Goal: Task Accomplishment & Management: Use online tool/utility

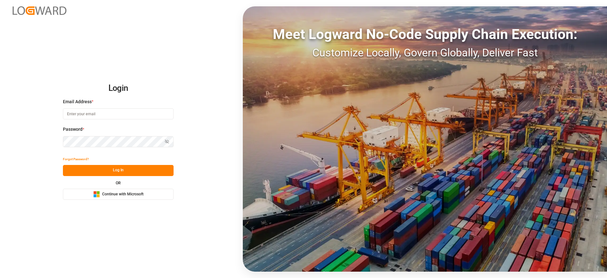
click at [104, 193] on span "Continue with Microsoft" at bounding box center [122, 194] width 41 height 6
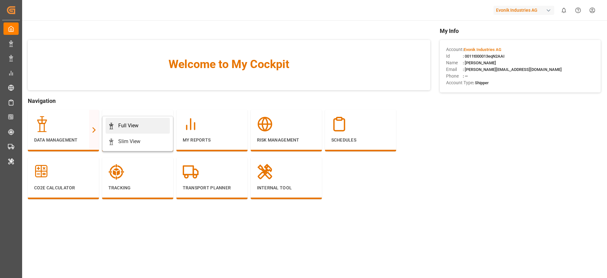
click at [134, 123] on div "Full View" at bounding box center [128, 126] width 20 height 8
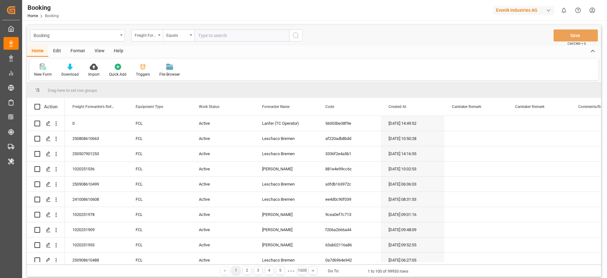
click at [70, 52] on div "Format" at bounding box center [78, 51] width 24 height 11
click at [47, 70] on div "Filter Rows" at bounding box center [43, 70] width 28 height 14
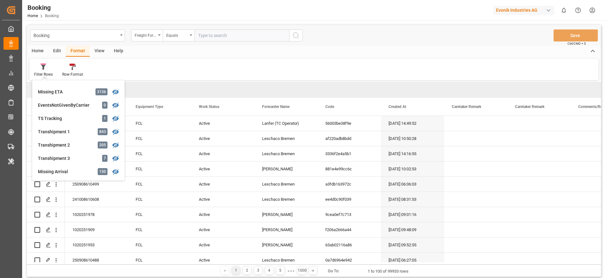
scroll to position [192, 0]
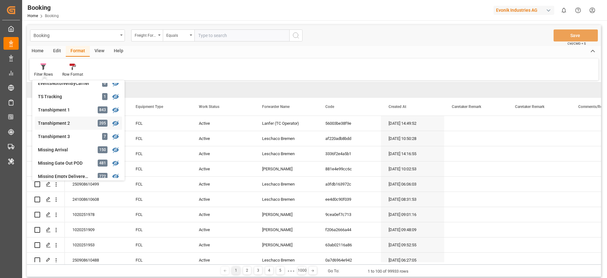
click at [82, 126] on div "Transhipment 2" at bounding box center [65, 123] width 55 height 7
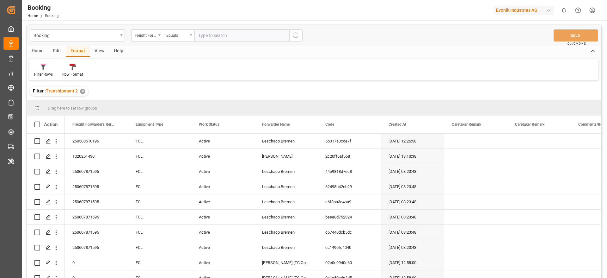
click at [99, 53] on div "View" at bounding box center [99, 51] width 19 height 11
click at [51, 73] on div "Standard Templates" at bounding box center [71, 70] width 41 height 14
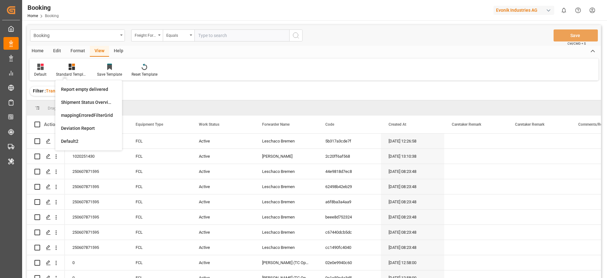
click at [398, 64] on div "Default Standard Templates Report empty delivered Shipment Status Overview Cust…" at bounding box center [313, 69] width 569 height 22
click at [39, 71] on div "Default" at bounding box center [40, 70] width 22 height 14
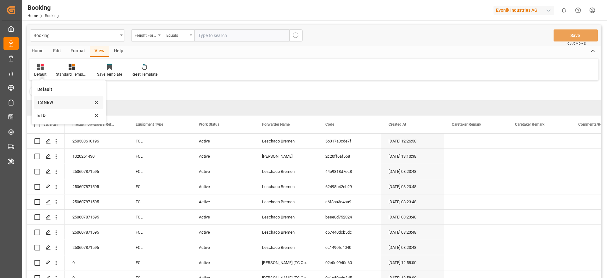
click at [54, 101] on div "TS NEW" at bounding box center [64, 102] width 55 height 7
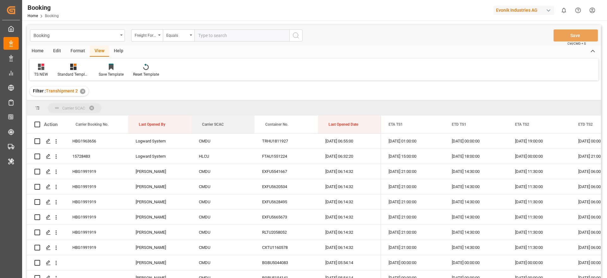
drag, startPoint x: 212, startPoint y: 123, endPoint x: 208, endPoint y: 111, distance: 13.0
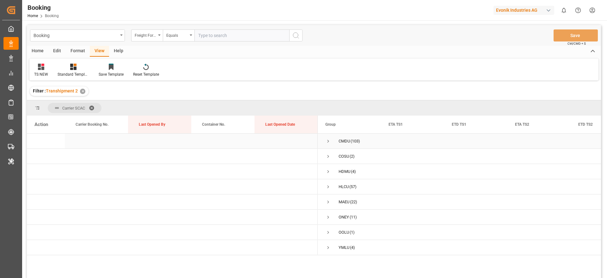
click at [331, 141] on span "CMDU (103)" at bounding box center [349, 141] width 48 height 14
click at [327, 141] on span "Press SPACE to select this row." at bounding box center [328, 141] width 6 height 6
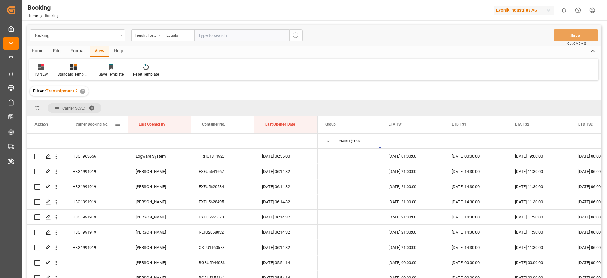
click at [98, 121] on div "Carrier Booking No." at bounding box center [95, 124] width 39 height 18
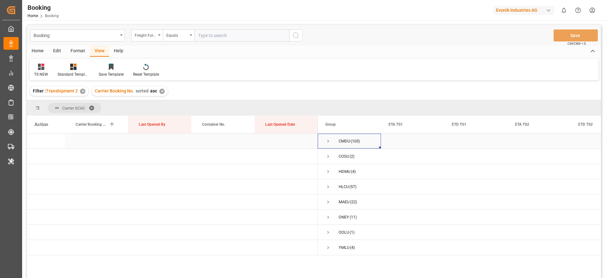
click at [327, 140] on span "Press SPACE to select this row." at bounding box center [328, 141] width 6 height 6
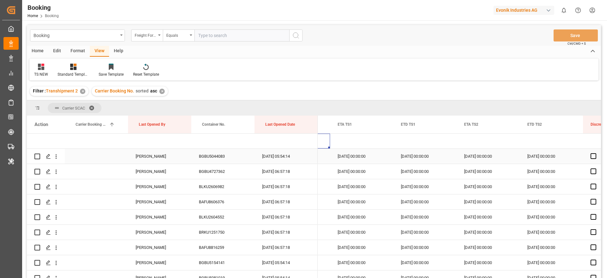
scroll to position [0, 51]
click at [220, 160] on div "BGBU5044083" at bounding box center [222, 156] width 63 height 15
click at [217, 169] on div "BGBU4727362" at bounding box center [222, 171] width 63 height 15
click at [58, 169] on icon "open menu" at bounding box center [56, 171] width 7 height 7
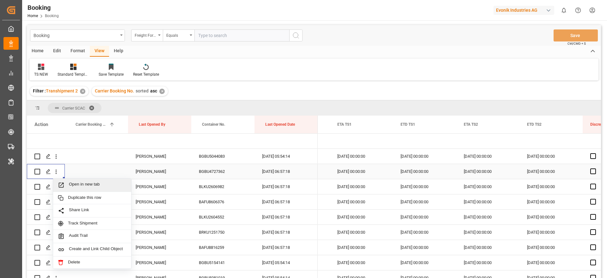
click at [82, 182] on span "Open in new tab" at bounding box center [98, 184] width 58 height 7
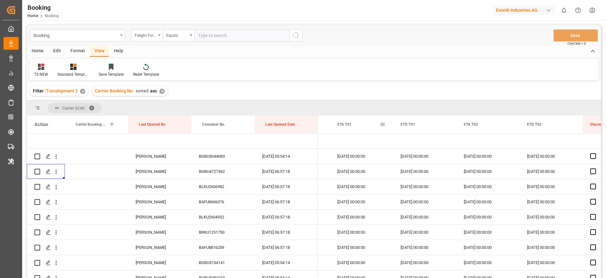
click at [382, 126] on span at bounding box center [383, 124] width 6 height 6
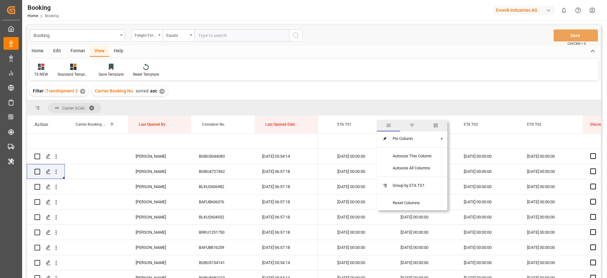
click at [436, 126] on span "columns" at bounding box center [436, 125] width 6 height 6
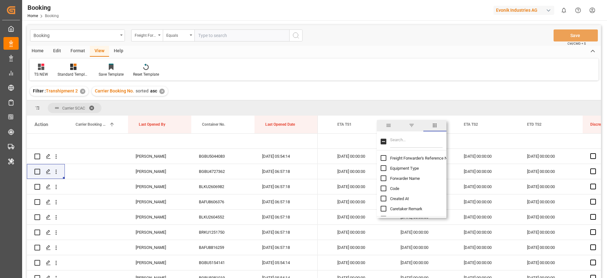
click at [419, 142] on input "Filter Columns Input" at bounding box center [416, 141] width 52 height 13
type input "upda"
click at [410, 177] on span "Update Last Opened By" at bounding box center [411, 178] width 42 height 5
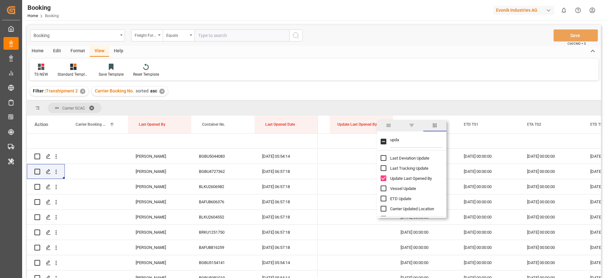
checkbox input "false"
checkbox input "true"
click at [413, 74] on div "TS NEW Standard Templates Save Template Reset Template" at bounding box center [313, 69] width 569 height 22
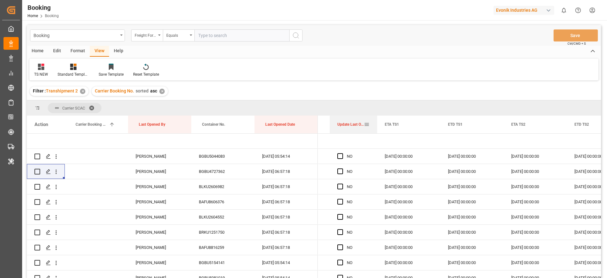
drag, startPoint x: 392, startPoint y: 125, endPoint x: 376, endPoint y: 129, distance: 16.5
click at [376, 129] on div at bounding box center [377, 124] width 3 height 18
click at [338, 172] on span "Press SPACE to select this row." at bounding box center [340, 171] width 6 height 6
click at [342, 168] on input "Press SPACE to select this row." at bounding box center [342, 168] width 0 height 0
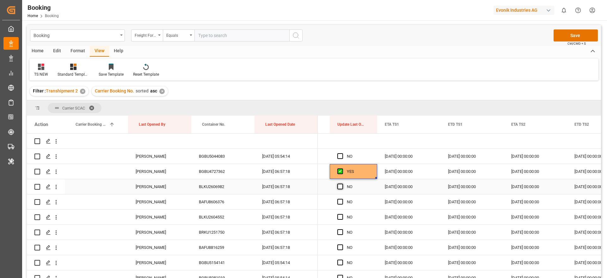
click at [340, 187] on span "Press SPACE to select this row." at bounding box center [340, 186] width 6 height 6
click at [342, 183] on input "Press SPACE to select this row." at bounding box center [342, 183] width 0 height 0
click at [339, 202] on span "Press SPACE to select this row." at bounding box center [340, 201] width 6 height 6
click at [342, 198] on input "Press SPACE to select this row." at bounding box center [342, 198] width 0 height 0
click at [368, 125] on span at bounding box center [367, 124] width 6 height 6
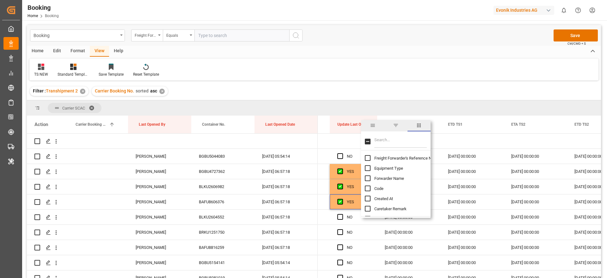
click at [384, 138] on input "Filter Columns Input" at bounding box center [400, 141] width 52 height 13
type input "po"
click at [407, 203] on span "1. Transshipment Port Locode & Name" at bounding box center [408, 204] width 69 height 5
checkbox input "false"
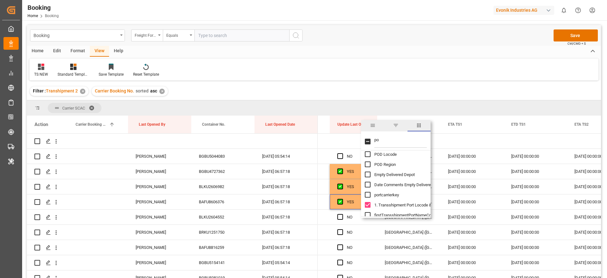
click at [407, 203] on span "1. Transshipment Port Locode & Name" at bounding box center [408, 204] width 69 height 5
checkbox input "false"
click at [354, 66] on div "TS NEW Standard Templates Save Template Reset Template" at bounding box center [313, 69] width 569 height 22
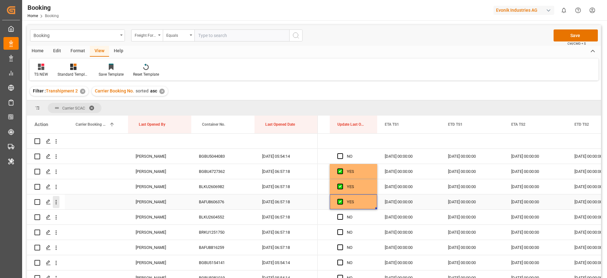
click at [58, 202] on icon "open menu" at bounding box center [56, 201] width 7 height 7
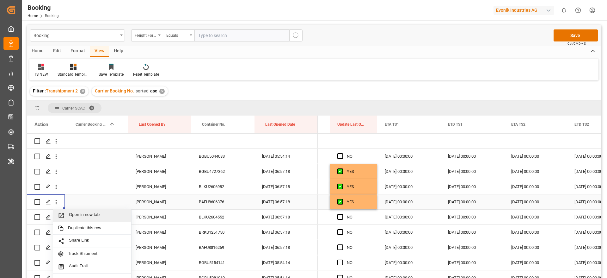
click at [94, 213] on span "Open in new tab" at bounding box center [98, 215] width 58 height 7
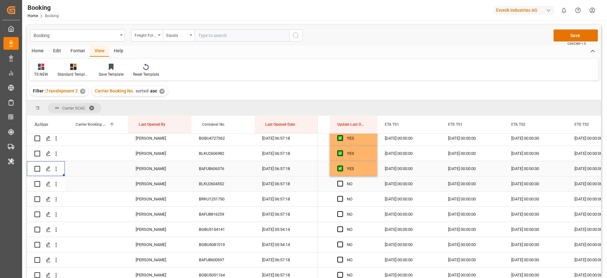
scroll to position [47, 0]
click at [235, 170] on div "BLKU2604552" at bounding box center [222, 169] width 63 height 15
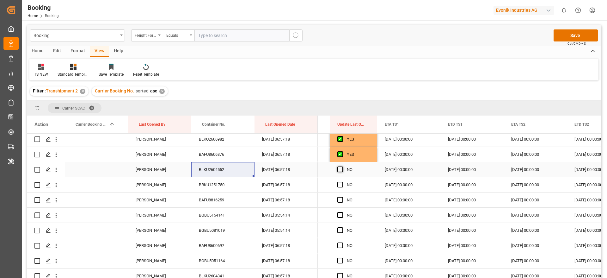
click at [337, 169] on span "Press SPACE to select this row." at bounding box center [340, 169] width 6 height 6
click at [342, 166] on input "Press SPACE to select this row." at bounding box center [342, 166] width 0 height 0
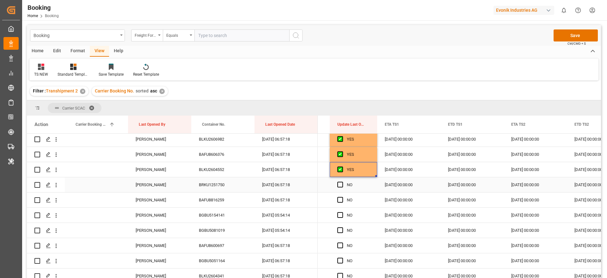
click at [218, 190] on div "BRKU1251750" at bounding box center [222, 184] width 63 height 15
click at [340, 185] on span "Press SPACE to select this row." at bounding box center [340, 184] width 6 height 6
click at [342, 181] on input "Press SPACE to select this row." at bounding box center [342, 181] width 0 height 0
click at [340, 201] on span "Press SPACE to select this row." at bounding box center [340, 200] width 6 height 6
click at [342, 197] on input "Press SPACE to select this row." at bounding box center [342, 197] width 0 height 0
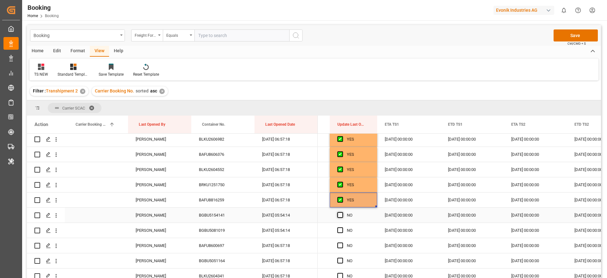
click at [341, 217] on span "Press SPACE to select this row." at bounding box center [340, 215] width 6 height 6
click at [342, 212] on input "Press SPACE to select this row." at bounding box center [342, 212] width 0 height 0
click at [339, 215] on span "Press SPACE to select this row." at bounding box center [340, 215] width 6 height 6
click at [342, 212] on input "Press SPACE to select this row." at bounding box center [342, 212] width 0 height 0
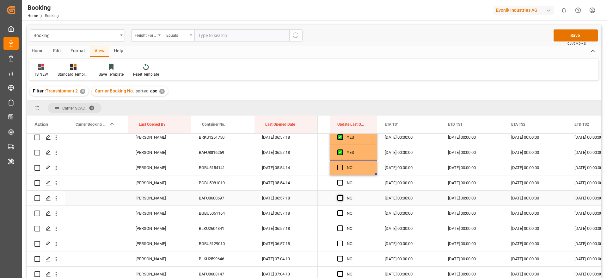
click at [339, 199] on span "Press SPACE to select this row." at bounding box center [340, 198] width 6 height 6
click at [342, 195] on input "Press SPACE to select this row." at bounding box center [342, 195] width 0 height 0
click at [340, 213] on span "Press SPACE to select this row." at bounding box center [340, 213] width 6 height 6
click at [342, 210] on input "Press SPACE to select this row." at bounding box center [342, 210] width 0 height 0
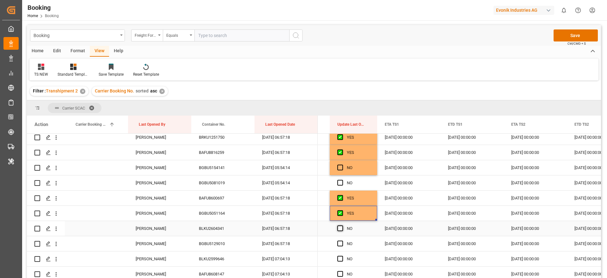
click at [340, 228] on span "Press SPACE to select this row." at bounding box center [340, 228] width 6 height 6
click at [342, 225] on input "Press SPACE to select this row." at bounding box center [342, 225] width 0 height 0
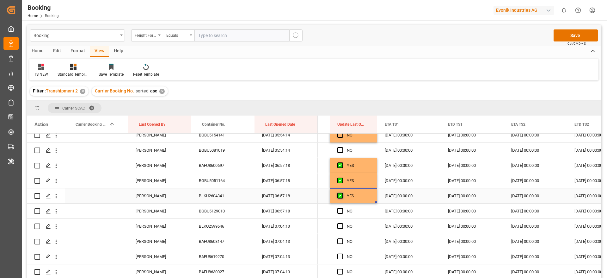
scroll to position [142, 0]
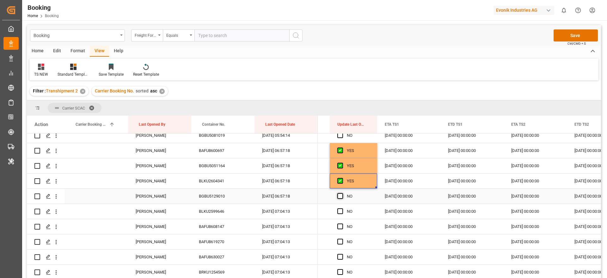
click at [339, 193] on span "Press SPACE to select this row." at bounding box center [340, 196] width 6 height 6
click at [342, 193] on input "Press SPACE to select this row." at bounding box center [342, 193] width 0 height 0
click at [341, 209] on span "Press SPACE to select this row." at bounding box center [340, 211] width 6 height 6
click at [342, 208] on input "Press SPACE to select this row." at bounding box center [342, 208] width 0 height 0
click at [341, 224] on span "Press SPACE to select this row." at bounding box center [340, 226] width 6 height 6
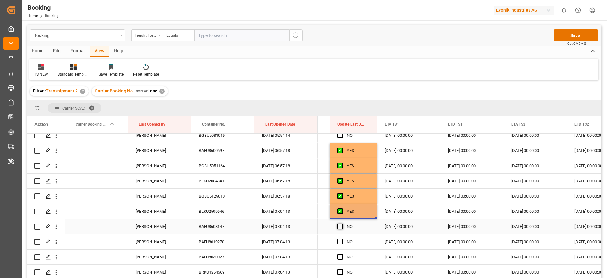
click at [342, 223] on input "Press SPACE to select this row." at bounding box center [342, 223] width 0 height 0
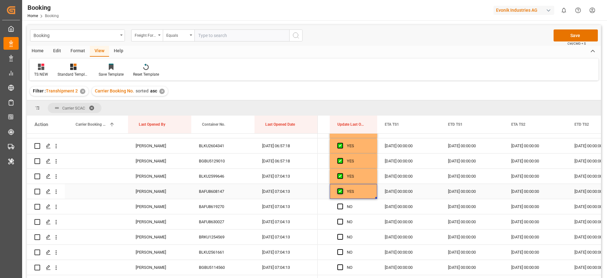
scroll to position [190, 0]
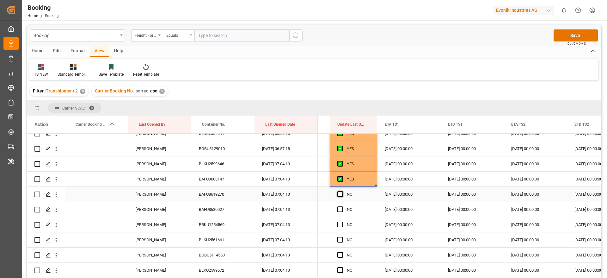
click at [342, 192] on span "Press SPACE to select this row." at bounding box center [340, 194] width 6 height 6
click at [342, 191] on input "Press SPACE to select this row." at bounding box center [342, 191] width 0 height 0
click at [341, 205] on div "Press SPACE to select this row." at bounding box center [341, 209] width 9 height 15
click at [341, 210] on span "Press SPACE to select this row." at bounding box center [340, 209] width 6 height 6
click at [342, 206] on input "Press SPACE to select this row." at bounding box center [342, 206] width 0 height 0
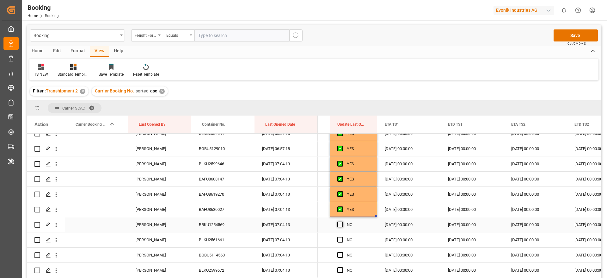
click at [341, 223] on span "Press SPACE to select this row." at bounding box center [340, 224] width 6 height 6
click at [342, 221] on input "Press SPACE to select this row." at bounding box center [342, 221] width 0 height 0
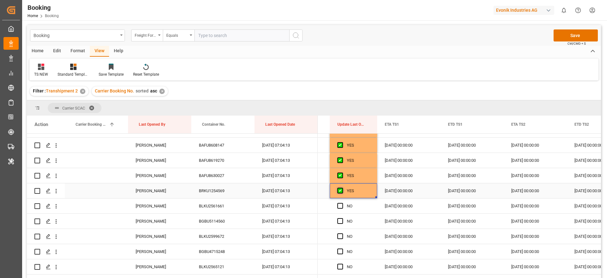
scroll to position [237, 0]
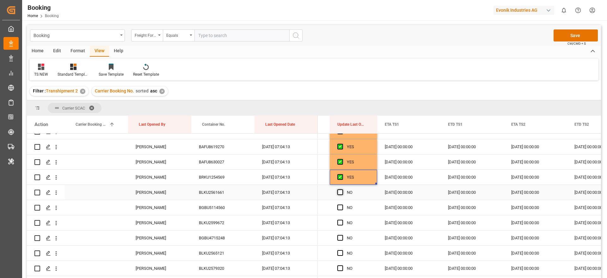
click at [340, 192] on span "Press SPACE to select this row." at bounding box center [340, 192] width 6 height 6
click at [342, 189] on input "Press SPACE to select this row." at bounding box center [342, 189] width 0 height 0
click at [340, 212] on div "Press SPACE to select this row." at bounding box center [341, 207] width 9 height 15
click at [340, 209] on span "Press SPACE to select this row." at bounding box center [340, 207] width 6 height 6
click at [342, 204] on input "Press SPACE to select this row." at bounding box center [342, 204] width 0 height 0
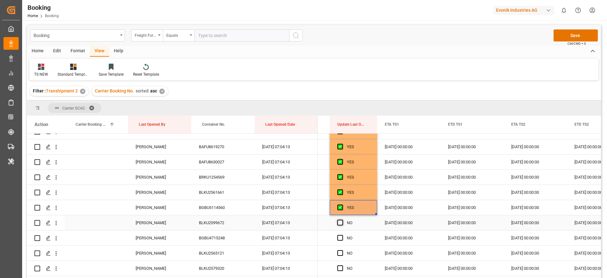
click at [341, 222] on span "Press SPACE to select this row." at bounding box center [340, 222] width 6 height 6
click at [342, 219] on input "Press SPACE to select this row." at bounding box center [342, 219] width 0 height 0
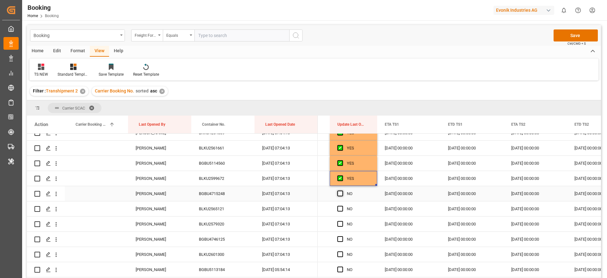
scroll to position [284, 0]
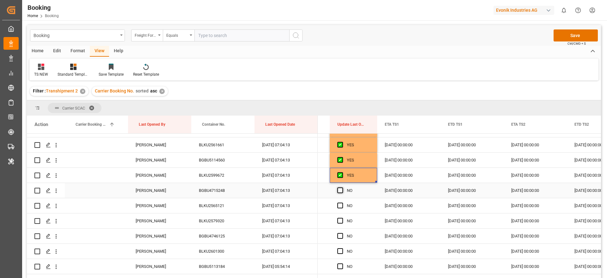
click at [341, 190] on span "Press SPACE to select this row." at bounding box center [340, 190] width 6 height 6
click at [342, 187] on input "Press SPACE to select this row." at bounding box center [342, 187] width 0 height 0
click at [339, 204] on span "Press SPACE to select this row." at bounding box center [340, 205] width 6 height 6
click at [342, 202] on input "Press SPACE to select this row." at bounding box center [342, 202] width 0 height 0
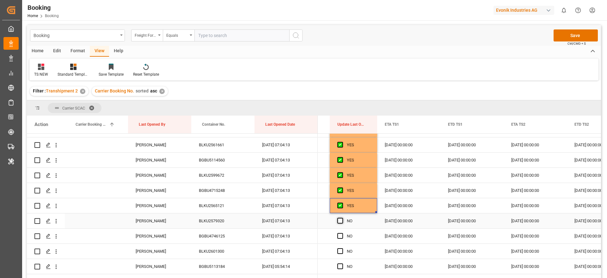
click at [340, 222] on span "Press SPACE to select this row." at bounding box center [340, 220] width 6 height 6
click at [342, 217] on input "Press SPACE to select this row." at bounding box center [342, 217] width 0 height 0
click at [342, 235] on span "Press SPACE to select this row." at bounding box center [340, 236] width 6 height 6
click at [342, 233] on input "Press SPACE to select this row." at bounding box center [342, 233] width 0 height 0
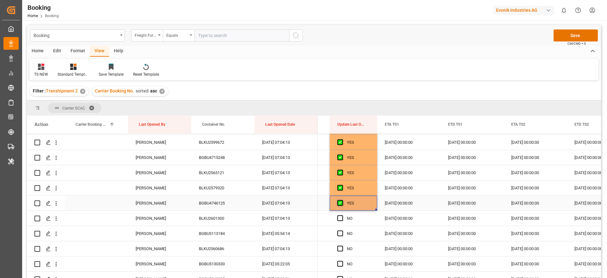
scroll to position [332, 0]
click at [340, 203] on span "Press SPACE to select this row." at bounding box center [340, 203] width 6 height 6
click at [342, 200] on input "Press SPACE to select this row." at bounding box center [342, 200] width 0 height 0
click at [340, 217] on span "Press SPACE to select this row." at bounding box center [340, 219] width 6 height 6
click at [342, 216] on input "Press SPACE to select this row." at bounding box center [342, 216] width 0 height 0
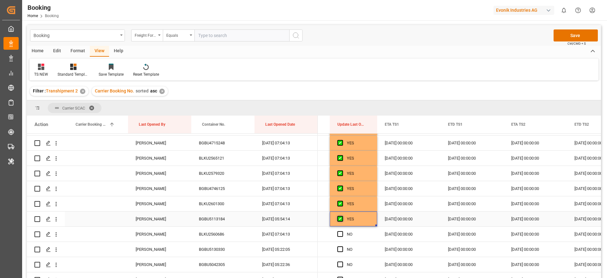
scroll to position [379, 0]
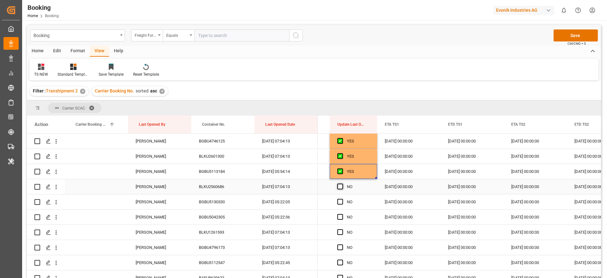
click at [340, 184] on span "Press SPACE to select this row." at bounding box center [340, 186] width 6 height 6
click at [342, 183] on input "Press SPACE to select this row." at bounding box center [342, 183] width 0 height 0
click at [213, 201] on div "BGBU5130330" at bounding box center [222, 201] width 63 height 15
click at [56, 202] on icon "open menu" at bounding box center [56, 202] width 1 height 4
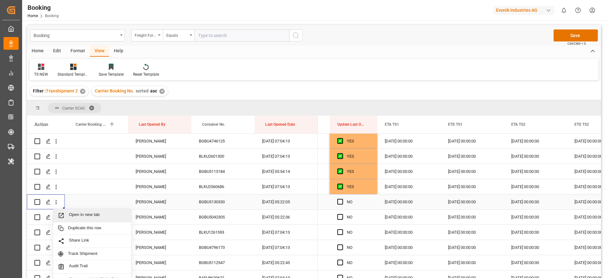
click at [84, 213] on span "Open in new tab" at bounding box center [98, 215] width 58 height 7
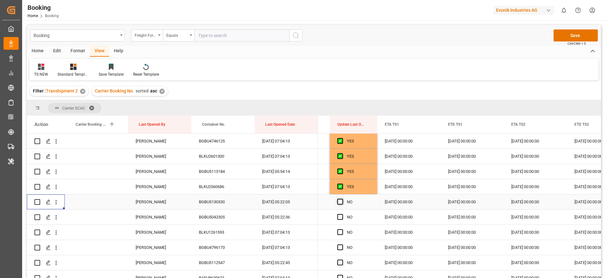
click at [342, 204] on span "Press SPACE to select this row." at bounding box center [340, 201] width 6 height 6
click at [342, 198] on input "Press SPACE to select this row." at bounding box center [342, 198] width 0 height 0
click at [342, 217] on span "Press SPACE to select this row." at bounding box center [340, 217] width 6 height 6
click at [342, 214] on input "Press SPACE to select this row." at bounding box center [342, 214] width 0 height 0
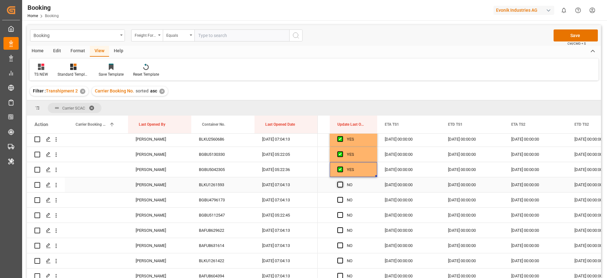
click at [341, 184] on span "Press SPACE to select this row." at bounding box center [340, 184] width 6 height 6
click at [342, 181] on input "Press SPACE to select this row." at bounding box center [342, 181] width 0 height 0
click at [340, 201] on span "Press SPACE to select this row." at bounding box center [340, 200] width 6 height 6
click at [342, 197] on input "Press SPACE to select this row." at bounding box center [342, 197] width 0 height 0
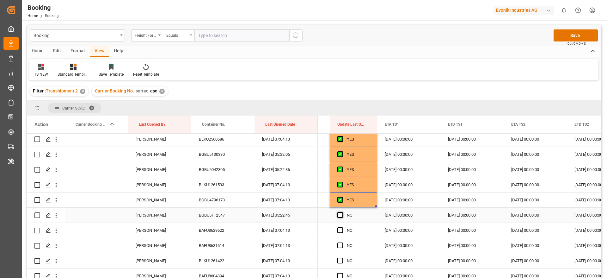
click at [340, 214] on span "Press SPACE to select this row." at bounding box center [340, 215] width 6 height 6
click at [342, 212] on input "Press SPACE to select this row." at bounding box center [342, 212] width 0 height 0
click at [339, 229] on span "Press SPACE to select this row." at bounding box center [340, 230] width 6 height 6
click at [342, 227] on input "Press SPACE to select this row." at bounding box center [342, 227] width 0 height 0
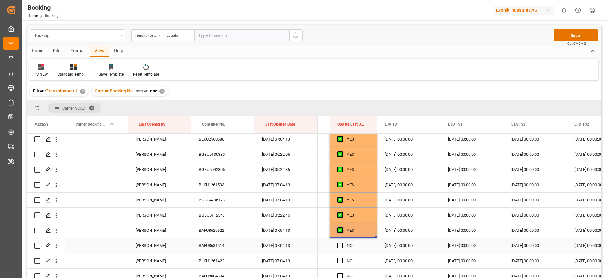
scroll to position [474, 0]
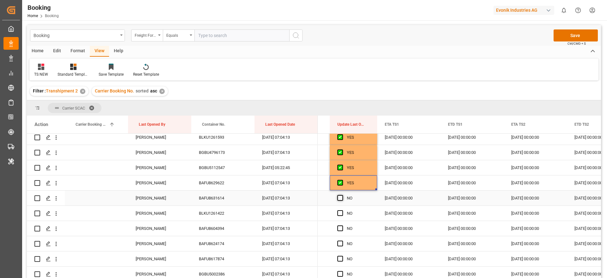
click at [339, 199] on span "Press SPACE to select this row." at bounding box center [340, 198] width 6 height 6
click at [342, 195] on input "Press SPACE to select this row." at bounding box center [342, 195] width 0 height 0
click at [339, 215] on span "Press SPACE to select this row." at bounding box center [340, 213] width 6 height 6
click at [342, 210] on input "Press SPACE to select this row." at bounding box center [342, 210] width 0 height 0
click at [340, 226] on span "Press SPACE to select this row." at bounding box center [340, 228] width 6 height 6
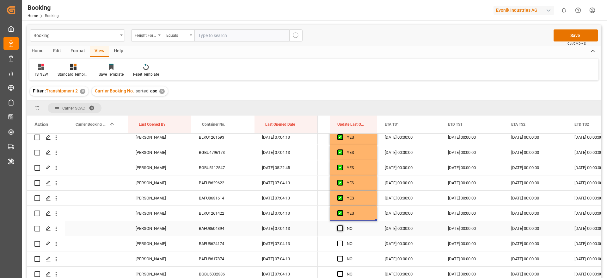
click at [342, 225] on input "Press SPACE to select this row." at bounding box center [342, 225] width 0 height 0
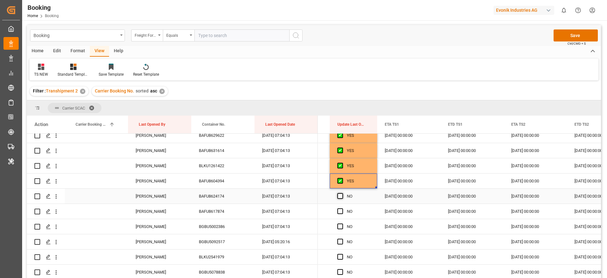
click at [342, 195] on span "Press SPACE to select this row." at bounding box center [340, 196] width 6 height 6
click at [342, 193] on input "Press SPACE to select this row." at bounding box center [342, 193] width 0 height 0
click at [342, 211] on span "Press SPACE to select this row." at bounding box center [340, 211] width 6 height 6
click at [342, 208] on input "Press SPACE to select this row." at bounding box center [342, 208] width 0 height 0
click at [341, 226] on span "Press SPACE to select this row." at bounding box center [340, 226] width 6 height 6
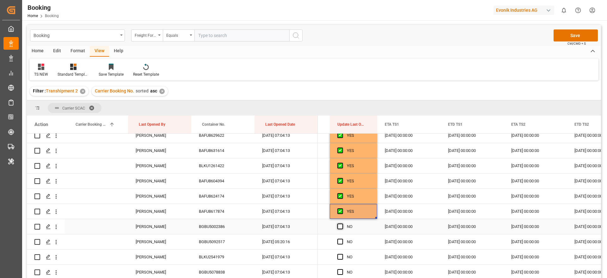
click at [342, 223] on input "Press SPACE to select this row." at bounding box center [342, 223] width 0 height 0
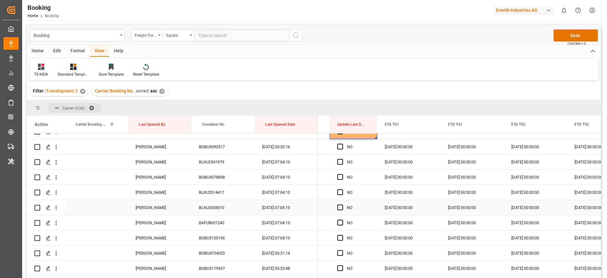
scroll to position [569, 0]
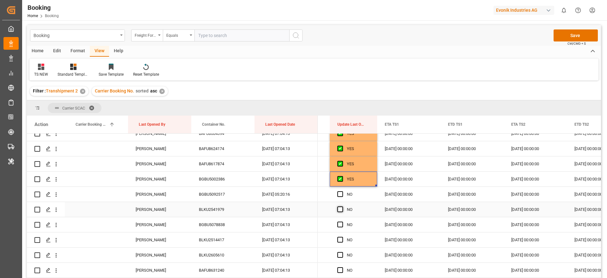
click at [341, 209] on span "Press SPACE to select this row." at bounding box center [340, 209] width 6 height 6
click at [342, 206] on input "Press SPACE to select this row." at bounding box center [342, 206] width 0 height 0
click at [340, 226] on span "Press SPACE to select this row." at bounding box center [340, 224] width 6 height 6
click at [342, 221] on input "Press SPACE to select this row." at bounding box center [342, 221] width 0 height 0
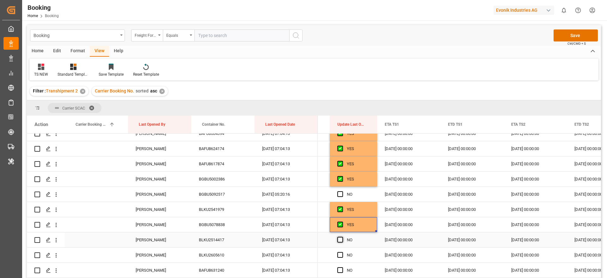
click at [339, 239] on span "Press SPACE to select this row." at bounding box center [340, 239] width 6 height 6
click at [342, 236] on input "Press SPACE to select this row." at bounding box center [342, 236] width 0 height 0
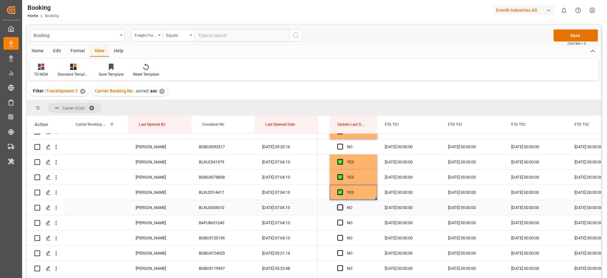
click at [340, 206] on span "Press SPACE to select this row." at bounding box center [340, 207] width 6 height 6
click at [342, 204] on input "Press SPACE to select this row." at bounding box center [342, 204] width 0 height 0
click at [342, 223] on span "Press SPACE to select this row." at bounding box center [340, 222] width 6 height 6
click at [342, 219] on input "Press SPACE to select this row." at bounding box center [342, 219] width 0 height 0
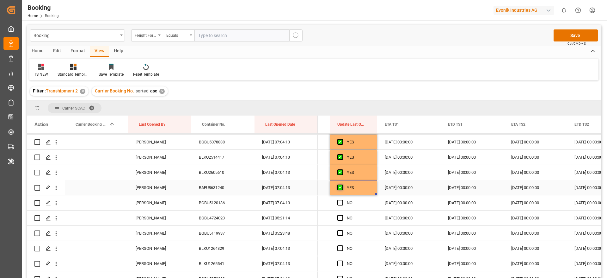
scroll to position [664, 0]
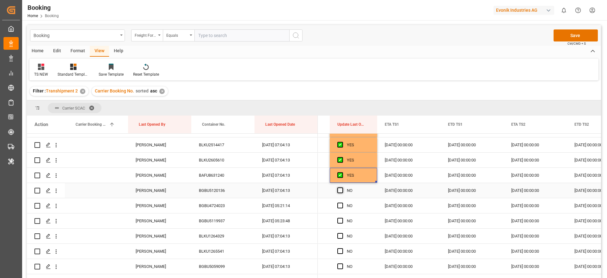
click at [341, 189] on span "Press SPACE to select this row." at bounding box center [340, 190] width 6 height 6
click at [342, 187] on input "Press SPACE to select this row." at bounding box center [342, 187] width 0 height 0
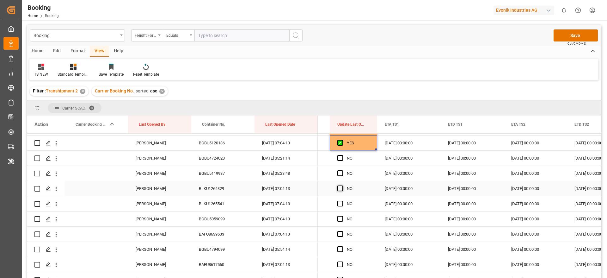
click at [339, 188] on span "Press SPACE to select this row." at bounding box center [340, 188] width 6 height 6
click at [342, 185] on input "Press SPACE to select this row." at bounding box center [342, 185] width 0 height 0
click at [342, 203] on span "Press SPACE to select this row." at bounding box center [340, 203] width 6 height 6
click at [342, 200] on input "Press SPACE to select this row." at bounding box center [342, 200] width 0 height 0
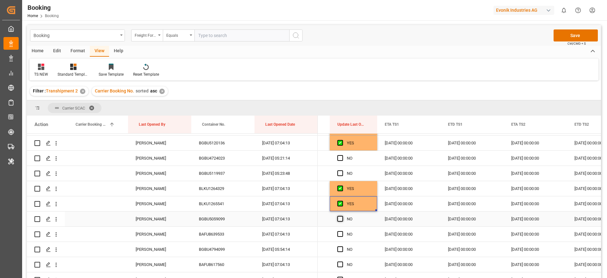
click at [339, 218] on span "Press SPACE to select this row." at bounding box center [340, 219] width 6 height 6
click at [342, 216] on input "Press SPACE to select this row." at bounding box center [342, 216] width 0 height 0
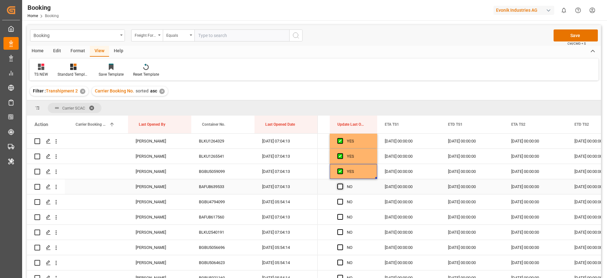
click at [340, 185] on span "Press SPACE to select this row." at bounding box center [340, 186] width 6 height 6
click at [342, 183] on input "Press SPACE to select this row." at bounding box center [342, 183] width 0 height 0
click at [340, 200] on span "Press SPACE to select this row." at bounding box center [340, 201] width 6 height 6
click at [342, 198] on input "Press SPACE to select this row." at bounding box center [342, 198] width 0 height 0
click at [340, 200] on span "Press SPACE to select this row." at bounding box center [340, 201] width 6 height 6
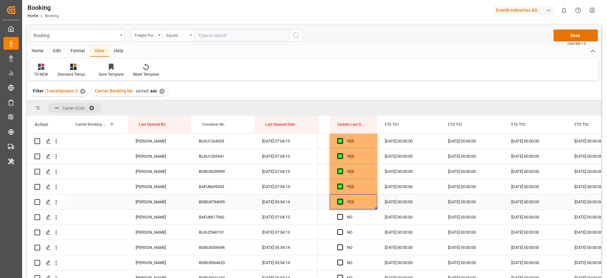
click at [342, 198] on input "Press SPACE to select this row." at bounding box center [342, 198] width 0 height 0
click at [340, 217] on span "Press SPACE to select this row." at bounding box center [340, 217] width 6 height 6
click at [342, 214] on input "Press SPACE to select this row." at bounding box center [342, 214] width 0 height 0
click at [340, 231] on span "Press SPACE to select this row." at bounding box center [340, 232] width 6 height 6
click at [342, 229] on input "Press SPACE to select this row." at bounding box center [342, 229] width 0 height 0
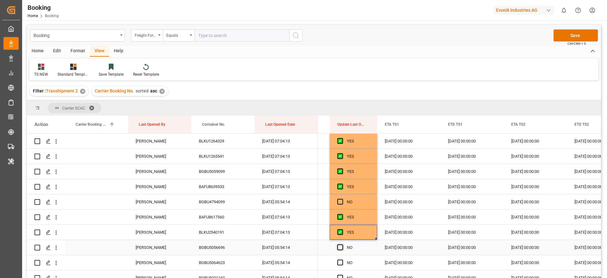
click at [338, 248] on span "Press SPACE to select this row." at bounding box center [340, 247] width 6 height 6
click at [342, 244] on input "Press SPACE to select this row." at bounding box center [342, 244] width 0 height 0
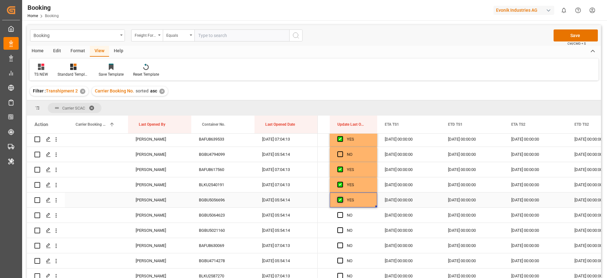
click at [338, 199] on span "Press SPACE to select this row." at bounding box center [340, 200] width 6 height 6
click at [342, 197] on input "Press SPACE to select this row." at bounding box center [342, 197] width 0 height 0
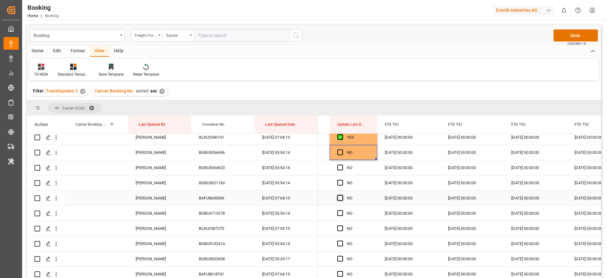
click at [337, 198] on span "Press SPACE to select this row." at bounding box center [340, 198] width 6 height 6
click at [342, 195] on input "Press SPACE to select this row." at bounding box center [342, 195] width 0 height 0
click at [340, 226] on span "Press SPACE to select this row." at bounding box center [340, 228] width 6 height 6
click at [342, 225] on input "Press SPACE to select this row." at bounding box center [342, 225] width 0 height 0
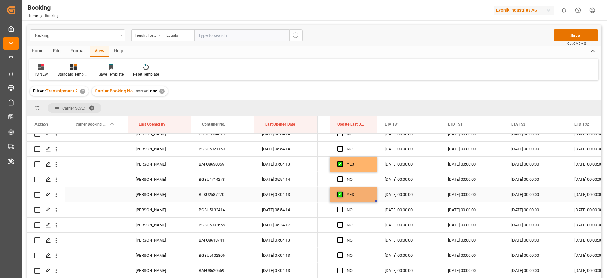
scroll to position [901, 0]
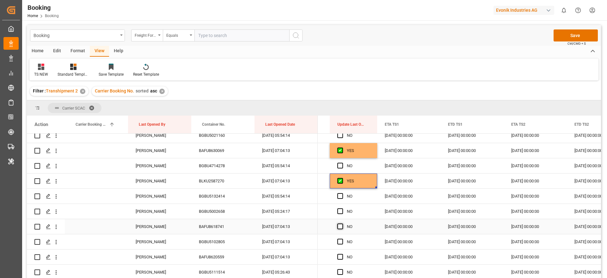
click at [340, 227] on span "Press SPACE to select this row." at bounding box center [340, 226] width 6 height 6
click at [342, 223] on input "Press SPACE to select this row." at bounding box center [342, 223] width 0 height 0
click at [340, 241] on span "Press SPACE to select this row." at bounding box center [340, 241] width 6 height 6
click at [342, 238] on input "Press SPACE to select this row." at bounding box center [342, 238] width 0 height 0
click at [339, 254] on span "Press SPACE to select this row." at bounding box center [340, 256] width 6 height 6
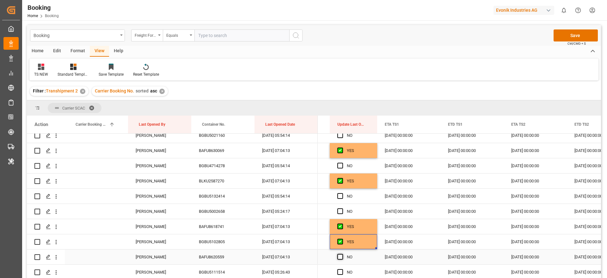
click at [342, 253] on input "Press SPACE to select this row." at bounding box center [342, 253] width 0 height 0
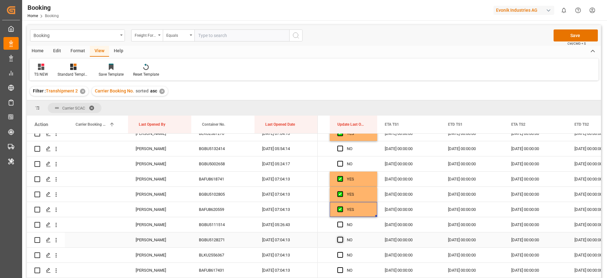
click at [339, 239] on span "Press SPACE to select this row." at bounding box center [340, 239] width 6 height 6
click at [342, 236] on input "Press SPACE to select this row." at bounding box center [342, 236] width 0 height 0
click at [339, 255] on span "Press SPACE to select this row." at bounding box center [340, 255] width 6 height 6
click at [342, 252] on input "Press SPACE to select this row." at bounding box center [342, 252] width 0 height 0
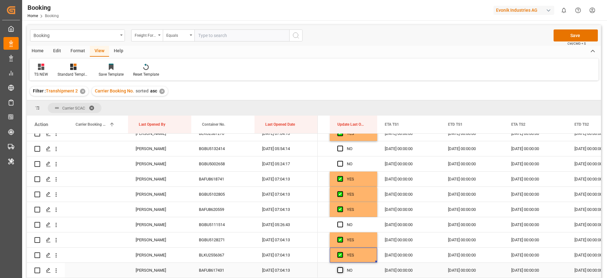
click at [339, 270] on span "Press SPACE to select this row." at bounding box center [340, 270] width 6 height 6
click at [342, 267] on input "Press SPACE to select this row." at bounding box center [342, 267] width 0 height 0
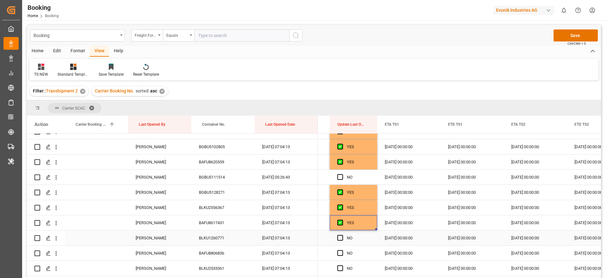
click at [341, 234] on div "Press SPACE to select this row." at bounding box center [341, 237] width 9 height 15
click at [340, 238] on span "Press SPACE to select this row." at bounding box center [340, 238] width 6 height 6
click at [342, 235] on input "Press SPACE to select this row." at bounding box center [342, 235] width 0 height 0
click at [341, 253] on span "Press SPACE to select this row." at bounding box center [340, 253] width 6 height 6
click at [342, 250] on input "Press SPACE to select this row." at bounding box center [342, 250] width 0 height 0
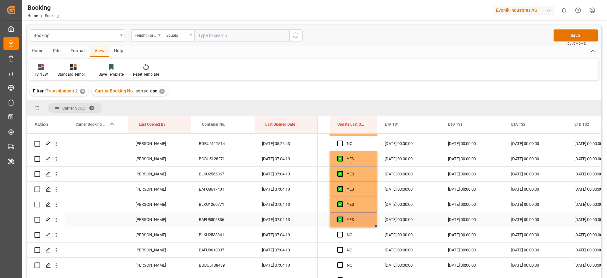
scroll to position [1043, 0]
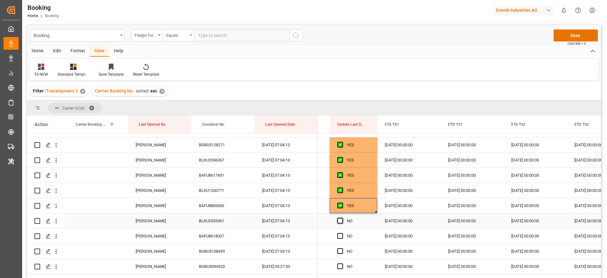
click at [338, 222] on span "Press SPACE to select this row." at bounding box center [340, 220] width 6 height 6
click at [342, 217] on input "Press SPACE to select this row." at bounding box center [342, 217] width 0 height 0
click at [339, 233] on span "Press SPACE to select this row." at bounding box center [340, 236] width 6 height 6
click at [342, 233] on input "Press SPACE to select this row." at bounding box center [342, 233] width 0 height 0
click at [340, 252] on span "Press SPACE to select this row." at bounding box center [340, 251] width 6 height 6
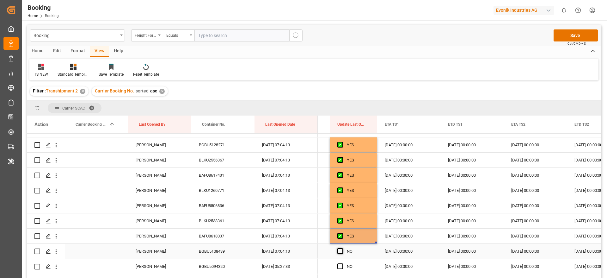
click at [342, 248] on input "Press SPACE to select this row." at bounding box center [342, 248] width 0 height 0
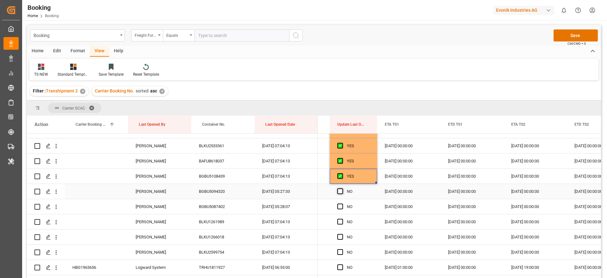
scroll to position [1138, 0]
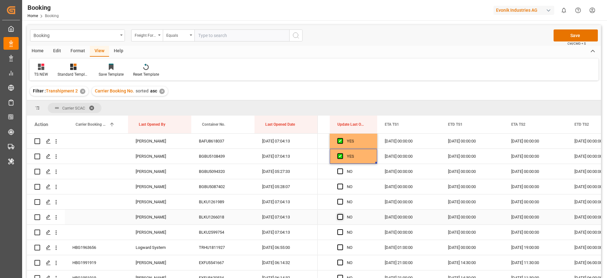
click at [340, 217] on span "Press SPACE to select this row." at bounding box center [340, 217] width 6 height 6
click at [342, 214] on input "Press SPACE to select this row." at bounding box center [342, 214] width 0 height 0
click at [341, 232] on span "Press SPACE to select this row." at bounding box center [340, 232] width 6 height 6
click at [342, 229] on input "Press SPACE to select this row." at bounding box center [342, 229] width 0 height 0
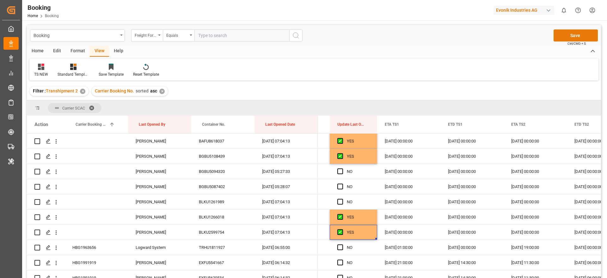
click at [583, 35] on button "Save" at bounding box center [575, 35] width 44 height 12
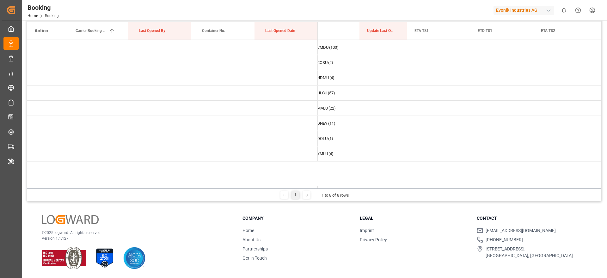
scroll to position [0, 0]
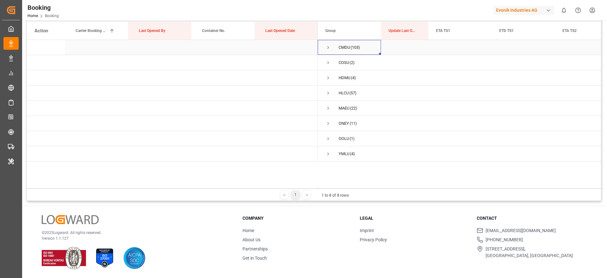
click at [327, 47] on span "Press SPACE to select this row." at bounding box center [328, 48] width 6 height 6
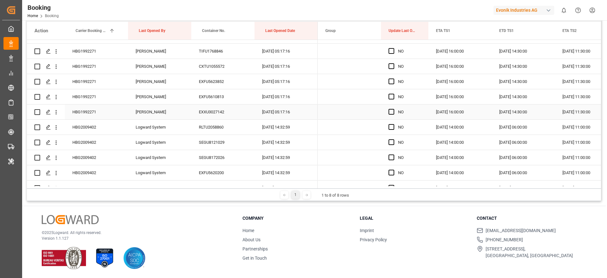
scroll to position [1470, 0]
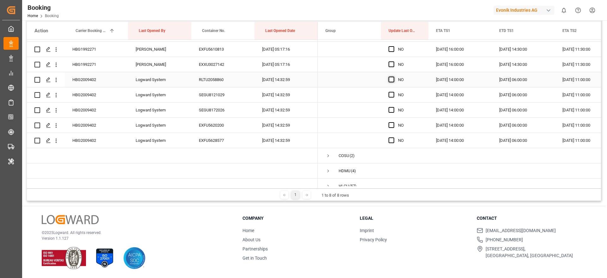
click at [392, 79] on span "Press SPACE to select this row." at bounding box center [391, 79] width 6 height 6
click at [393, 76] on input "Press SPACE to select this row." at bounding box center [393, 76] width 0 height 0
click at [82, 81] on div "HBG2009402" at bounding box center [96, 79] width 63 height 15
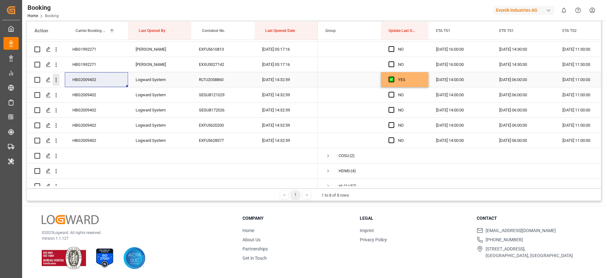
click at [58, 81] on icon "open menu" at bounding box center [56, 79] width 7 height 7
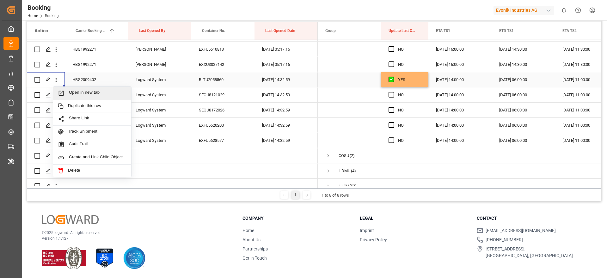
click at [95, 93] on span "Open in new tab" at bounding box center [98, 93] width 58 height 7
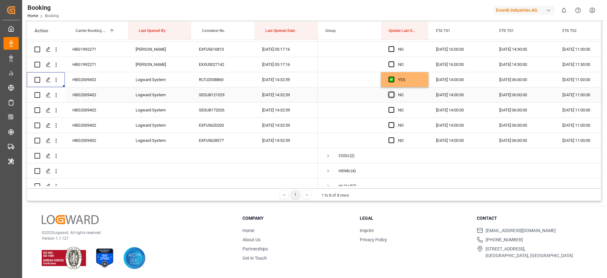
click at [391, 95] on span "Press SPACE to select this row." at bounding box center [391, 95] width 6 height 6
click at [393, 92] on input "Press SPACE to select this row." at bounding box center [393, 92] width 0 height 0
click at [392, 110] on span "Press SPACE to select this row." at bounding box center [391, 110] width 6 height 6
click at [393, 107] on input "Press SPACE to select this row." at bounding box center [393, 107] width 0 height 0
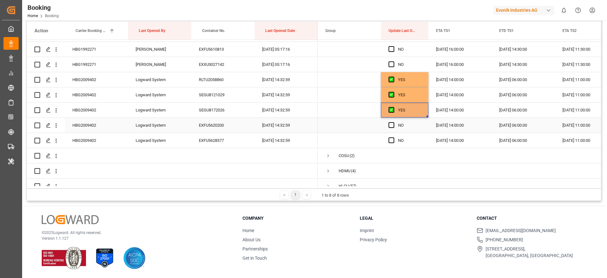
click at [392, 126] on span "Press SPACE to select this row." at bounding box center [391, 125] width 6 height 6
click at [393, 122] on input "Press SPACE to select this row." at bounding box center [393, 122] width 0 height 0
click at [391, 140] on span "Press SPACE to select this row." at bounding box center [391, 140] width 6 height 6
click at [393, 137] on input "Press SPACE to select this row." at bounding box center [393, 137] width 0 height 0
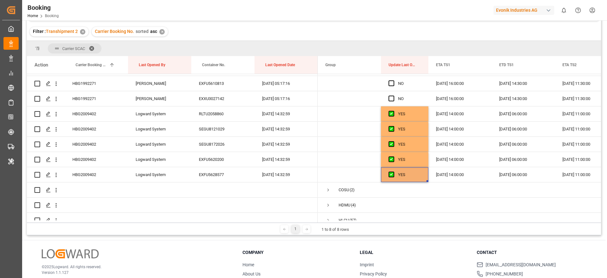
scroll to position [0, 0]
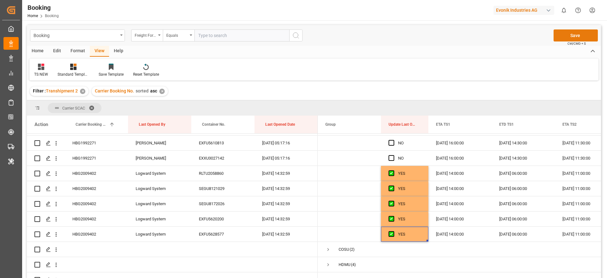
click at [560, 37] on button "Save" at bounding box center [575, 35] width 44 height 12
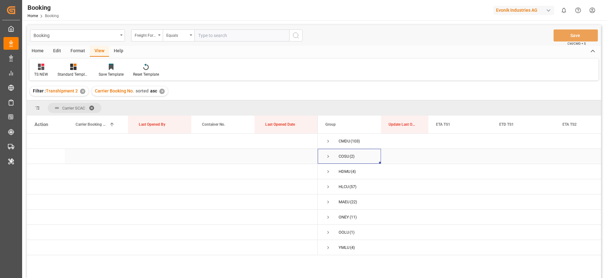
click at [328, 155] on span "Press SPACE to select this row." at bounding box center [328, 156] width 6 height 6
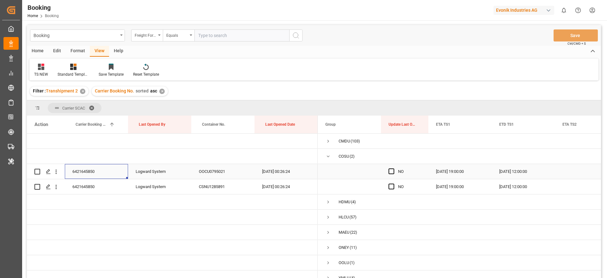
click at [98, 168] on div "6421645850" at bounding box center [96, 171] width 63 height 15
click at [392, 170] on span "Press SPACE to select this row." at bounding box center [391, 171] width 6 height 6
click at [393, 168] on input "Press SPACE to select this row." at bounding box center [393, 168] width 0 height 0
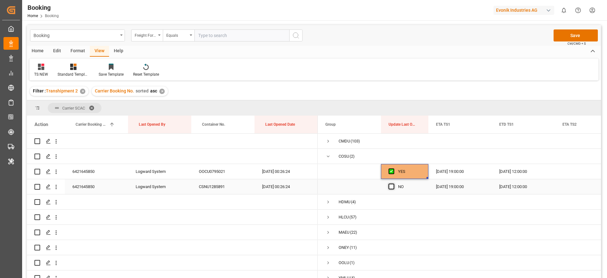
click at [393, 186] on span "Press SPACE to select this row." at bounding box center [391, 186] width 6 height 6
click at [393, 183] on input "Press SPACE to select this row." at bounding box center [393, 183] width 0 height 0
click at [573, 38] on button "Save" at bounding box center [575, 35] width 44 height 12
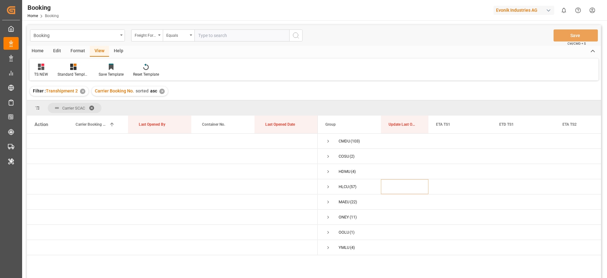
scroll to position [47, 0]
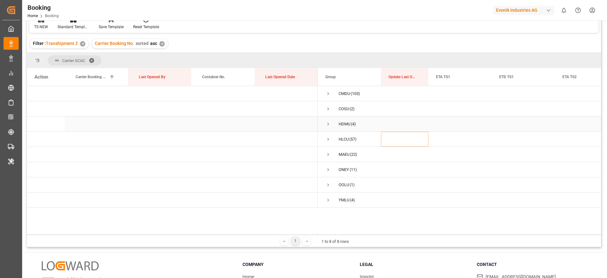
click at [326, 124] on span "Press SPACE to select this row." at bounding box center [328, 124] width 6 height 6
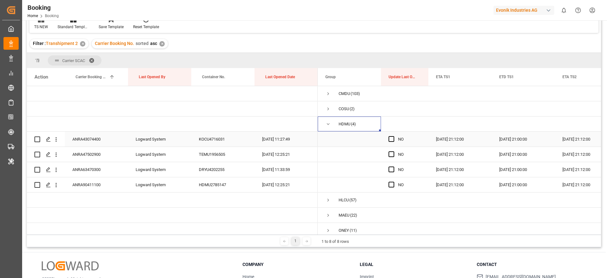
click at [108, 140] on div "ANRA43074400" at bounding box center [96, 138] width 63 height 15
click at [396, 137] on div "Press SPACE to select this row." at bounding box center [392, 139] width 9 height 15
click at [393, 139] on span "Press SPACE to select this row." at bounding box center [391, 139] width 6 height 6
click at [393, 136] on input "Press SPACE to select this row." at bounding box center [393, 136] width 0 height 0
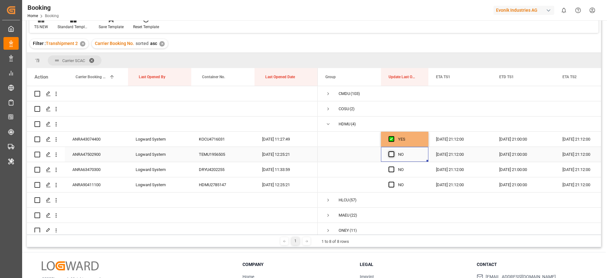
click at [393, 154] on span "Press SPACE to select this row." at bounding box center [391, 154] width 6 height 6
click at [393, 151] on input "Press SPACE to select this row." at bounding box center [393, 151] width 0 height 0
drag, startPoint x: 394, startPoint y: 170, endPoint x: 394, endPoint y: 174, distance: 4.4
click at [394, 172] on div "Press SPACE to select this row." at bounding box center [392, 169] width 9 height 15
click at [391, 170] on span "Press SPACE to select this row." at bounding box center [391, 169] width 6 height 6
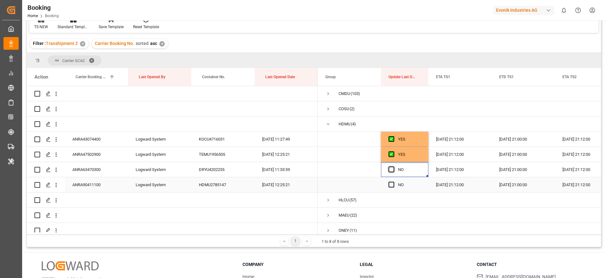
click at [393, 166] on input "Press SPACE to select this row." at bounding box center [393, 166] width 0 height 0
click at [391, 185] on span "Press SPACE to select this row." at bounding box center [391, 184] width 6 height 6
click at [393, 181] on input "Press SPACE to select this row." at bounding box center [393, 181] width 0 height 0
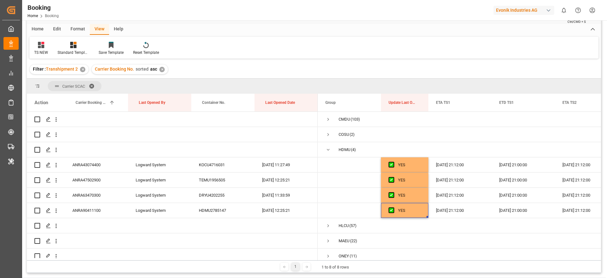
scroll to position [0, 0]
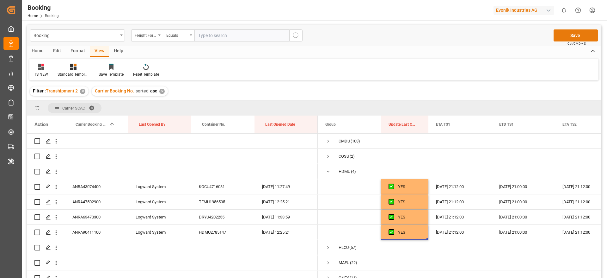
click at [573, 33] on button "Save" at bounding box center [575, 35] width 44 height 12
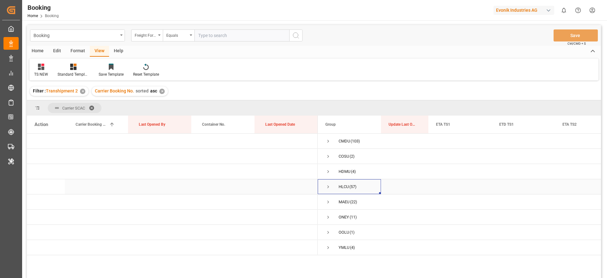
click at [328, 186] on span "Press SPACE to select this row." at bounding box center [328, 187] width 6 height 6
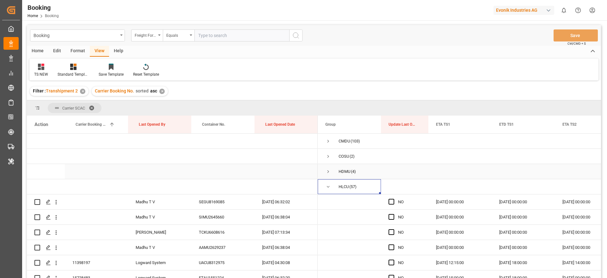
scroll to position [47, 0]
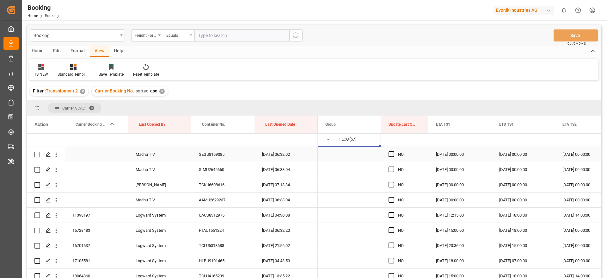
click at [221, 161] on div "SEGU8169085" at bounding box center [222, 154] width 63 height 15
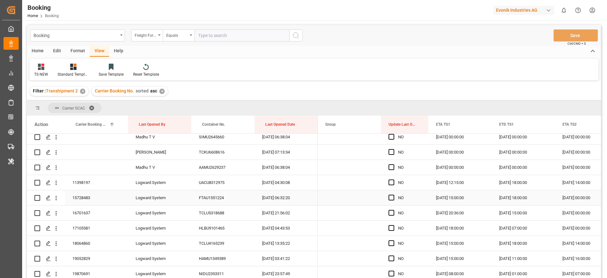
scroll to position [95, 0]
click at [95, 158] on div "Press SPACE to select this row." at bounding box center [96, 152] width 63 height 15
click at [95, 169] on div "11398197" at bounding box center [96, 167] width 63 height 15
click at [390, 165] on span "Press SPACE to select this row." at bounding box center [391, 167] width 6 height 6
click at [393, 164] on input "Press SPACE to select this row." at bounding box center [393, 164] width 0 height 0
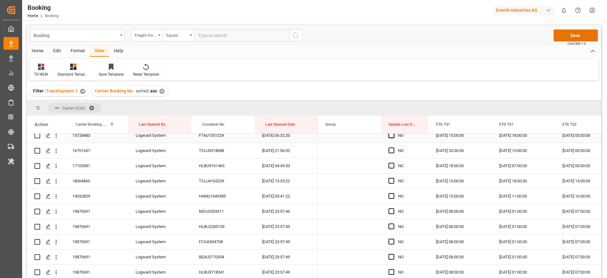
click at [391, 135] on span "Press SPACE to select this row." at bounding box center [391, 135] width 6 height 6
click at [393, 132] on input "Press SPACE to select this row." at bounding box center [393, 132] width 0 height 0
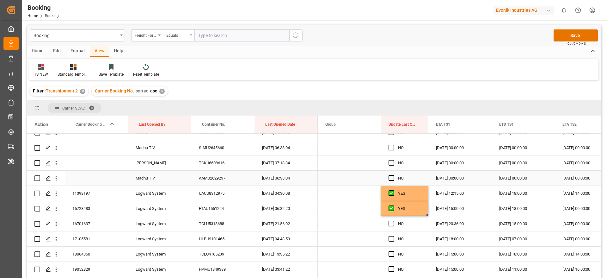
scroll to position [117, 0]
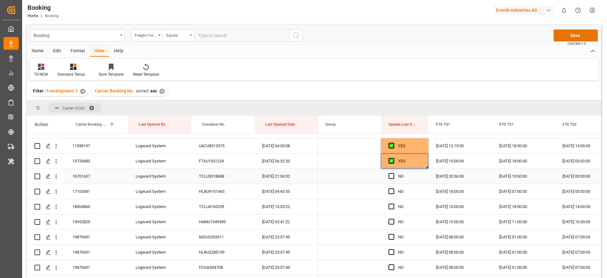
click at [100, 172] on div "16701637" at bounding box center [96, 175] width 63 height 15
click at [58, 175] on icon "open menu" at bounding box center [56, 176] width 7 height 7
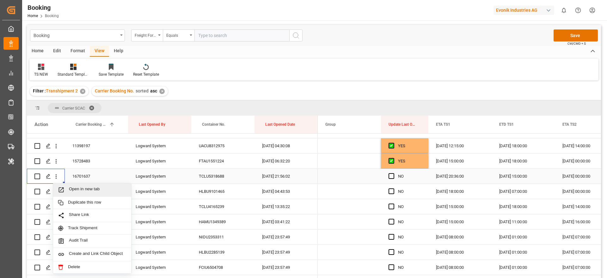
click at [103, 188] on span "Open in new tab" at bounding box center [98, 189] width 58 height 7
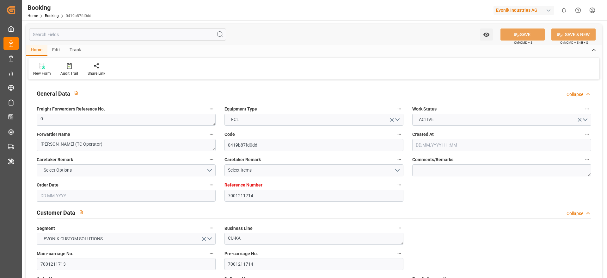
type input "7001211714"
type input "9839208"
type input "CMACGM"
type input "CMA CGM Group"
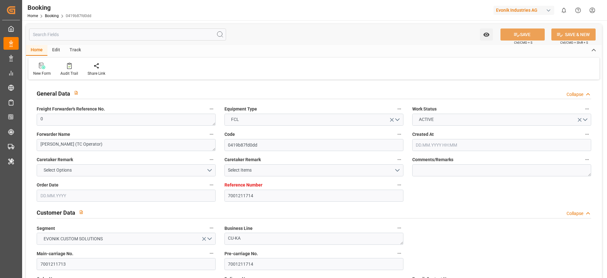
type input "NLRTM"
type input "IDBDJ"
type input "MYPKG"
type input "IDJKT"
type input "0"
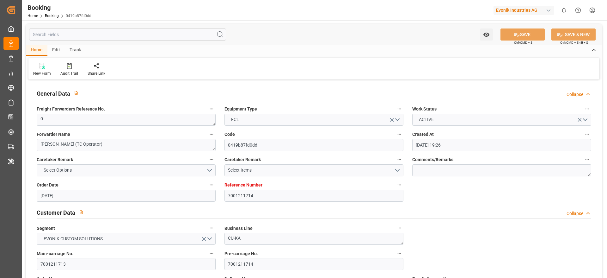
type input "02.07.2025 19:26"
type input "[DATE]"
type input "15.09.2025"
type input "18.07.2025"
type input "26.07.2025 00:00"
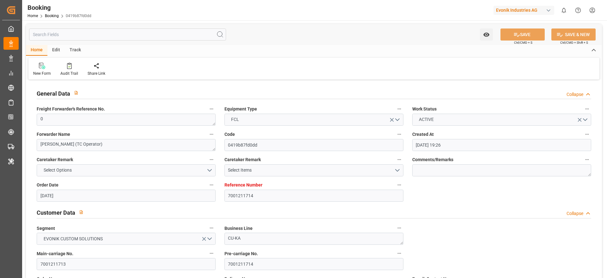
type input "26.07.2025 00:00"
type input "27.07.2025 00:00"
type input "19.07.2025 00:00"
type input "19.09.2025 00:00"
type input "13.08.2025 00:00"
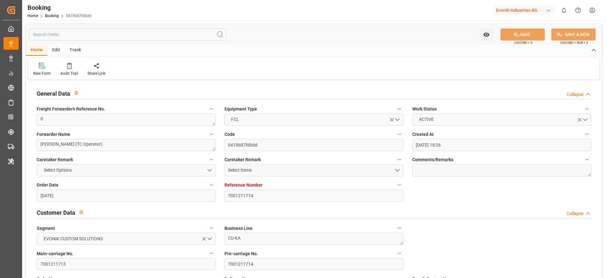
type input "04.09.2025 00:00"
type input "02.09.2025 00:00"
type input "10.09.2025 00:00"
type input "04.09.2025 00:00"
type input "12.09.2025 00:00"
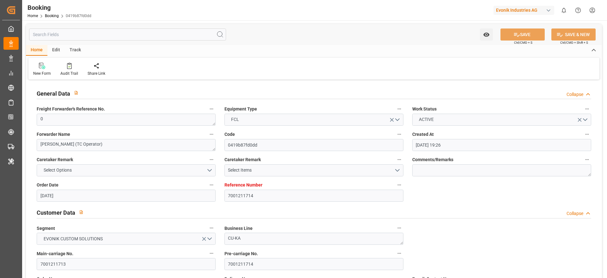
type input "06.09.2025 00:00"
type input "15.09.2025 00:00"
type input "07.09.2025 00:00"
type input "19.08.2025"
type input "01.09.2025 06:57"
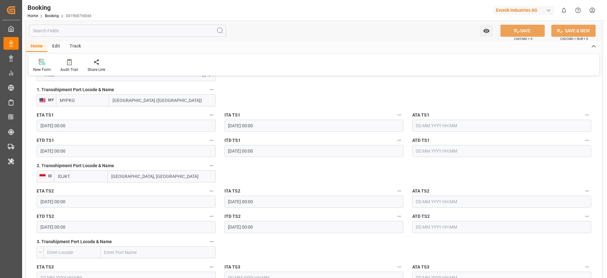
scroll to position [711, 0]
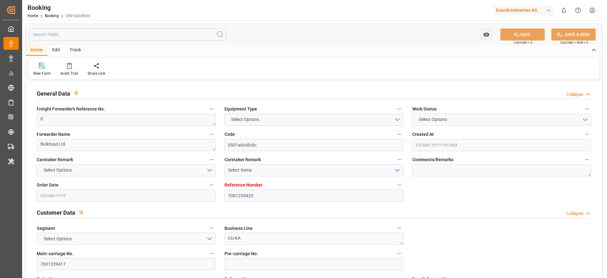
type input "7001239420"
type input "9839179"
type input "CMACGM"
type input "CMA CGM Group"
type input "BEANR"
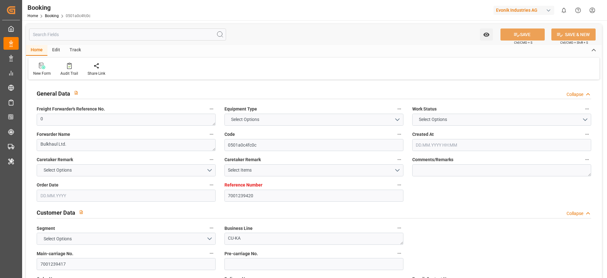
type input "IDBDJ"
type input "MYPKG"
type input "IDJKT"
type input "0"
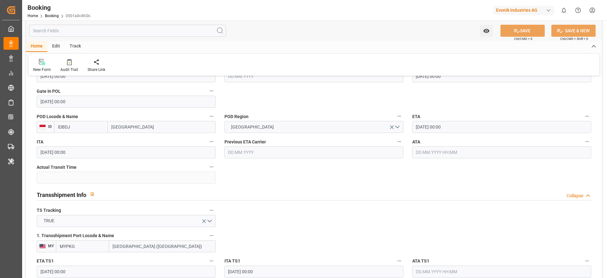
type input "04.08.2025 08:23"
type input "04.08.2025"
type input "10.10.2025"
type input "[DATE]"
type input "12.08.2025 00:00"
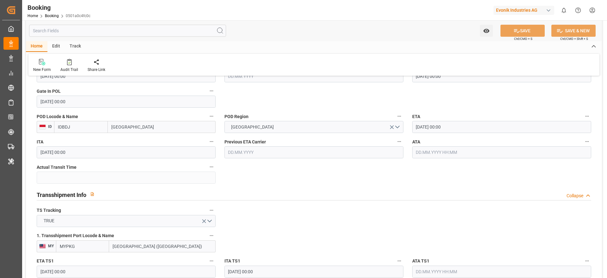
type input "21.08.2025 00:00"
type input "23.08.2025 00:00"
type input "19.08.2025 00:00"
type input "07.10.2025 00:00"
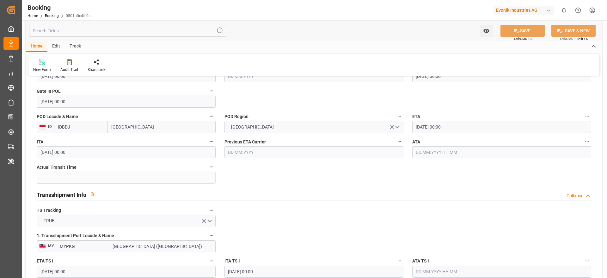
type input "12.10.2025 00:00"
type input "24.09.2025 00:00"
type input "01.10.2025 00:00"
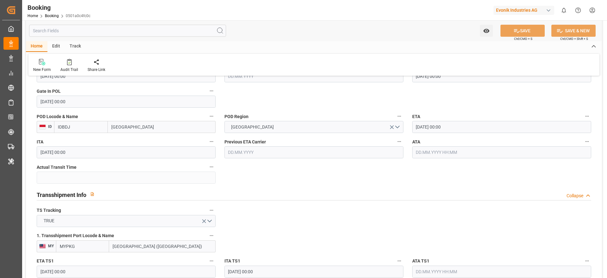
type input "03.10.2025 00:00"
type input "04.10.2025 00:00"
type input "[DATE]"
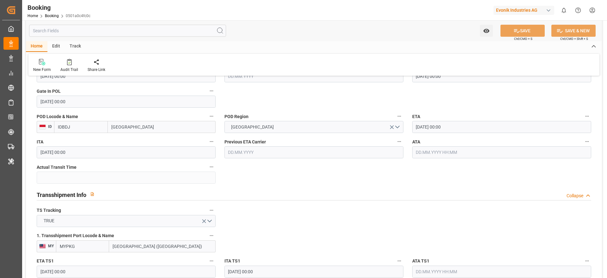
type input "01.09.2025 06:57"
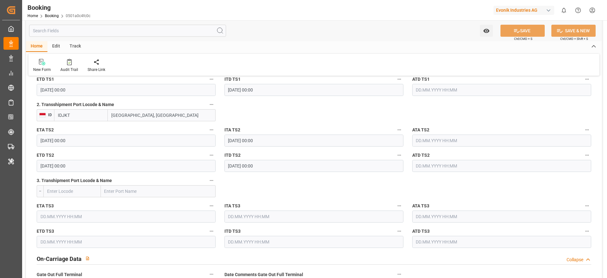
scroll to position [711, 0]
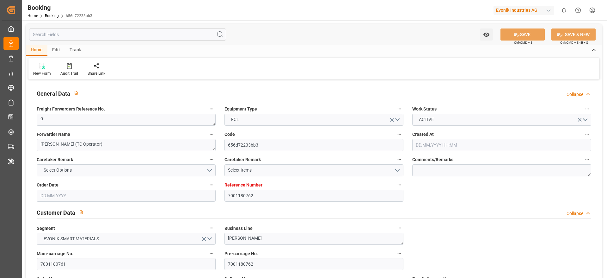
type input "7001180762"
type input "9839210"
type input "CMACGM"
type input "CMA CGM Group"
type input "NLRTM"
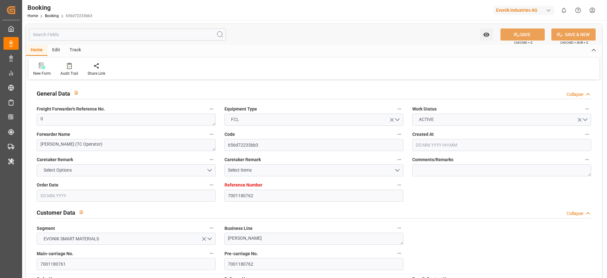
type input "IDBDJ"
type input "MYPKG"
type input "IDJKT"
type input "49"
type input "0"
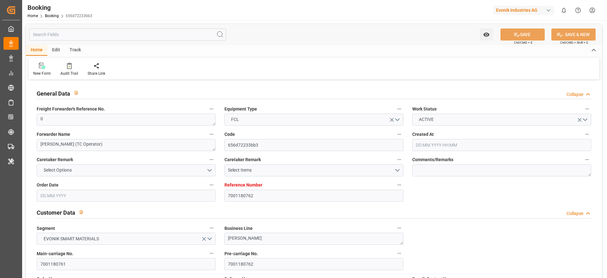
type input "27.05.2025 12:52"
type input "[DATE]"
type input "10.06.2025 00:00"
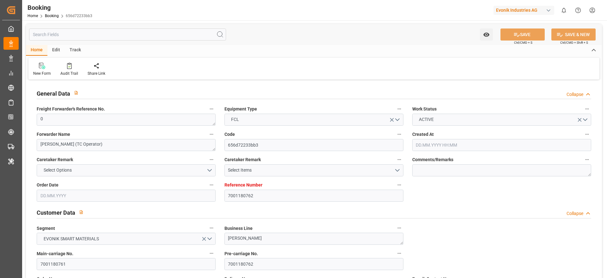
type input "18.06.2025 00:00"
type input "19.06.2025 00:00"
type input "16.06.2025 00:00"
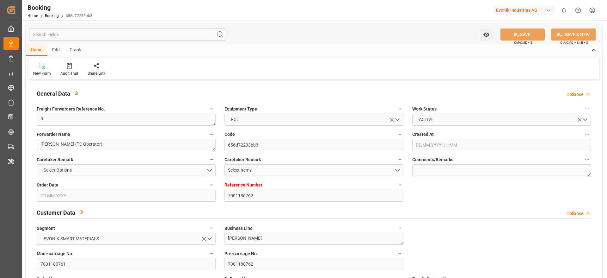
type input "25.08.2025 00:00"
type input "15.08.2025 00:00"
type input "04.08.2025 00:00"
type input "03.08.2025 00:00"
type input "05.08.2025 00:00"
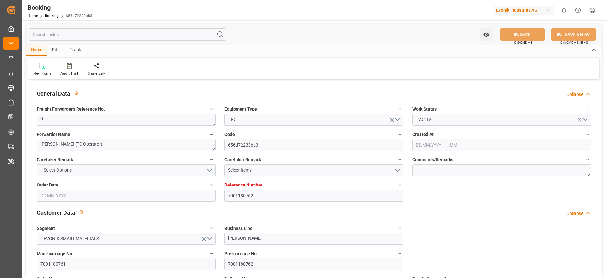
type input "09.08.2025 00:00"
type input "06.08.2025 00:00"
type input "08.08.2025 00:00"
type input "10.08.2025 00:00"
type input "08.08.2025 00:00"
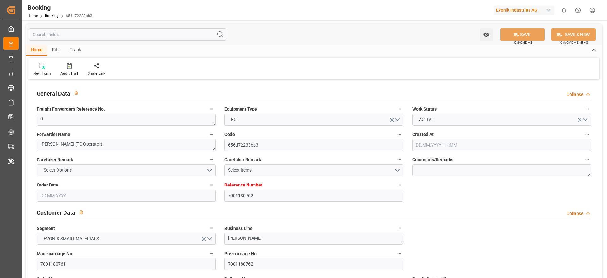
type input "10.08.2025 00:00"
type input "25.08.2025 00:00"
type input "19.09.2025 00:00"
type input "13.06.2025"
type input "02.09.2025 05:22"
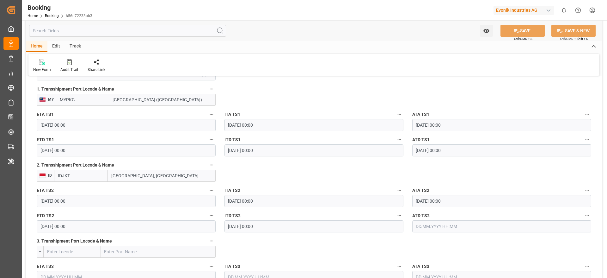
scroll to position [711, 0]
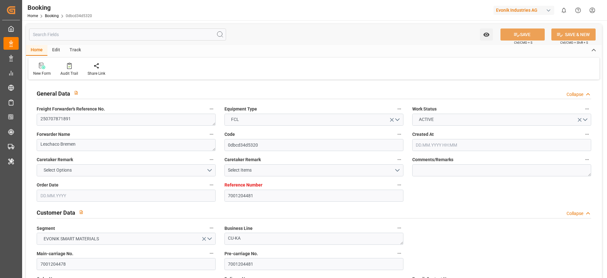
type input "7001204481"
type input "9631967"
type input "CMACGM"
type input "CMA CGM Group"
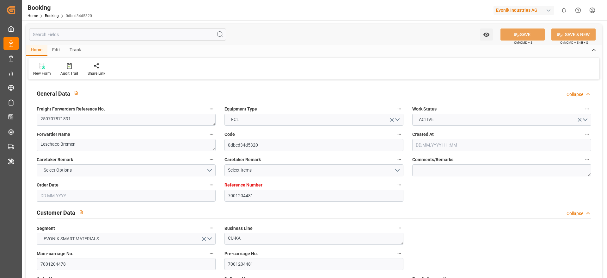
type input "NLRTM"
type input "IDBDJ"
type input "MYPKG"
type input "IDJKT"
type input "0"
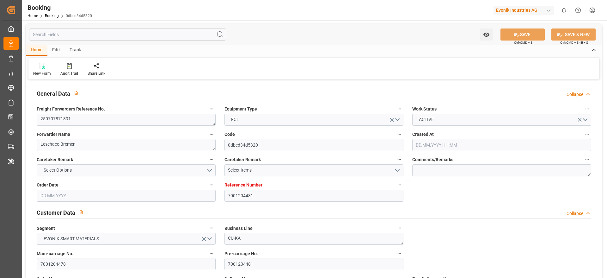
type input "NLRTM"
type input "IDBDJ"
type input "9326421"
type input "9810082"
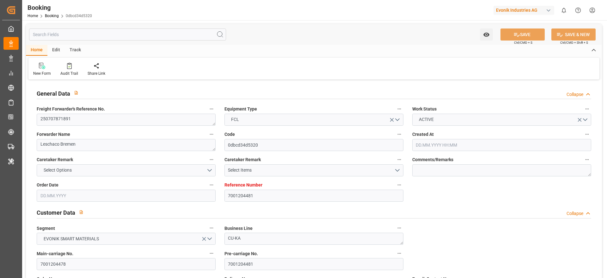
type input "25.06.2025 10:14"
type input "25.06.2025"
type input "26.08.2025"
type input "30.06.2025"
type input "07.07.2025"
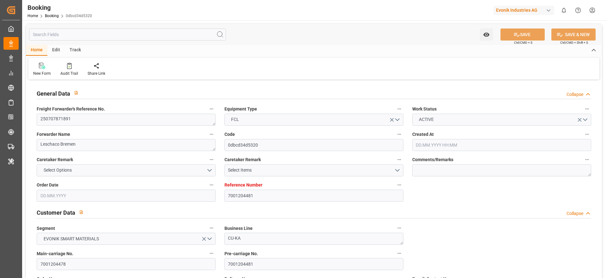
type input "09.07.2025"
type input "21.07.2025 00:00"
type input "21.07.2025 00:16"
type input "17.07.2025 10:46"
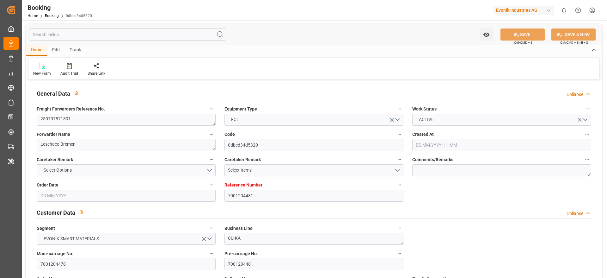
type input "17.09.2025 07:00"
type input "12.09.2025 00:00"
type input "30.08.2025 14:00"
type input "27.08.2025 00:00"
type input "30.08.2025 20:36"
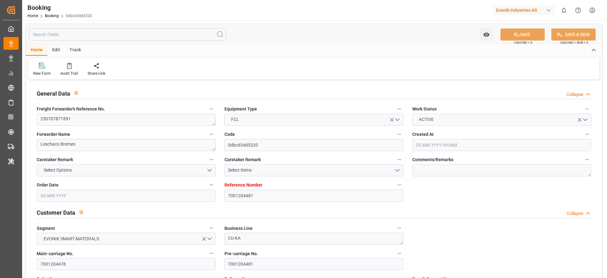
type input "03.09.2025 06:00"
type input "[DATE] 00:00"
type input "05.09.2025 11:00"
type input "06.09.2025 00:00"
type input "14.09.2025 08:00"
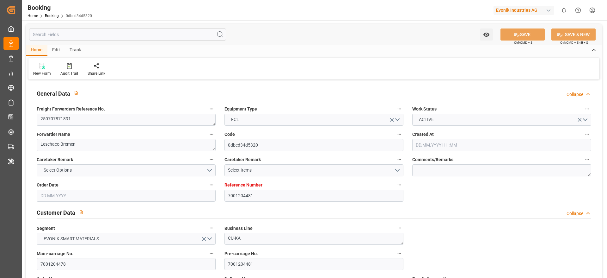
type input "09.09.2025 00:00"
type input "18.08.2025"
type input "01.09.2025 14:32"
type input "[DATE]"
type input "20.07.2025 03:31"
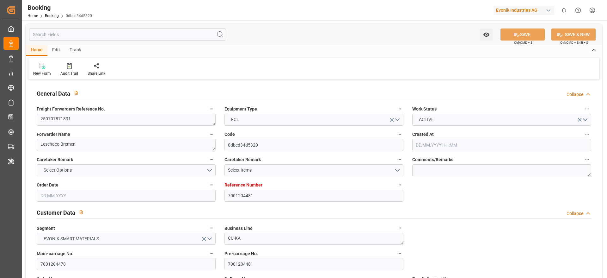
type input "21.07.2025 02:03"
type input "30.08.2025 14:00"
type input "30.08.2025 12:32"
type input "30.08.2025 23:02"
type input "31.08.2025 07:30"
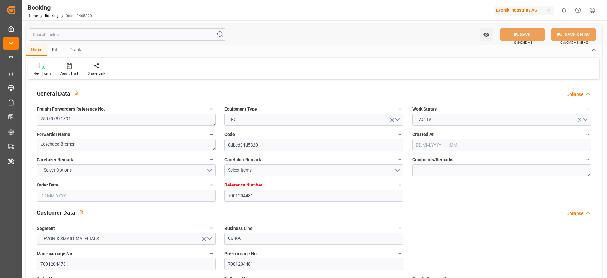
type input "03.09.2025 06:00"
type input "05.09.2025 11:00"
type input "05.09.2025 21:37"
type input "14.09.2025 08:00"
type input "17.09.2025 07:00"
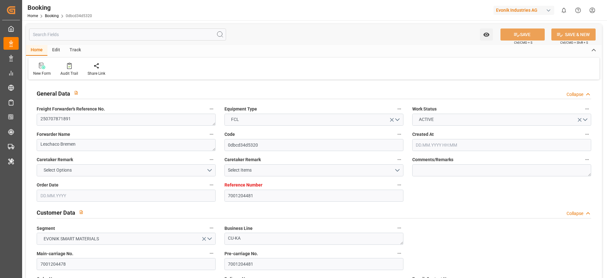
type input "17.09.2025 13:40"
type input "21.09.2025 13:40"
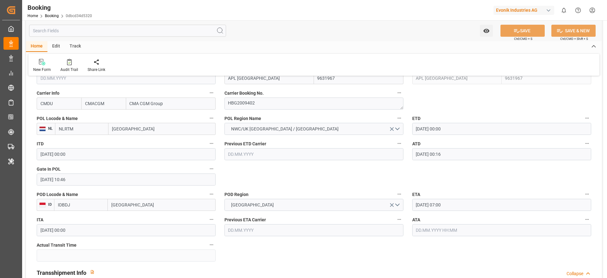
scroll to position [664, 0]
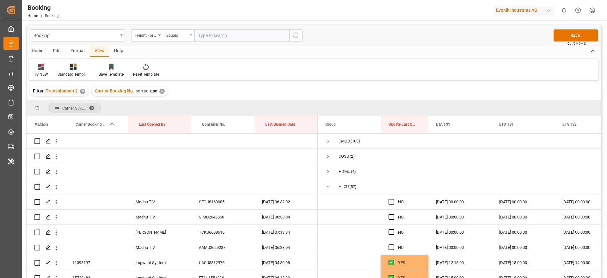
scroll to position [117, 0]
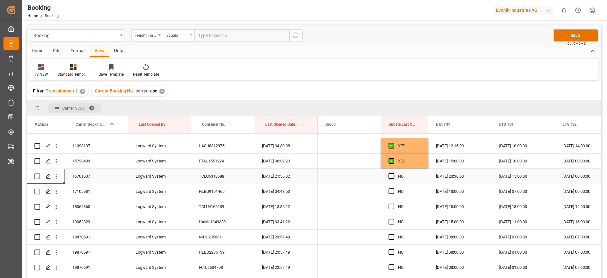
click at [391, 174] on span "Press SPACE to select this row." at bounding box center [391, 176] width 6 height 6
click at [393, 173] on input "Press SPACE to select this row." at bounding box center [393, 173] width 0 height 0
click at [393, 189] on span "Press SPACE to select this row." at bounding box center [391, 191] width 6 height 6
click at [393, 188] on input "Press SPACE to select this row." at bounding box center [393, 188] width 0 height 0
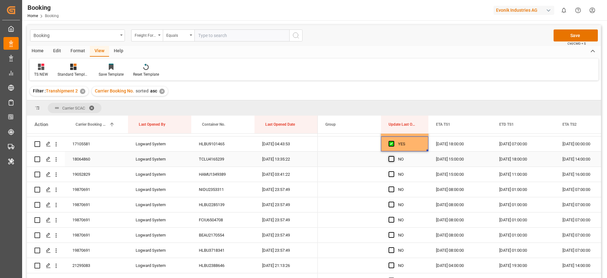
click at [390, 158] on span "Press SPACE to select this row." at bounding box center [391, 159] width 6 height 6
click at [393, 156] on input "Press SPACE to select this row." at bounding box center [393, 156] width 0 height 0
click at [54, 173] on icon "open menu" at bounding box center [56, 174] width 7 height 7
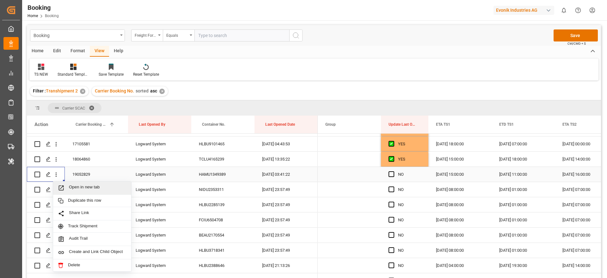
click at [116, 189] on span "Open in new tab" at bounding box center [98, 187] width 58 height 7
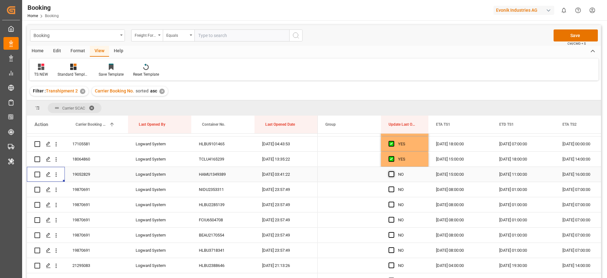
click at [393, 173] on span "Press SPACE to select this row." at bounding box center [391, 174] width 6 height 6
click at [393, 171] on input "Press SPACE to select this row." at bounding box center [393, 171] width 0 height 0
click at [392, 185] on div "Press SPACE to select this row." at bounding box center [392, 189] width 9 height 15
click at [391, 190] on span "Press SPACE to select this row." at bounding box center [391, 189] width 6 height 6
click at [393, 186] on input "Press SPACE to select this row." at bounding box center [393, 186] width 0 height 0
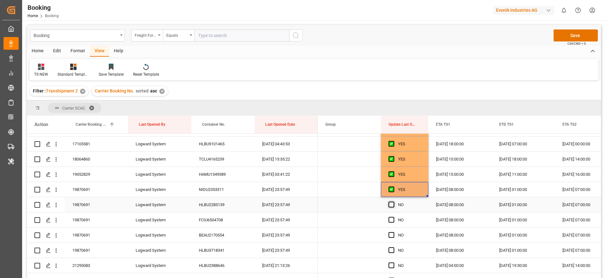
click at [392, 204] on span "Press SPACE to select this row." at bounding box center [391, 204] width 6 height 6
click at [393, 201] on input "Press SPACE to select this row." at bounding box center [393, 201] width 0 height 0
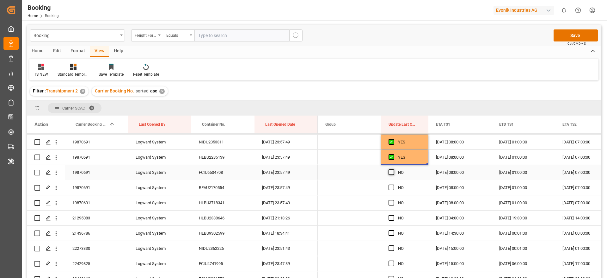
click at [392, 173] on span "Press SPACE to select this row." at bounding box center [391, 172] width 6 height 6
click at [393, 169] on input "Press SPACE to select this row." at bounding box center [393, 169] width 0 height 0
click at [392, 185] on span "Press SPACE to select this row." at bounding box center [391, 187] width 6 height 6
click at [393, 184] on input "Press SPACE to select this row." at bounding box center [393, 184] width 0 height 0
click at [391, 200] on span "Press SPACE to select this row." at bounding box center [391, 202] width 6 height 6
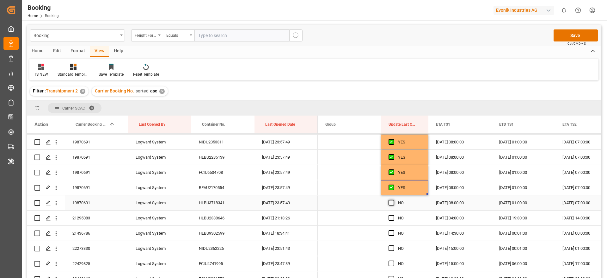
click at [393, 199] on input "Press SPACE to select this row." at bounding box center [393, 199] width 0 height 0
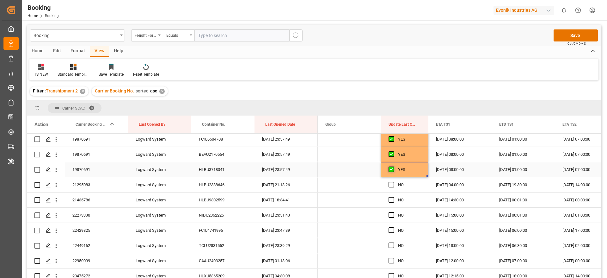
scroll to position [259, 0]
click at [58, 171] on icon "open menu" at bounding box center [56, 170] width 7 height 7
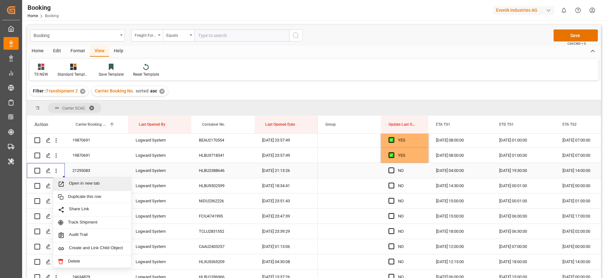
click at [93, 183] on span "Open in new tab" at bounding box center [98, 183] width 58 height 7
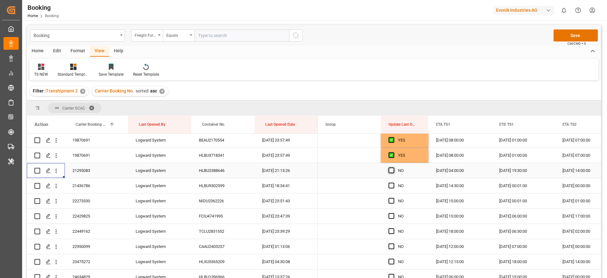
click at [391, 170] on span "Press SPACE to select this row." at bounding box center [391, 170] width 6 height 6
click at [393, 167] on input "Press SPACE to select this row." at bounding box center [393, 167] width 0 height 0
click at [389, 186] on span "Press SPACE to select this row." at bounding box center [391, 185] width 6 height 6
click at [393, 182] on input "Press SPACE to select this row." at bounding box center [393, 182] width 0 height 0
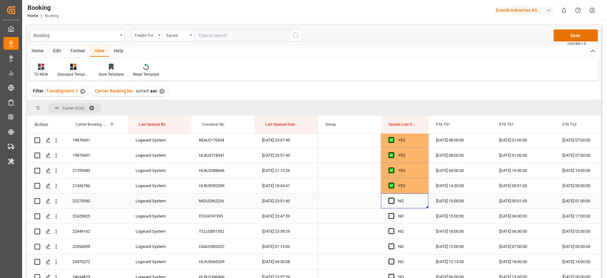
click at [389, 199] on span "Press SPACE to select this row." at bounding box center [391, 201] width 6 height 6
click at [393, 198] on input "Press SPACE to select this row." at bounding box center [393, 198] width 0 height 0
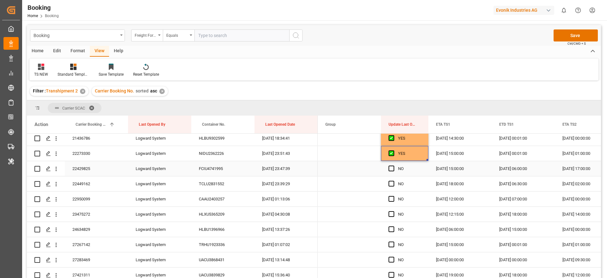
click at [394, 165] on div "Press SPACE to select this row." at bounding box center [392, 168] width 9 height 15
click at [393, 169] on span "Press SPACE to select this row." at bounding box center [391, 168] width 6 height 6
click at [393, 165] on input "Press SPACE to select this row." at bounding box center [393, 165] width 0 height 0
click at [393, 183] on span "Press SPACE to select this row." at bounding box center [391, 183] width 6 height 6
click at [393, 180] on input "Press SPACE to select this row." at bounding box center [393, 180] width 0 height 0
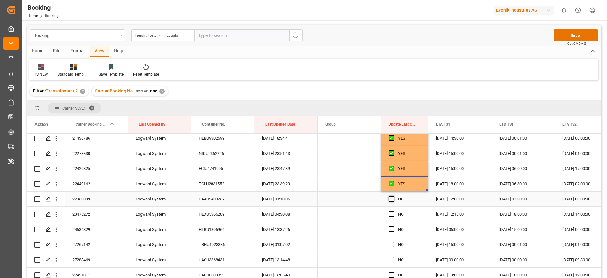
click at [391, 196] on span "Press SPACE to select this row." at bounding box center [391, 199] width 6 height 6
click at [393, 196] on input "Press SPACE to select this row." at bounding box center [393, 196] width 0 height 0
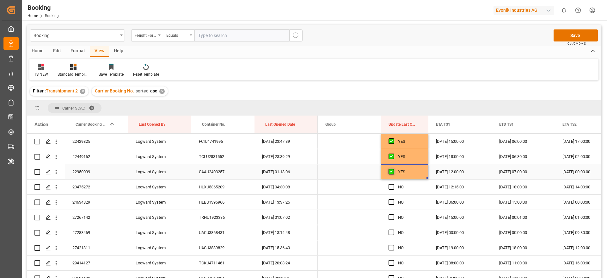
scroll to position [354, 0]
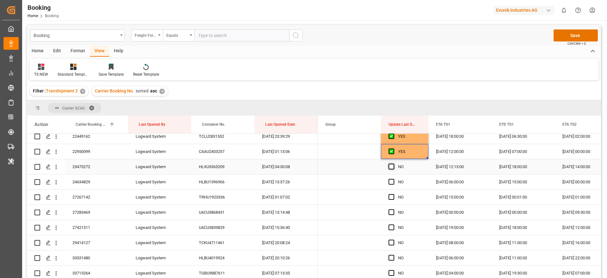
click at [390, 164] on span "Press SPACE to select this row." at bounding box center [391, 166] width 6 height 6
click at [393, 163] on input "Press SPACE to select this row." at bounding box center [393, 163] width 0 height 0
click at [393, 181] on span "Press SPACE to select this row." at bounding box center [391, 182] width 6 height 6
click at [393, 179] on input "Press SPACE to select this row." at bounding box center [393, 179] width 0 height 0
click at [392, 195] on span "Press SPACE to select this row." at bounding box center [391, 197] width 6 height 6
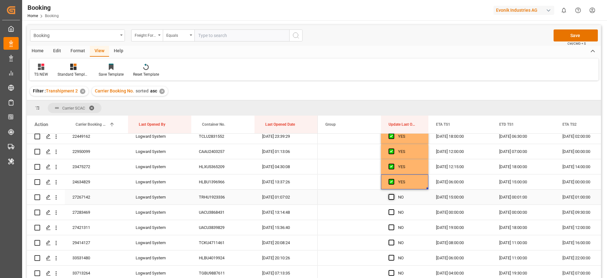
click at [393, 194] on input "Press SPACE to select this row." at bounding box center [393, 194] width 0 height 0
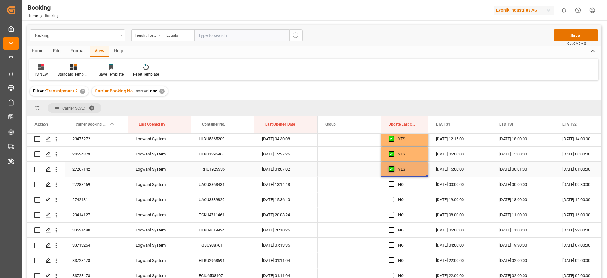
scroll to position [401, 0]
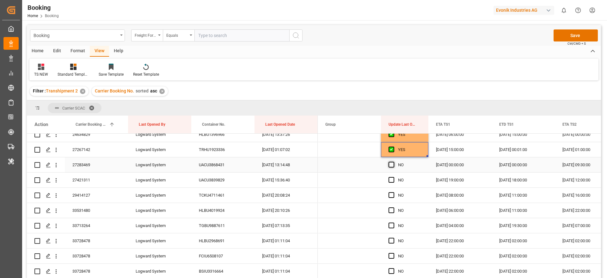
click at [390, 165] on span "Press SPACE to select this row." at bounding box center [391, 165] width 6 height 6
click at [393, 162] on input "Press SPACE to select this row." at bounding box center [393, 162] width 0 height 0
click at [57, 166] on icon "open menu" at bounding box center [56, 165] width 7 height 7
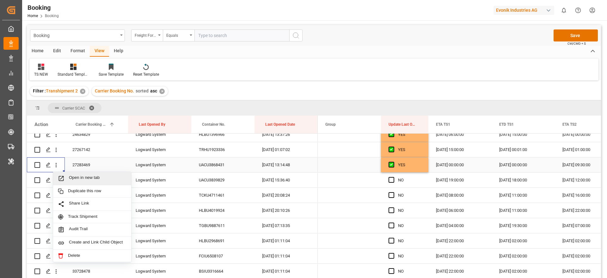
click at [100, 175] on span "Open in new tab" at bounding box center [98, 178] width 58 height 7
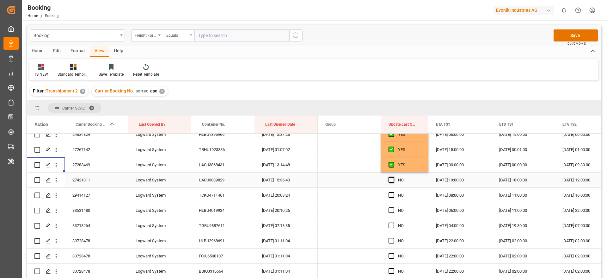
click at [392, 178] on span "Press SPACE to select this row." at bounding box center [391, 180] width 6 height 6
click at [393, 177] on input "Press SPACE to select this row." at bounding box center [393, 177] width 0 height 0
click at [394, 194] on span "Press SPACE to select this row." at bounding box center [391, 195] width 6 height 6
click at [393, 192] on input "Press SPACE to select this row." at bounding box center [393, 192] width 0 height 0
click at [392, 211] on span "Press SPACE to select this row." at bounding box center [391, 210] width 6 height 6
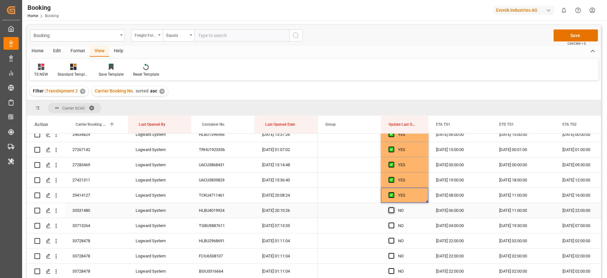
click at [393, 207] on input "Press SPACE to select this row." at bounding box center [393, 207] width 0 height 0
click at [391, 223] on div "Press SPACE to select this row." at bounding box center [392, 225] width 9 height 15
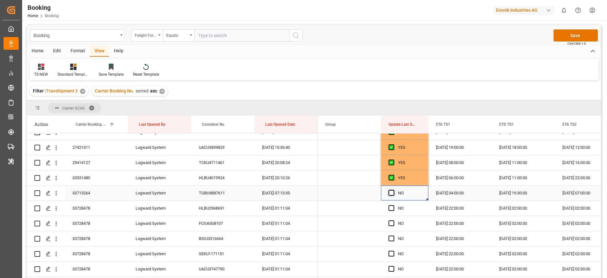
scroll to position [449, 0]
click at [390, 178] on span "Press SPACE to select this row." at bounding box center [391, 178] width 6 height 6
click at [393, 175] on input "Press SPACE to select this row." at bounding box center [393, 175] width 0 height 0
click at [391, 195] on span "Press SPACE to select this row." at bounding box center [391, 193] width 6 height 6
click at [393, 190] on input "Press SPACE to select this row." at bounding box center [393, 190] width 0 height 0
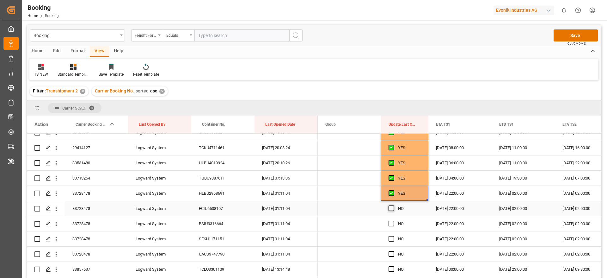
click at [391, 206] on span "Press SPACE to select this row." at bounding box center [391, 208] width 6 height 6
click at [393, 205] on input "Press SPACE to select this row." at bounding box center [393, 205] width 0 height 0
click at [389, 222] on span "Press SPACE to select this row." at bounding box center [391, 223] width 6 height 6
click at [393, 220] on input "Press SPACE to select this row." at bounding box center [393, 220] width 0 height 0
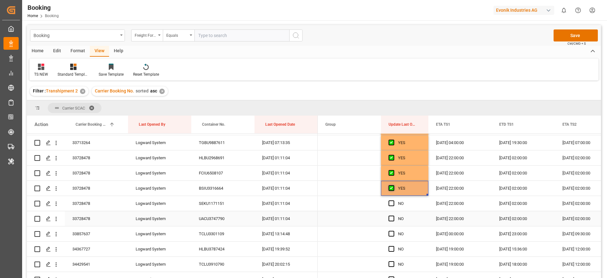
scroll to position [496, 0]
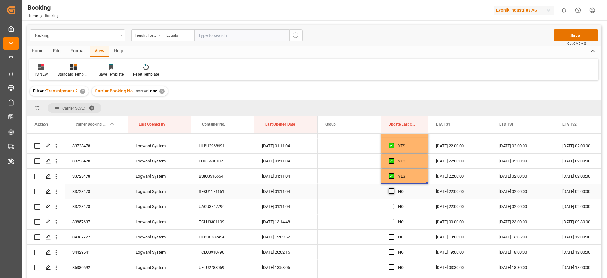
click at [391, 192] on span "Press SPACE to select this row." at bounding box center [391, 191] width 6 height 6
click at [393, 188] on input "Press SPACE to select this row." at bounding box center [393, 188] width 0 height 0
click at [390, 205] on span "Press SPACE to select this row." at bounding box center [391, 206] width 6 height 6
click at [393, 203] on input "Press SPACE to select this row." at bounding box center [393, 203] width 0 height 0
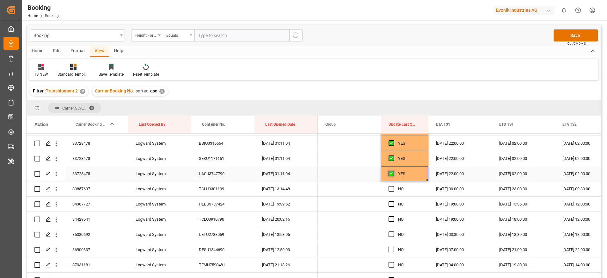
scroll to position [543, 0]
click at [391, 174] on span "Press SPACE to select this row." at bounding box center [391, 174] width 6 height 6
click at [393, 171] on input "Press SPACE to select this row." at bounding box center [393, 171] width 0 height 0
click at [394, 187] on span "Press SPACE to select this row." at bounding box center [391, 189] width 6 height 6
click at [393, 186] on input "Press SPACE to select this row." at bounding box center [393, 186] width 0 height 0
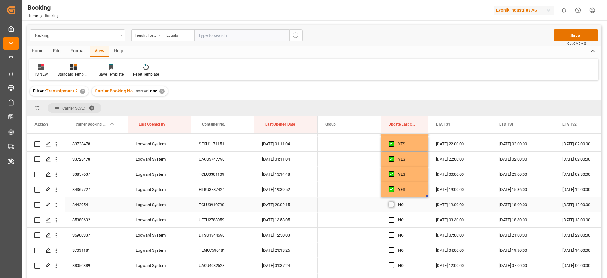
click at [393, 204] on span "Press SPACE to select this row." at bounding box center [391, 204] width 6 height 6
click at [393, 201] on input "Press SPACE to select this row." at bounding box center [393, 201] width 0 height 0
click at [391, 219] on span "Press SPACE to select this row." at bounding box center [391, 220] width 6 height 6
click at [393, 217] on input "Press SPACE to select this row." at bounding box center [393, 217] width 0 height 0
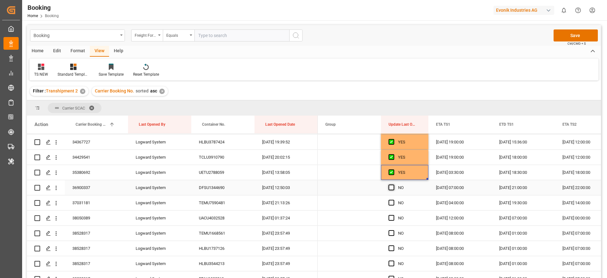
click at [392, 188] on span "Press SPACE to select this row." at bounding box center [391, 187] width 6 height 6
click at [393, 184] on input "Press SPACE to select this row." at bounding box center [393, 184] width 0 height 0
click at [393, 202] on span "Press SPACE to select this row." at bounding box center [391, 202] width 6 height 6
click at [393, 199] on input "Press SPACE to select this row." at bounding box center [393, 199] width 0 height 0
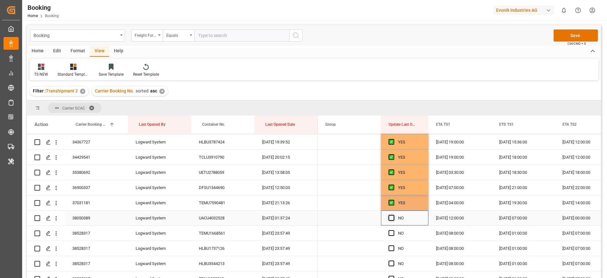
click at [392, 217] on span "Press SPACE to select this row." at bounding box center [391, 218] width 6 height 6
click at [393, 215] on input "Press SPACE to select this row." at bounding box center [393, 215] width 0 height 0
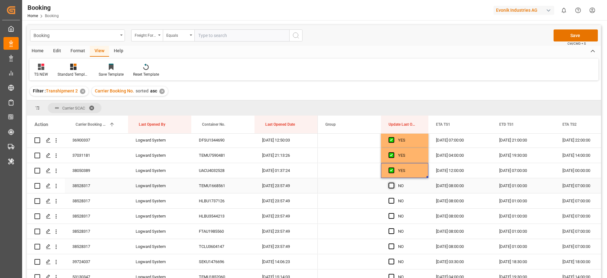
click at [389, 186] on span "Press SPACE to select this row." at bounding box center [391, 185] width 6 height 6
click at [393, 182] on input "Press SPACE to select this row." at bounding box center [393, 182] width 0 height 0
click at [390, 200] on span "Press SPACE to select this row." at bounding box center [391, 201] width 6 height 6
click at [393, 198] on input "Press SPACE to select this row." at bounding box center [393, 198] width 0 height 0
click at [391, 214] on span "Press SPACE to select this row." at bounding box center [391, 216] width 6 height 6
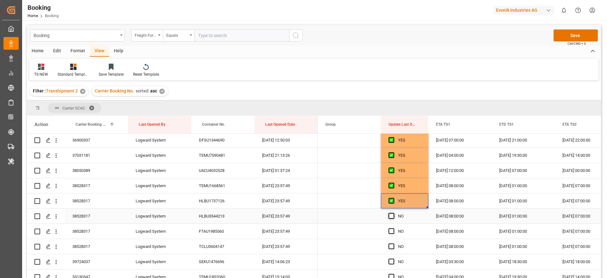
click at [393, 213] on input "Press SPACE to select this row." at bounding box center [393, 213] width 0 height 0
click at [391, 229] on span "Press SPACE to select this row." at bounding box center [391, 231] width 6 height 6
click at [393, 228] on input "Press SPACE to select this row." at bounding box center [393, 228] width 0 height 0
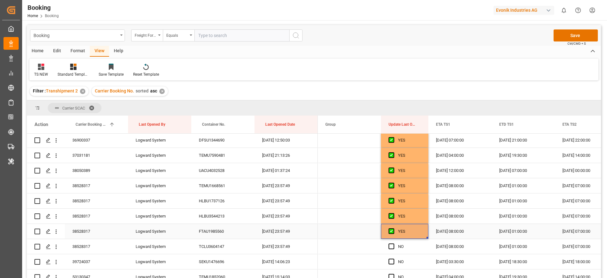
scroll to position [686, 0]
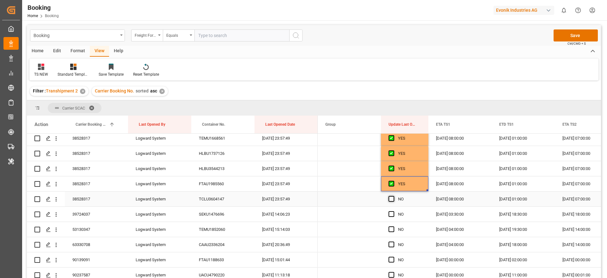
click at [393, 199] on span "Press SPACE to select this row." at bounding box center [391, 199] width 6 height 6
click at [393, 196] on input "Press SPACE to select this row." at bounding box center [393, 196] width 0 height 0
click at [393, 210] on div "Press SPACE to select this row." at bounding box center [392, 214] width 9 height 15
click at [392, 212] on span "Press SPACE to select this row." at bounding box center [391, 214] width 6 height 6
click at [393, 211] on input "Press SPACE to select this row." at bounding box center [393, 211] width 0 height 0
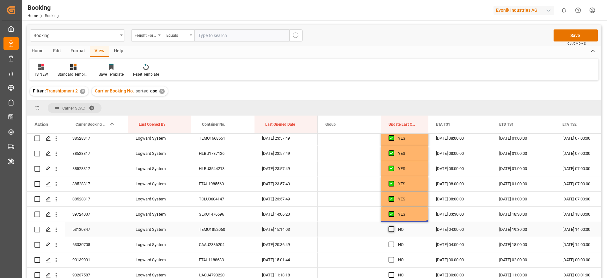
click at [389, 229] on span "Press SPACE to select this row." at bounding box center [391, 229] width 6 height 6
click at [393, 226] on input "Press SPACE to select this row." at bounding box center [393, 226] width 0 height 0
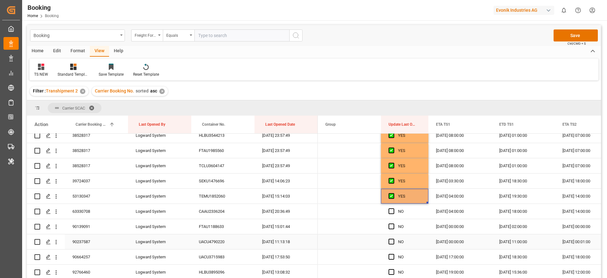
scroll to position [733, 0]
click at [391, 199] on span "Press SPACE to select this row." at bounding box center [391, 197] width 6 height 6
click at [393, 194] on input "Press SPACE to select this row." at bounding box center [393, 194] width 0 height 0
click at [392, 211] on span "Press SPACE to select this row." at bounding box center [391, 212] width 6 height 6
click at [393, 209] on input "Press SPACE to select this row." at bounding box center [393, 209] width 0 height 0
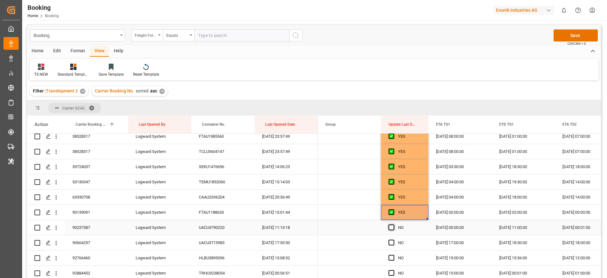
click at [391, 226] on span "Press SPACE to select this row." at bounding box center [391, 227] width 6 height 6
click at [393, 224] on input "Press SPACE to select this row." at bounding box center [393, 224] width 0 height 0
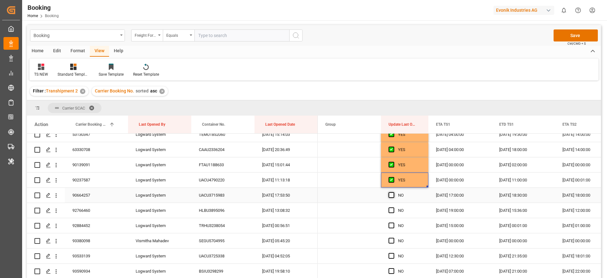
click at [392, 195] on span "Press SPACE to select this row." at bounding box center [391, 195] width 6 height 6
click at [393, 192] on input "Press SPACE to select this row." at bounding box center [393, 192] width 0 height 0
click at [392, 209] on span "Press SPACE to select this row." at bounding box center [391, 210] width 6 height 6
click at [393, 207] on input "Press SPACE to select this row." at bounding box center [393, 207] width 0 height 0
click at [392, 224] on span "Press SPACE to select this row." at bounding box center [391, 225] width 6 height 6
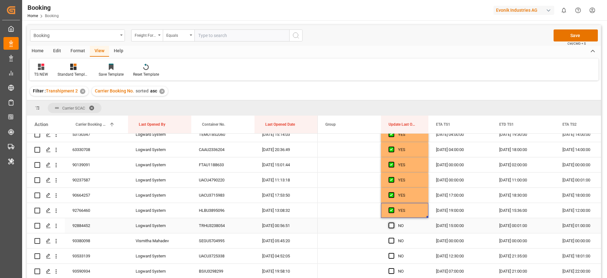
click at [393, 222] on input "Press SPACE to select this row." at bounding box center [393, 222] width 0 height 0
click at [389, 241] on span "Press SPACE to select this row." at bounding box center [391, 240] width 6 height 6
click at [393, 237] on input "Press SPACE to select this row." at bounding box center [393, 237] width 0 height 0
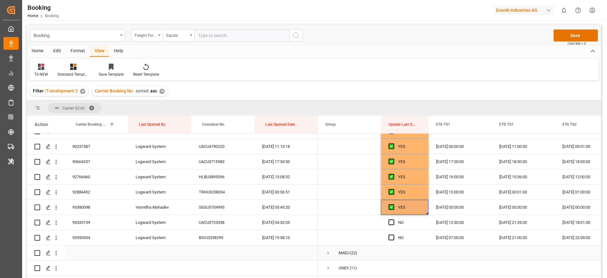
scroll to position [828, 0]
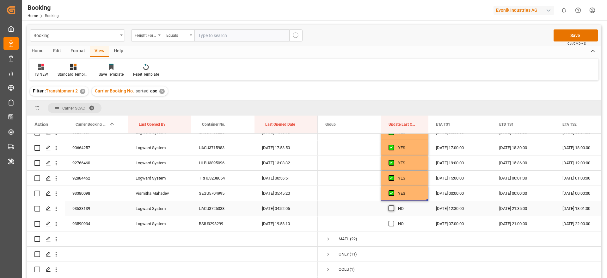
click at [392, 207] on span "Press SPACE to select this row." at bounding box center [391, 208] width 6 height 6
click at [393, 205] on input "Press SPACE to select this row." at bounding box center [393, 205] width 0 height 0
click at [392, 220] on span "Press SPACE to select this row." at bounding box center [391, 223] width 6 height 6
click at [393, 220] on input "Press SPACE to select this row." at bounding box center [393, 220] width 0 height 0
click at [570, 36] on button "Save" at bounding box center [575, 35] width 44 height 12
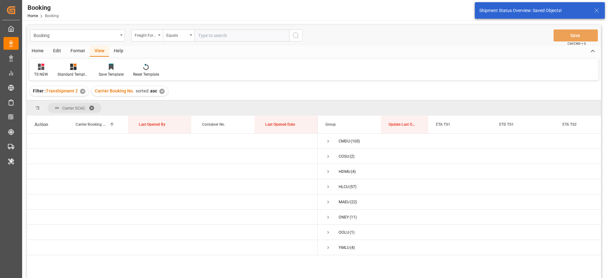
scroll to position [0, 0]
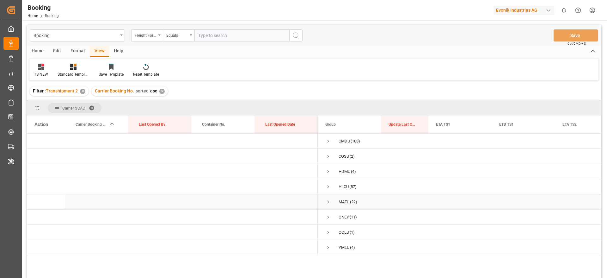
click at [328, 200] on span "Press SPACE to select this row." at bounding box center [328, 202] width 6 height 6
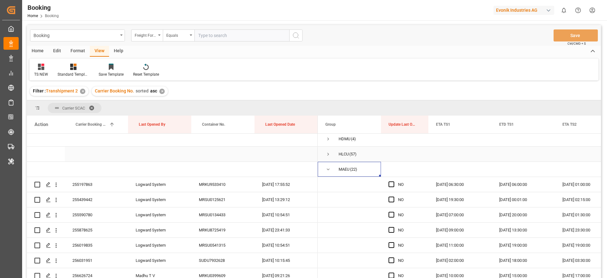
scroll to position [47, 0]
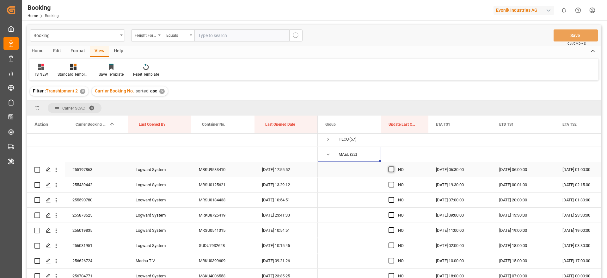
click at [391, 168] on span "Press SPACE to select this row." at bounding box center [391, 169] width 6 height 6
click at [393, 166] on input "Press SPACE to select this row." at bounding box center [393, 166] width 0 height 0
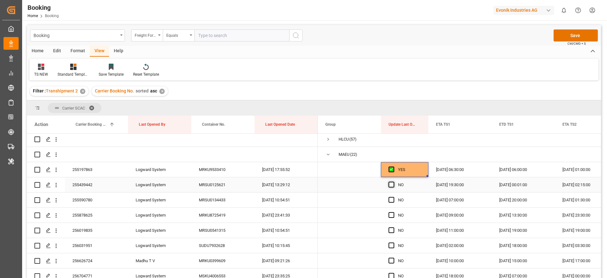
click at [391, 184] on span "Press SPACE to select this row." at bounding box center [391, 184] width 6 height 6
click at [393, 181] on input "Press SPACE to select this row." at bounding box center [393, 181] width 0 height 0
click at [100, 199] on div "255590780" at bounding box center [96, 199] width 63 height 15
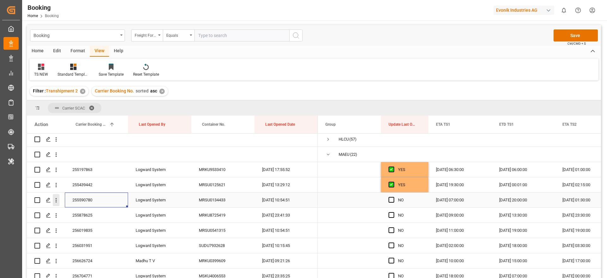
click at [56, 198] on icon "open menu" at bounding box center [56, 200] width 1 height 4
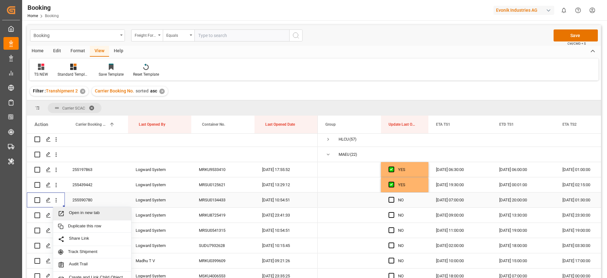
click at [91, 211] on span "Open in new tab" at bounding box center [98, 213] width 58 height 7
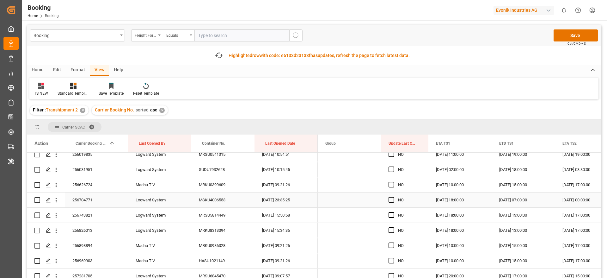
scroll to position [95, 0]
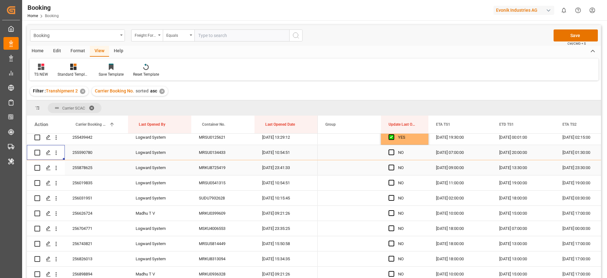
click at [93, 169] on div "255878625" at bounding box center [96, 167] width 63 height 15
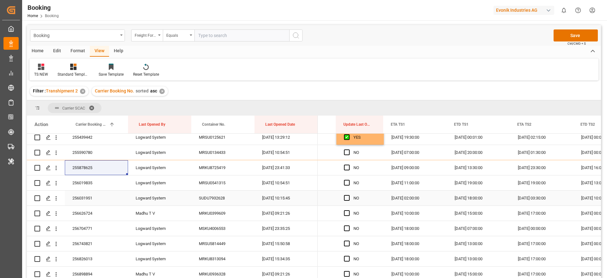
scroll to position [0, 0]
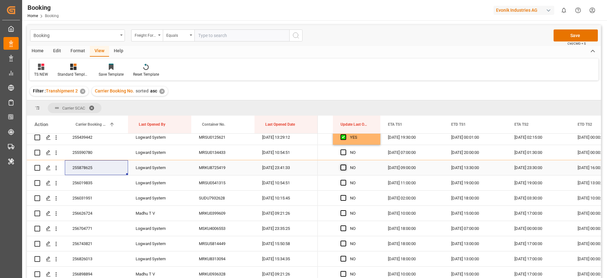
click at [344, 165] on span "Press SPACE to select this row." at bounding box center [343, 167] width 6 height 6
click at [345, 164] on input "Press SPACE to select this row." at bounding box center [345, 164] width 0 height 0
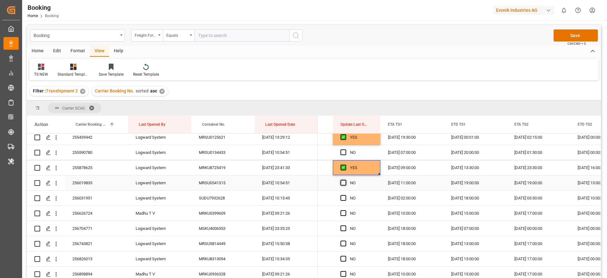
click at [343, 181] on span "Press SPACE to select this row." at bounding box center [343, 183] width 6 height 6
click at [345, 180] on input "Press SPACE to select this row." at bounding box center [345, 180] width 0 height 0
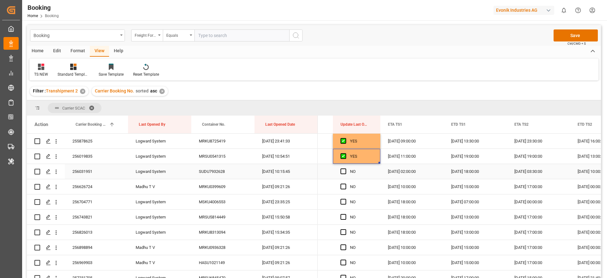
scroll to position [142, 0]
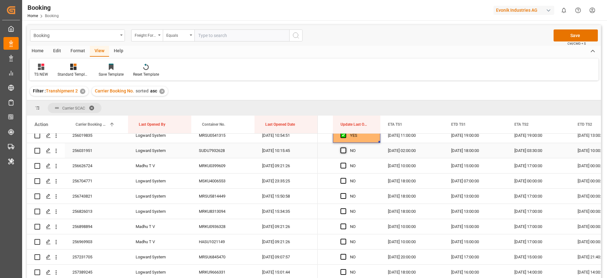
click at [345, 152] on span "Press SPACE to select this row." at bounding box center [343, 150] width 6 height 6
click at [345, 147] on input "Press SPACE to select this row." at bounding box center [345, 147] width 0 height 0
click at [342, 165] on span "Press SPACE to select this row." at bounding box center [343, 165] width 6 height 6
click at [345, 162] on input "Press SPACE to select this row." at bounding box center [345, 162] width 0 height 0
click at [342, 183] on span "Press SPACE to select this row." at bounding box center [343, 181] width 6 height 6
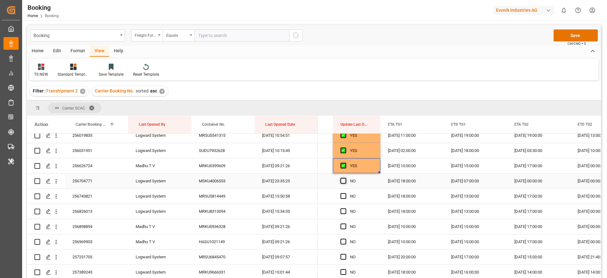
click at [345, 178] on input "Press SPACE to select this row." at bounding box center [345, 178] width 0 height 0
click at [344, 195] on span "Press SPACE to select this row." at bounding box center [343, 196] width 6 height 6
click at [345, 193] on input "Press SPACE to select this row." at bounding box center [345, 193] width 0 height 0
click at [343, 210] on span "Press SPACE to select this row." at bounding box center [343, 211] width 6 height 6
click at [345, 208] on input "Press SPACE to select this row." at bounding box center [345, 208] width 0 height 0
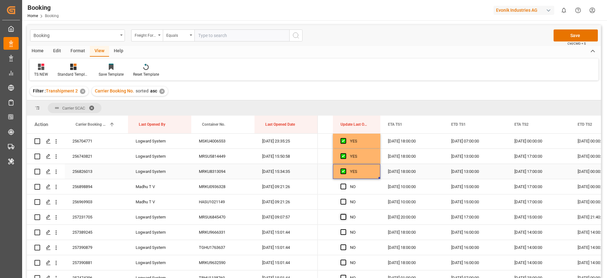
scroll to position [190, 0]
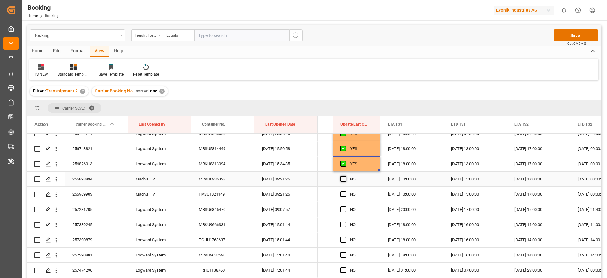
click at [345, 180] on span "Press SPACE to select this row." at bounding box center [343, 179] width 6 height 6
click at [345, 176] on input "Press SPACE to select this row." at bounding box center [345, 176] width 0 height 0
click at [342, 197] on div "Press SPACE to select this row." at bounding box center [344, 194] width 9 height 15
click at [342, 193] on span "Press SPACE to select this row." at bounding box center [343, 194] width 6 height 6
click at [345, 191] on input "Press SPACE to select this row." at bounding box center [345, 191] width 0 height 0
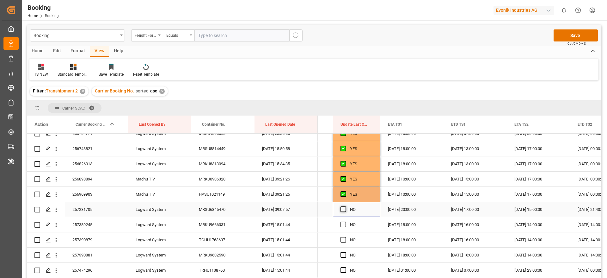
click at [341, 208] on span "Press SPACE to select this row." at bounding box center [343, 209] width 6 height 6
click at [345, 206] on input "Press SPACE to select this row." at bounding box center [345, 206] width 0 height 0
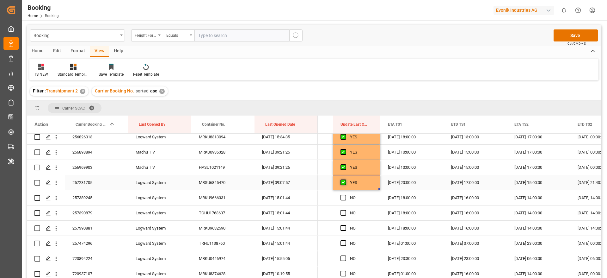
scroll to position [237, 0]
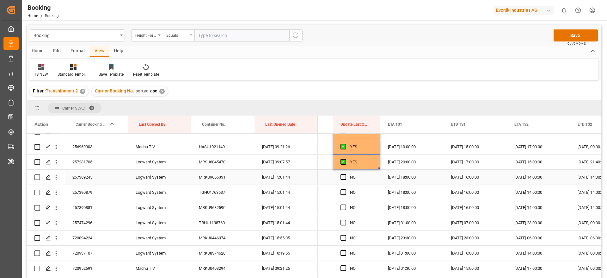
click at [344, 180] on div "Press SPACE to select this row." at bounding box center [344, 177] width 9 height 15
click at [343, 193] on span "Press SPACE to select this row." at bounding box center [343, 192] width 6 height 6
click at [345, 189] on input "Press SPACE to select this row." at bounding box center [345, 189] width 0 height 0
click at [344, 180] on div "Press SPACE to select this row." at bounding box center [344, 177] width 9 height 15
click at [344, 178] on span "Press SPACE to select this row." at bounding box center [343, 177] width 6 height 6
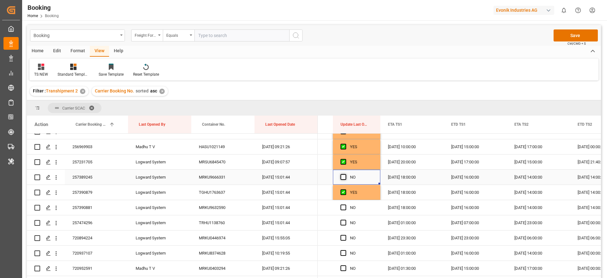
click at [345, 174] on input "Press SPACE to select this row." at bounding box center [345, 174] width 0 height 0
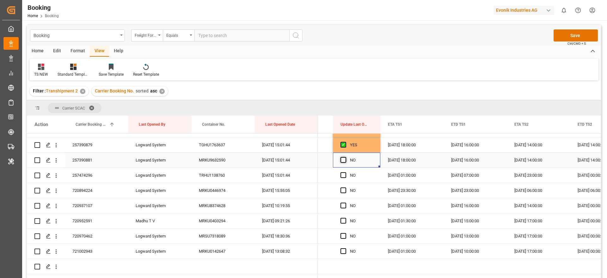
click at [343, 160] on span "Press SPACE to select this row." at bounding box center [343, 160] width 6 height 6
click at [345, 157] on input "Press SPACE to select this row." at bounding box center [345, 157] width 0 height 0
click at [343, 174] on span "Press SPACE to select this row." at bounding box center [343, 175] width 6 height 6
click at [345, 172] on input "Press SPACE to select this row." at bounding box center [345, 172] width 0 height 0
click at [342, 191] on span "Press SPACE to select this row." at bounding box center [343, 190] width 6 height 6
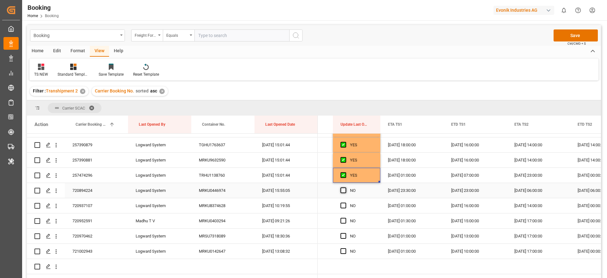
click at [345, 187] on input "Press SPACE to select this row." at bounding box center [345, 187] width 0 height 0
click at [343, 204] on span "Press SPACE to select this row." at bounding box center [343, 205] width 6 height 6
click at [345, 202] on input "Press SPACE to select this row." at bounding box center [345, 202] width 0 height 0
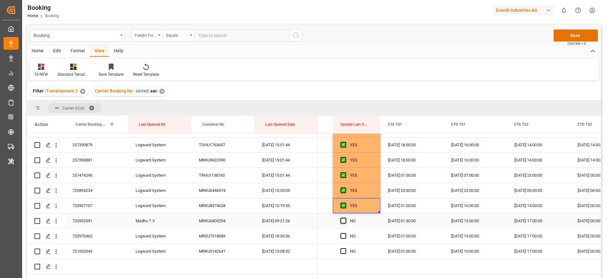
click at [342, 218] on span "Press SPACE to select this row." at bounding box center [343, 220] width 6 height 6
click at [345, 217] on input "Press SPACE to select this row." at bounding box center [345, 217] width 0 height 0
click at [343, 236] on span "Press SPACE to select this row." at bounding box center [343, 236] width 6 height 6
click at [345, 233] on input "Press SPACE to select this row." at bounding box center [345, 233] width 0 height 0
click at [343, 252] on span "Press SPACE to select this row." at bounding box center [343, 251] width 6 height 6
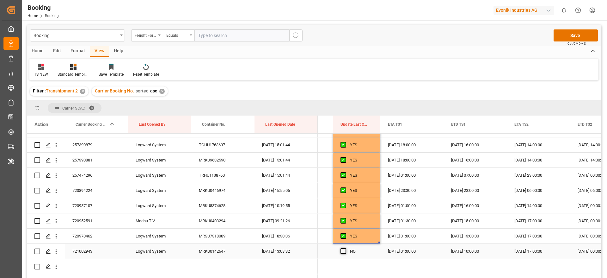
click at [345, 248] on input "Press SPACE to select this row." at bounding box center [345, 248] width 0 height 0
click at [583, 33] on button "Save" at bounding box center [575, 35] width 44 height 12
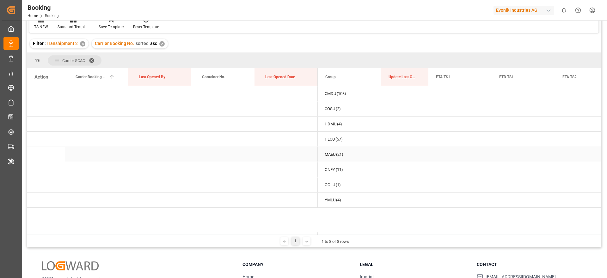
scroll to position [0, 0]
click at [328, 167] on span "Press SPACE to select this row." at bounding box center [328, 170] width 6 height 6
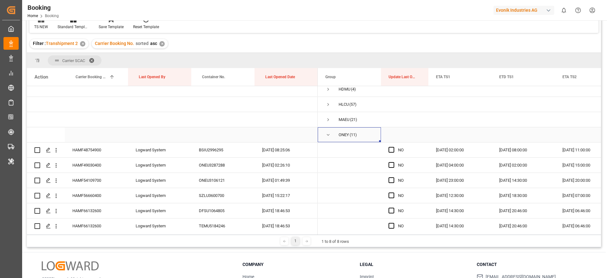
scroll to position [47, 0]
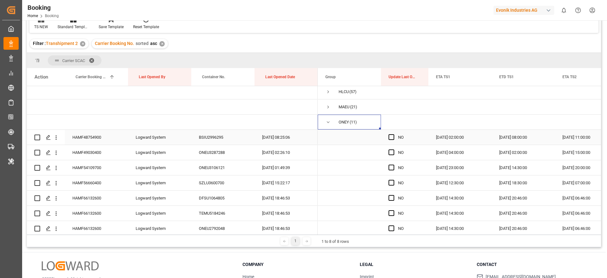
click at [108, 135] on div "HAMF48754900" at bounding box center [96, 137] width 63 height 15
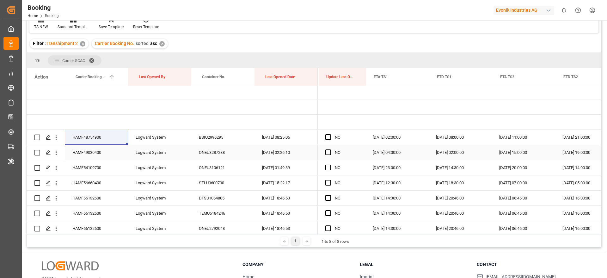
scroll to position [0, 64]
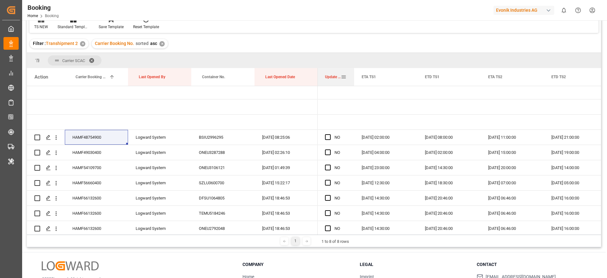
drag, startPoint x: 364, startPoint y: 78, endPoint x: 353, endPoint y: 80, distance: 10.9
click at [353, 80] on div at bounding box center [354, 77] width 3 height 18
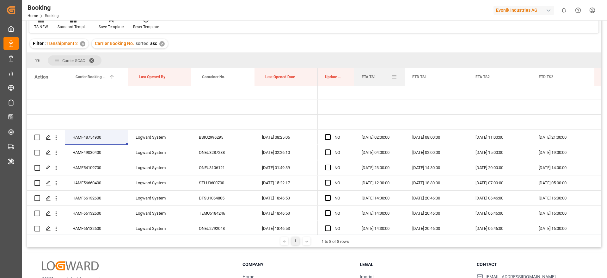
drag, startPoint x: 416, startPoint y: 77, endPoint x: 404, endPoint y: 80, distance: 12.7
click at [404, 80] on div at bounding box center [404, 77] width 3 height 18
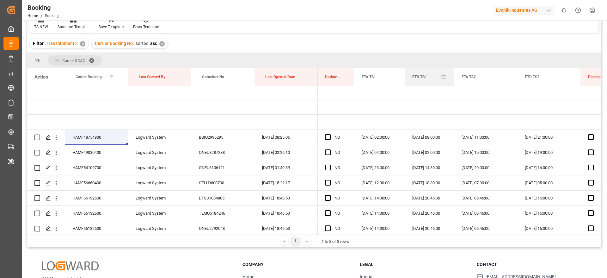
drag, startPoint x: 467, startPoint y: 79, endPoint x: 454, endPoint y: 82, distance: 14.2
click at [454, 82] on div at bounding box center [454, 77] width 3 height 18
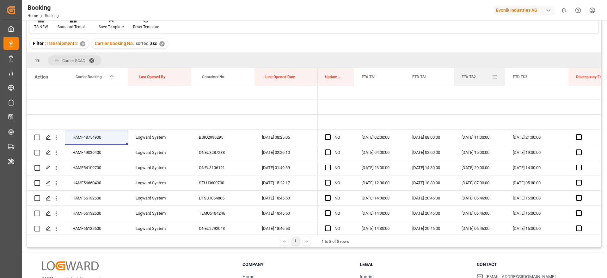
drag, startPoint x: 516, startPoint y: 79, endPoint x: 504, endPoint y: 82, distance: 12.3
click at [504, 82] on div at bounding box center [505, 77] width 3 height 18
drag, startPoint x: 568, startPoint y: 77, endPoint x: 564, endPoint y: 79, distance: 4.4
click at [564, 79] on div at bounding box center [564, 77] width 3 height 18
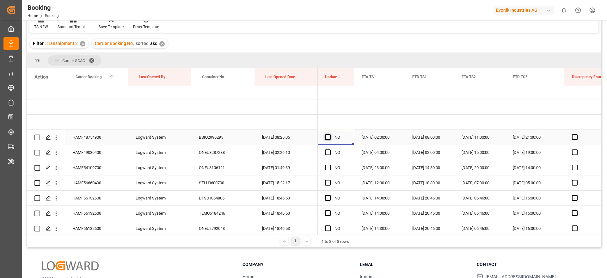
click at [329, 137] on span "Press SPACE to select this row." at bounding box center [328, 137] width 6 height 6
click at [330, 134] on input "Press SPACE to select this row." at bounding box center [330, 134] width 0 height 0
click at [328, 150] on span "Press SPACE to select this row." at bounding box center [328, 152] width 6 height 6
click at [330, 149] on input "Press SPACE to select this row." at bounding box center [330, 149] width 0 height 0
click at [328, 166] on span "Press SPACE to select this row." at bounding box center [328, 167] width 6 height 6
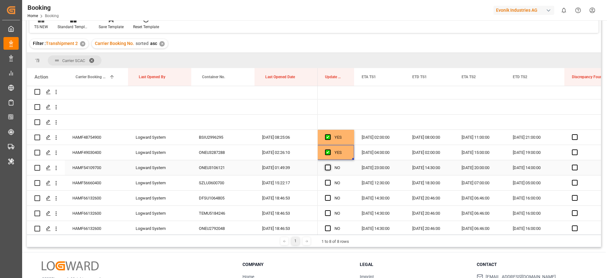
click at [330, 164] on input "Press SPACE to select this row." at bounding box center [330, 164] width 0 height 0
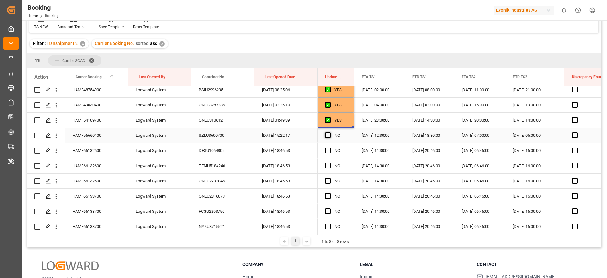
click at [328, 134] on span "Press SPACE to select this row." at bounding box center [328, 135] width 6 height 6
click at [330, 132] on input "Press SPACE to select this row." at bounding box center [330, 132] width 0 height 0
click at [327, 151] on span "Press SPACE to select this row." at bounding box center [328, 150] width 6 height 6
click at [330, 147] on input "Press SPACE to select this row." at bounding box center [330, 147] width 0 height 0
click at [327, 164] on span "Press SPACE to select this row." at bounding box center [328, 165] width 6 height 6
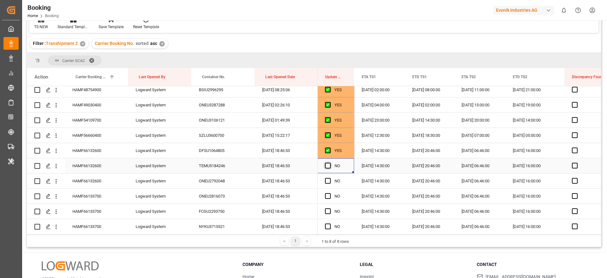
click at [330, 162] on input "Press SPACE to select this row." at bounding box center [330, 162] width 0 height 0
click at [328, 181] on span "Press SPACE to select this row." at bounding box center [328, 181] width 6 height 6
click at [330, 178] on input "Press SPACE to select this row." at bounding box center [330, 178] width 0 height 0
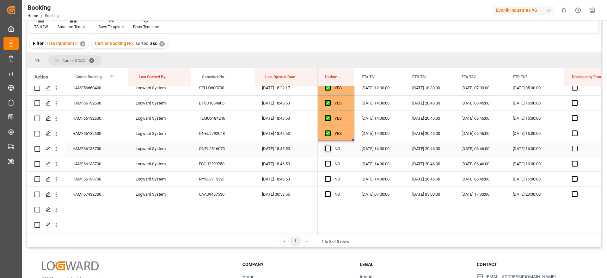
click at [328, 150] on span "Press SPACE to select this row." at bounding box center [328, 148] width 6 height 6
click at [330, 145] on input "Press SPACE to select this row." at bounding box center [330, 145] width 0 height 0
click at [328, 164] on span "Press SPACE to select this row." at bounding box center [328, 164] width 6 height 6
click at [330, 161] on input "Press SPACE to select this row." at bounding box center [330, 161] width 0 height 0
click at [328, 181] on span "Press SPACE to select this row." at bounding box center [328, 179] width 6 height 6
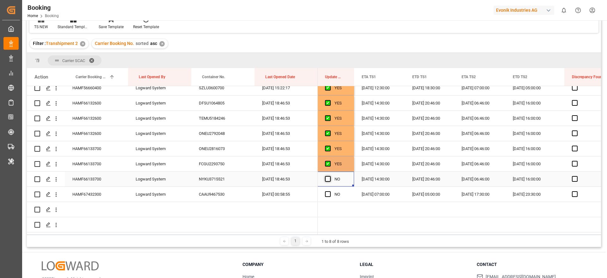
click at [330, 176] on input "Press SPACE to select this row." at bounding box center [330, 176] width 0 height 0
click at [328, 192] on span "Press SPACE to select this row." at bounding box center [328, 194] width 6 height 6
click at [330, 191] on input "Press SPACE to select this row." at bounding box center [330, 191] width 0 height 0
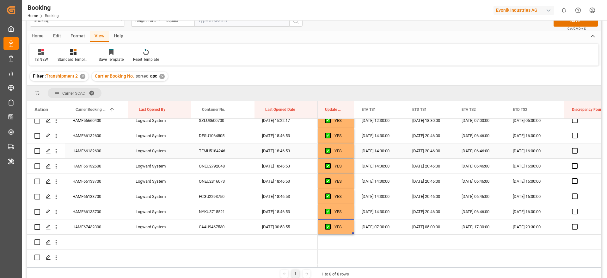
scroll to position [0, 0]
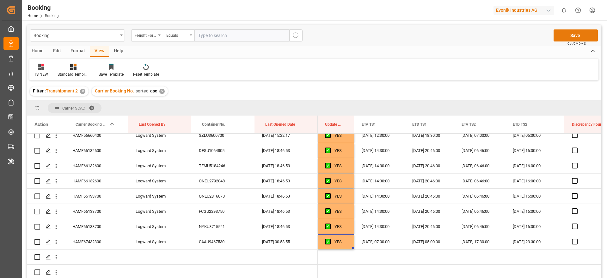
click at [585, 37] on button "Save" at bounding box center [575, 35] width 44 height 12
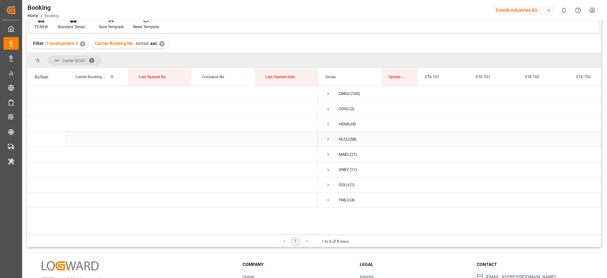
click at [329, 139] on span "Press SPACE to select this row." at bounding box center [328, 139] width 6 height 6
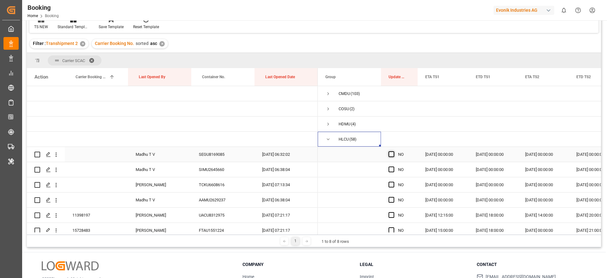
click at [390, 156] on span "Press SPACE to select this row." at bounding box center [391, 154] width 6 height 6
click at [393, 151] on input "Press SPACE to select this row." at bounding box center [393, 151] width 0 height 0
click at [391, 168] on span "Press SPACE to select this row." at bounding box center [391, 169] width 6 height 6
click at [393, 166] on input "Press SPACE to select this row." at bounding box center [393, 166] width 0 height 0
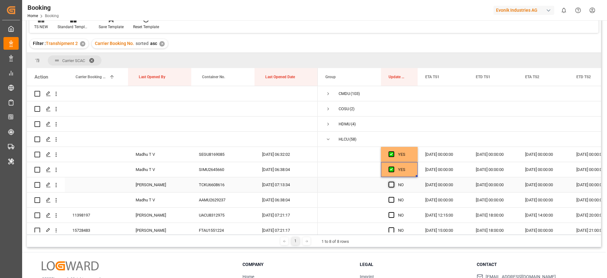
click at [394, 184] on span "Press SPACE to select this row." at bounding box center [391, 184] width 6 height 6
click at [393, 181] on input "Press SPACE to select this row." at bounding box center [393, 181] width 0 height 0
click at [394, 197] on span "Press SPACE to select this row." at bounding box center [391, 200] width 6 height 6
click at [393, 197] on input "Press SPACE to select this row." at bounding box center [393, 197] width 0 height 0
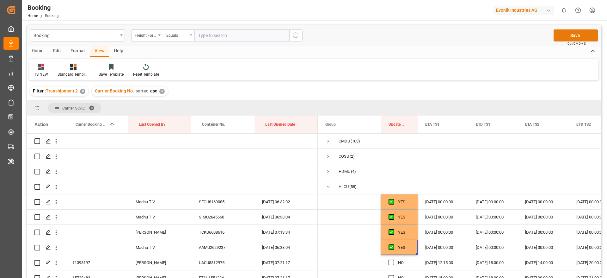
click at [565, 34] on button "Save" at bounding box center [575, 35] width 44 height 12
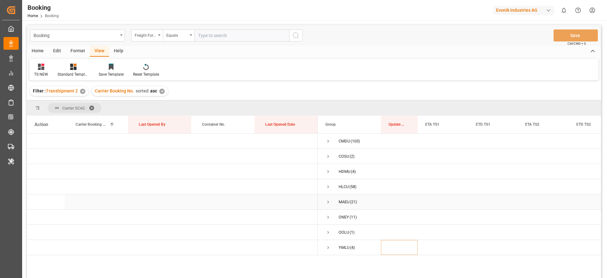
click at [330, 202] on span "Press SPACE to select this row." at bounding box center [328, 202] width 6 height 6
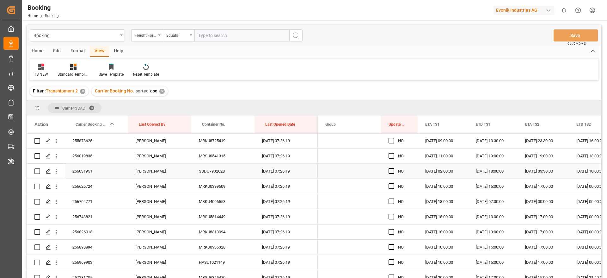
scroll to position [59, 0]
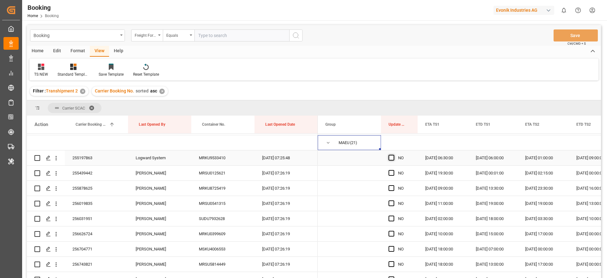
click at [391, 156] on span "Press SPACE to select this row." at bounding box center [391, 158] width 6 height 6
click at [393, 155] on input "Press SPACE to select this row." at bounding box center [393, 155] width 0 height 0
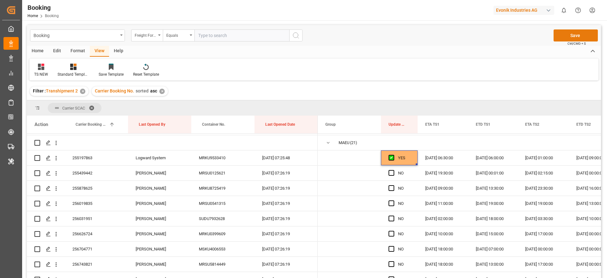
click at [568, 37] on button "Save" at bounding box center [575, 35] width 44 height 12
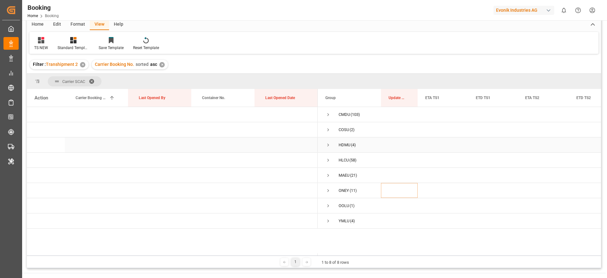
scroll to position [47, 0]
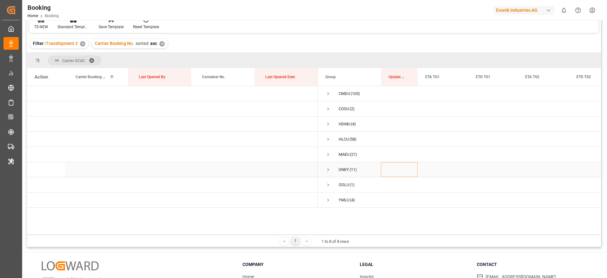
click at [328, 171] on span "Press SPACE to select this row." at bounding box center [328, 170] width 6 height 6
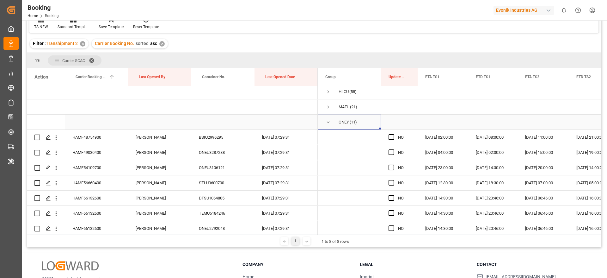
click at [330, 123] on span "Press SPACE to select this row." at bounding box center [328, 122] width 6 height 6
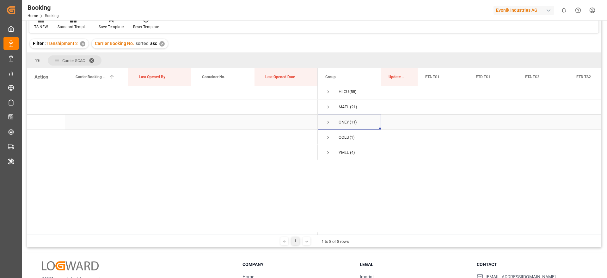
scroll to position [0, 0]
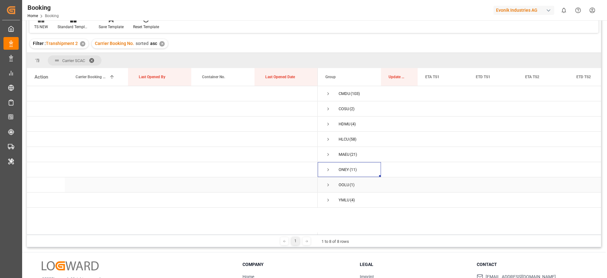
click at [328, 185] on span "Press SPACE to select this row." at bounding box center [328, 185] width 6 height 6
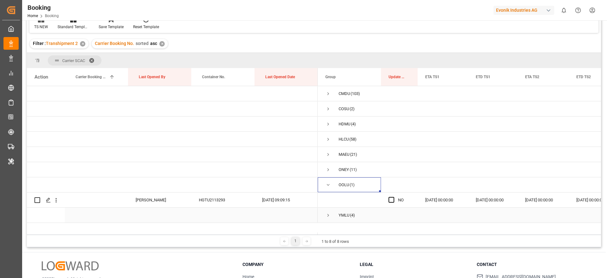
scroll to position [94, 0]
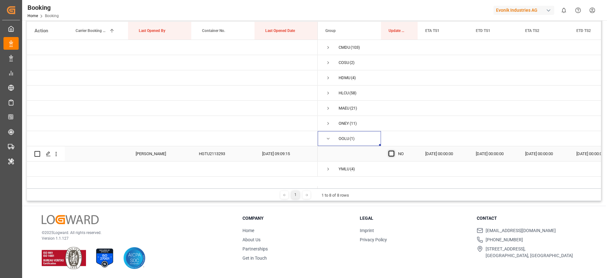
click at [391, 153] on span "Press SPACE to select this row." at bounding box center [391, 153] width 6 height 6
click at [393, 150] on input "Press SPACE to select this row." at bounding box center [393, 150] width 0 height 0
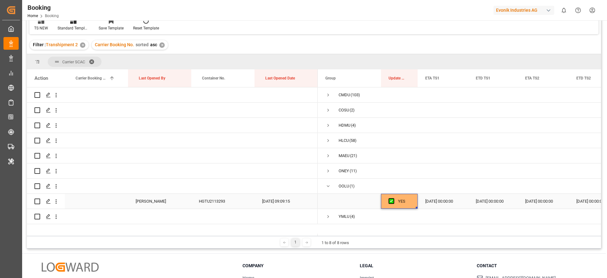
scroll to position [0, 0]
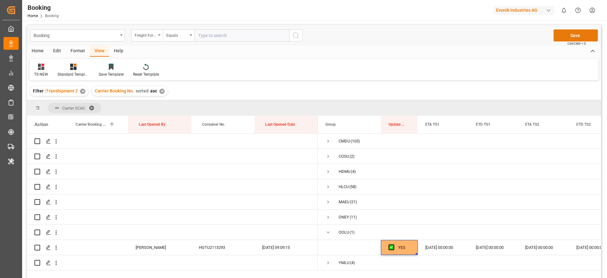
click at [570, 34] on button "Save" at bounding box center [575, 35] width 44 height 12
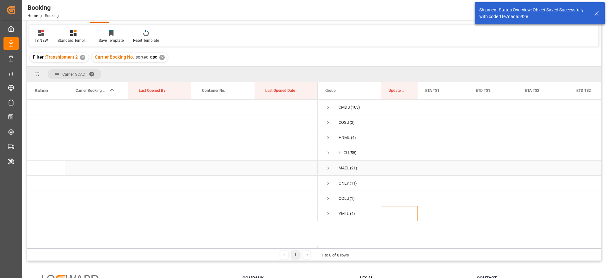
scroll to position [47, 0]
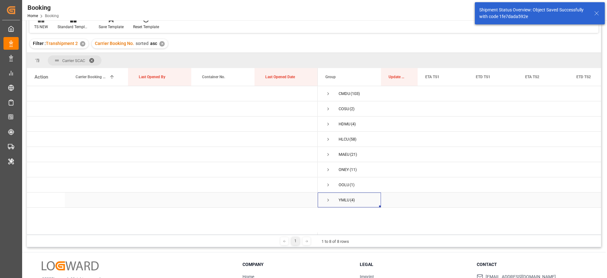
click at [328, 203] on span "Press SPACE to select this row." at bounding box center [328, 199] width 6 height 15
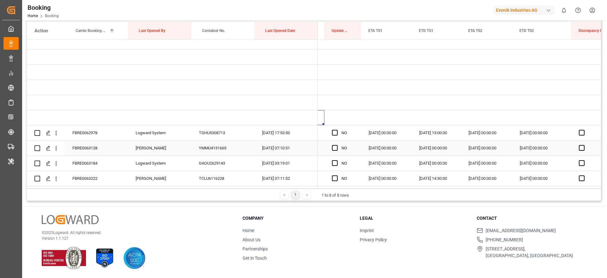
scroll to position [0, 57]
click at [95, 127] on div "FBRE0062978" at bounding box center [96, 132] width 63 height 15
click at [57, 131] on icon "open menu" at bounding box center [56, 133] width 7 height 7
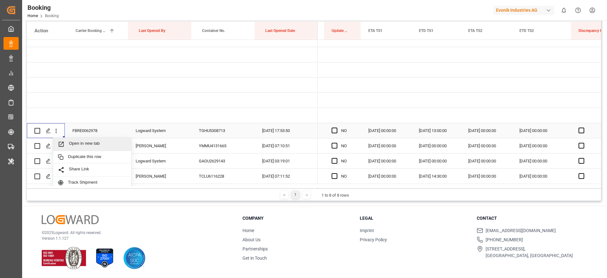
click at [95, 147] on span "Open in new tab" at bounding box center [98, 144] width 58 height 7
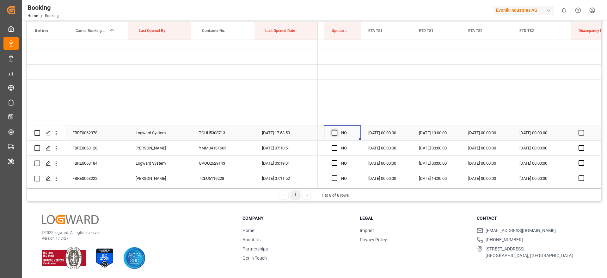
click at [336, 131] on span "Press SPACE to select this row." at bounding box center [335, 133] width 6 height 6
click at [336, 130] on input "Press SPACE to select this row." at bounding box center [336, 130] width 0 height 0
click at [105, 148] on div "FBRE0063128" at bounding box center [96, 147] width 63 height 15
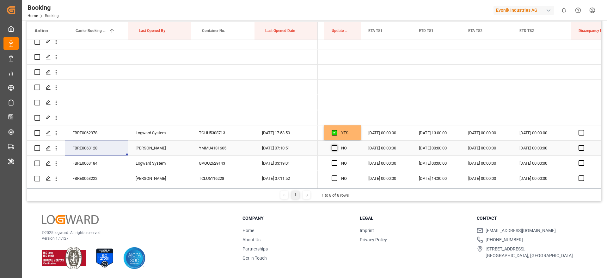
click at [335, 145] on span "Press SPACE to select this row." at bounding box center [335, 148] width 6 height 6
click at [336, 145] on input "Press SPACE to select this row." at bounding box center [336, 145] width 0 height 0
click at [57, 145] on icon "open menu" at bounding box center [56, 148] width 7 height 7
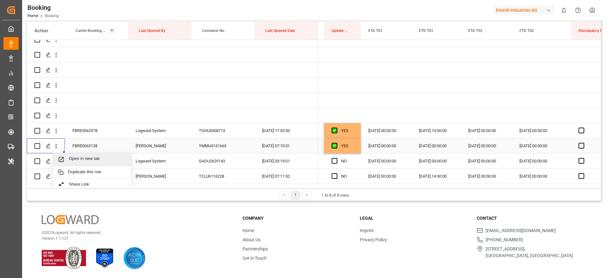
click at [96, 157] on span "Open in new tab" at bounding box center [98, 159] width 58 height 7
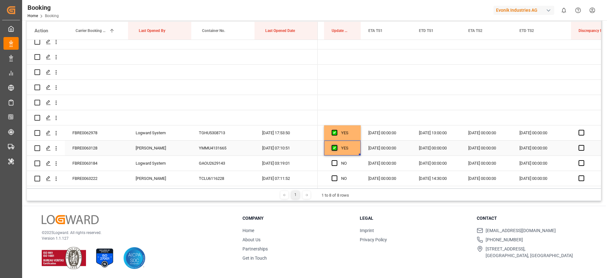
click at [336, 145] on span "Press SPACE to select this row." at bounding box center [335, 148] width 6 height 6
click at [336, 145] on input "Press SPACE to select this row." at bounding box center [336, 145] width 0 height 0
click at [333, 160] on span "Press SPACE to select this row." at bounding box center [335, 163] width 6 height 6
click at [336, 160] on input "Press SPACE to select this row." at bounding box center [336, 160] width 0 height 0
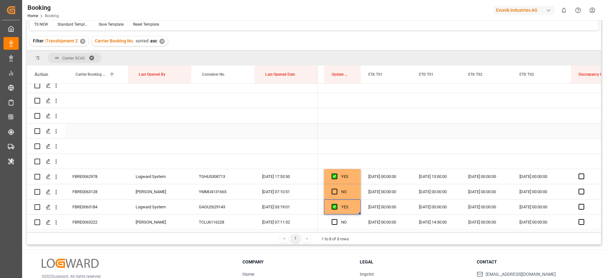
scroll to position [0, 0]
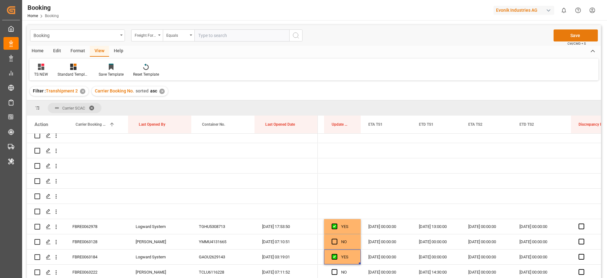
click at [577, 37] on button "Save" at bounding box center [575, 35] width 44 height 12
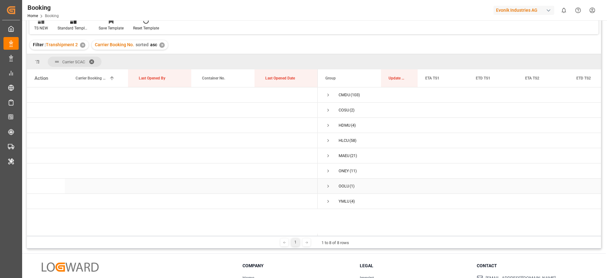
click at [329, 190] on span "Press SPACE to select this row." at bounding box center [328, 186] width 6 height 15
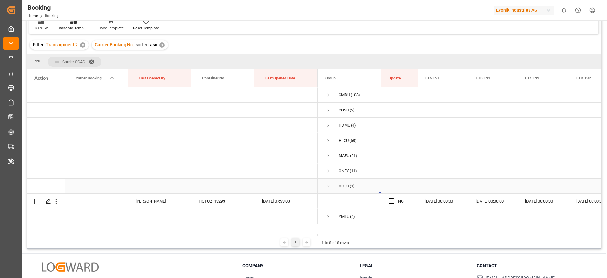
click at [329, 190] on span "Press SPACE to select this row." at bounding box center [328, 186] width 6 height 15
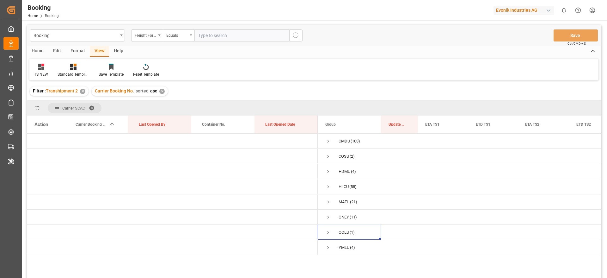
click at [93, 107] on span at bounding box center [94, 108] width 10 height 6
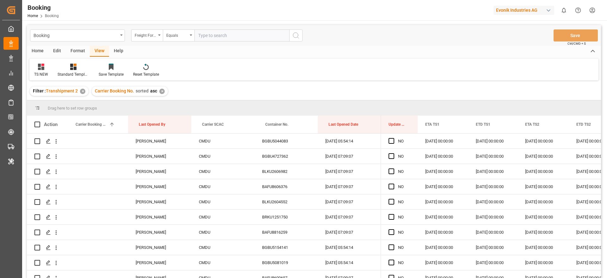
click at [164, 91] on div "Carrier Booking No. sorted asc ✕" at bounding box center [130, 90] width 76 height 9
click at [162, 91] on div "✕" at bounding box center [161, 91] width 5 height 5
drag, startPoint x: 332, startPoint y: 122, endPoint x: 321, endPoint y: 113, distance: 14.4
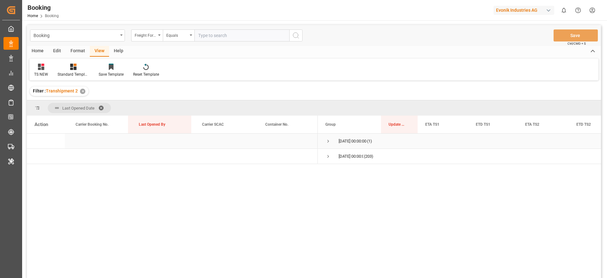
click at [328, 142] on span "Press SPACE to select this row." at bounding box center [328, 141] width 6 height 6
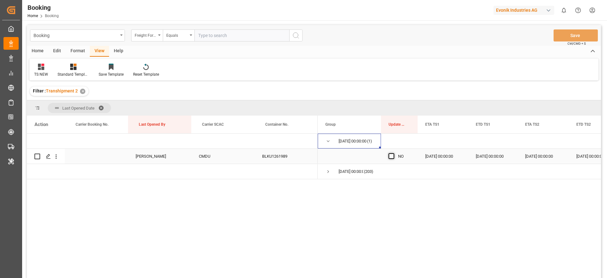
click at [391, 156] on span "Press SPACE to select this row." at bounding box center [391, 156] width 6 height 6
click at [393, 153] on input "Press SPACE to select this row." at bounding box center [393, 153] width 0 height 0
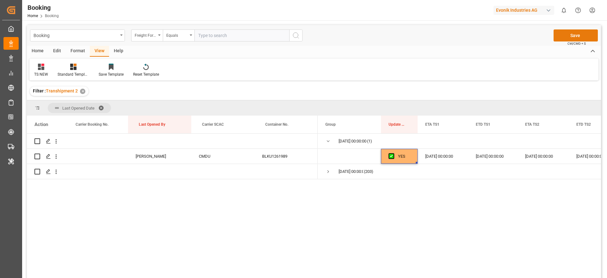
click at [576, 34] on button "Save" at bounding box center [575, 35] width 44 height 12
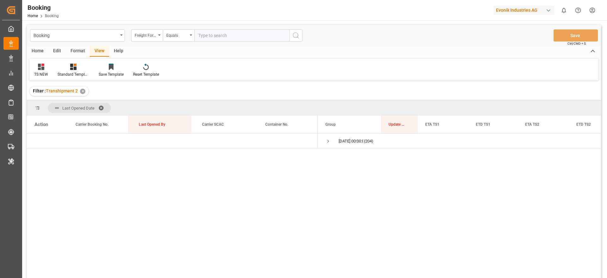
click at [84, 91] on div "✕" at bounding box center [82, 91] width 5 height 5
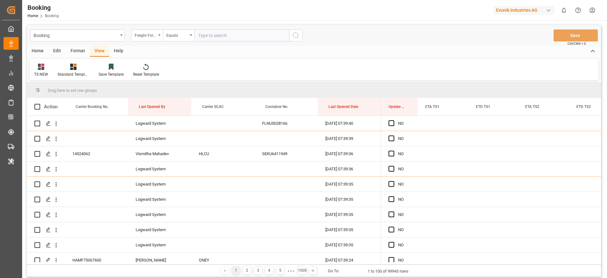
click at [78, 54] on div "Format" at bounding box center [78, 51] width 24 height 11
click at [48, 71] on div "Filter Rows" at bounding box center [43, 70] width 28 height 14
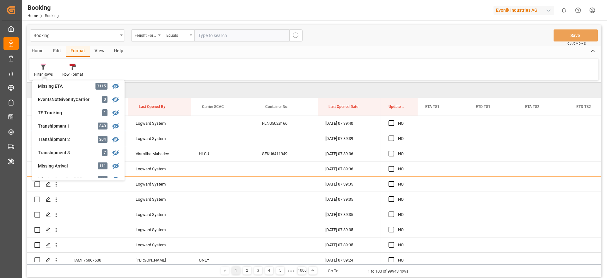
scroll to position [191, 0]
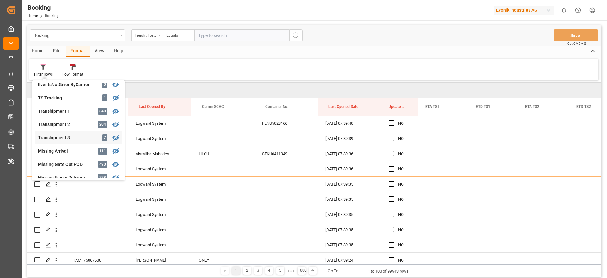
click at [77, 137] on div "Transhipment 3" at bounding box center [65, 137] width 55 height 7
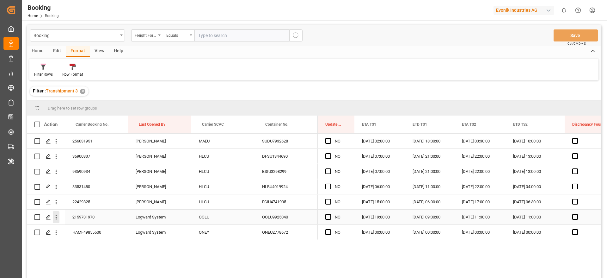
click at [58, 217] on icon "open menu" at bounding box center [56, 217] width 7 height 7
click at [98, 229] on span "Open in new tab" at bounding box center [98, 230] width 58 height 7
click at [57, 234] on icon "open menu" at bounding box center [56, 232] width 1 height 4
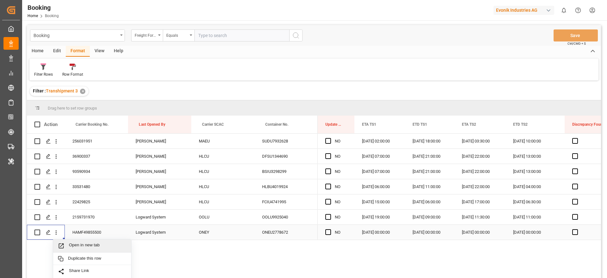
click at [102, 244] on span "Open in new tab" at bounding box center [98, 245] width 58 height 7
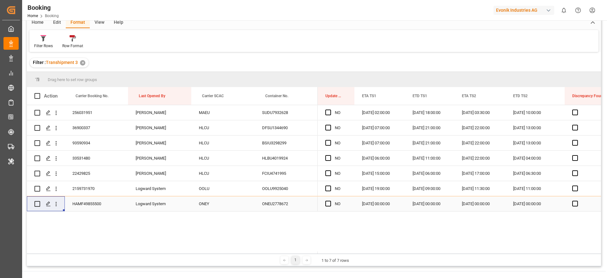
scroll to position [66, 0]
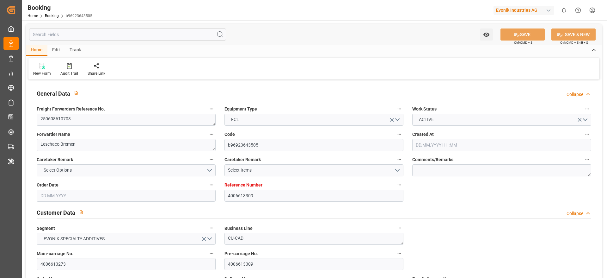
type input "4006613309"
type input "9777618"
type input "Hapag [PERSON_NAME]"
type input "Hapag [PERSON_NAME] Aktiengesellschaft"
type input "DEHAM"
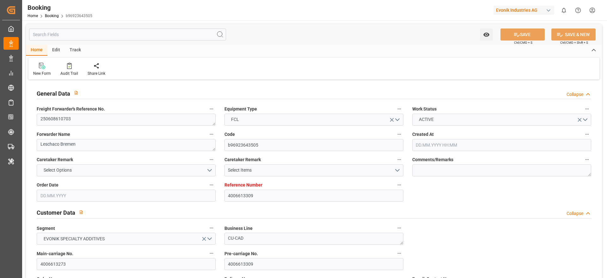
type input "SVAQJ"
type input "COBUN"
type input "MXLZC"
type input "0"
type input "DEHAM"
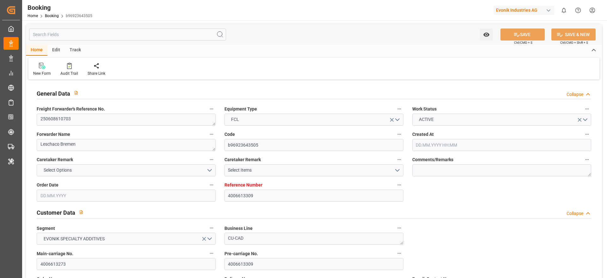
type input "SVAQJ"
type input "9975612"
type input "9235983"
type input "[DATE] 07:12"
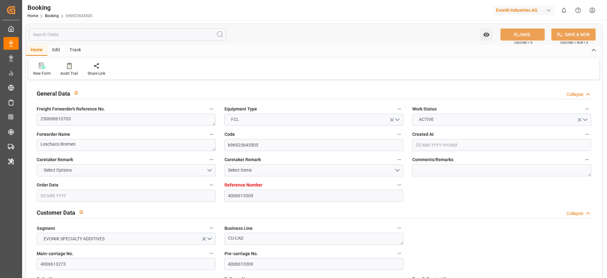
type input "[DATE]"
type input "[DATE] 00:00"
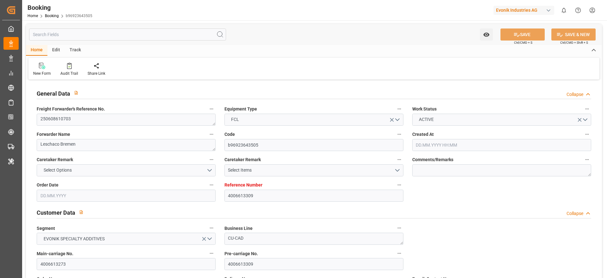
type input "[DATE] 00:00"
type input "[DATE] 07:00"
type input "[DATE] 00:33"
type input "[DATE] 17:00"
type input "[DATE] 00:00"
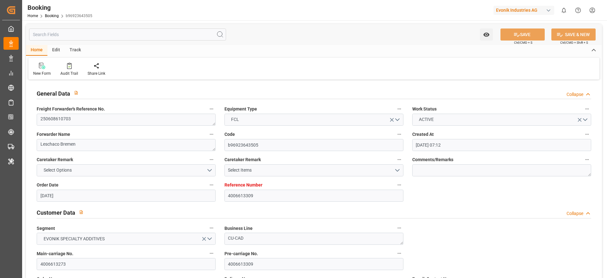
type input "[DATE] 20:36"
type input "[DATE] 00:00"
type input "[DATE] 21:00"
type input "[DATE] 15:00"
type input "[DATE] 00:00"
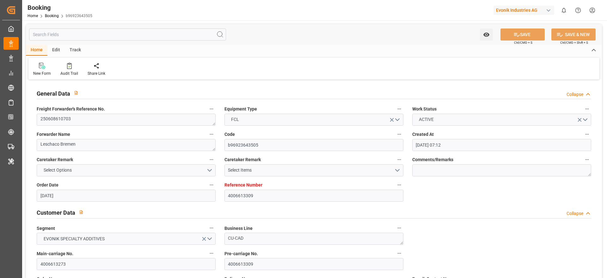
type input "[DATE] 09:50"
type input "[DATE] 00:00"
type input "[DATE] 23:12"
type input "[DATE] 04:00"
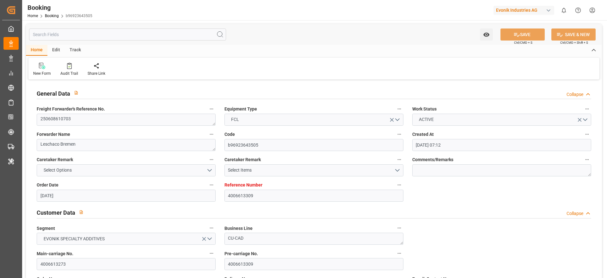
type input "[DATE] 00:00"
type input "[DATE]"
type input "[DATE] 21:56"
type input "[DATE]"
type input "[DATE] 14:17"
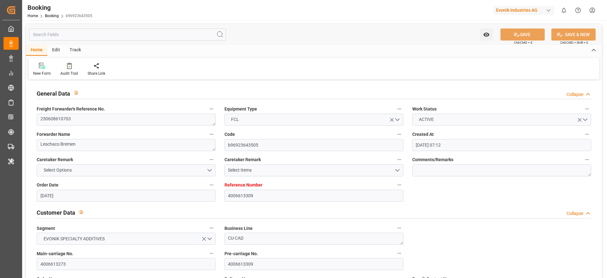
type input "[DATE] 05:13"
type input "[DATE] 07:40"
type input "[DATE] 20:36"
type input "01.08.2025 20:18"
type input "01.08.2025 21:00"
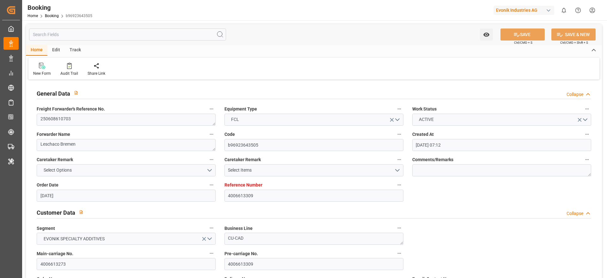
type input "01.08.2025 21:00"
type input "02.08.2025 06:16"
type input "02.08.2025 09:09"
type input "09.08.2025 22:53"
type input "10.08.2025 15:00"
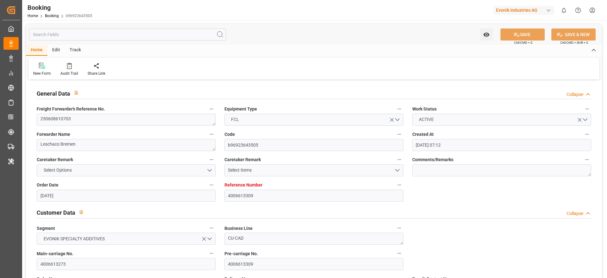
type input "10.08.2025 10:05"
type input "19.08.2025 09:37"
type input "18.08.2025 23:20"
type input "19.08.2025 22:50"
type input "18.08.2025 00:01"
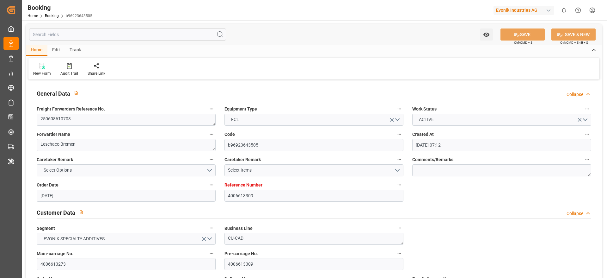
type input "25.08.2025 00:01"
type input "19.08.2025 05:37"
type input "08.09.2025 04:00"
type input "17.09.2025 17:00"
type input "18.09.2025 12:22"
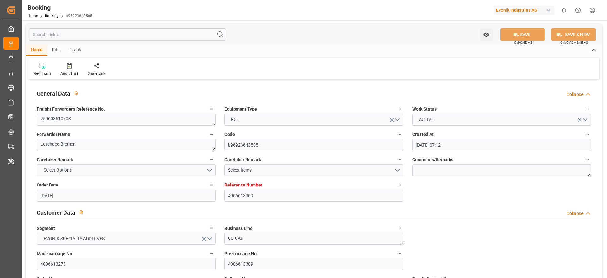
type input "22.09.2025 12:22"
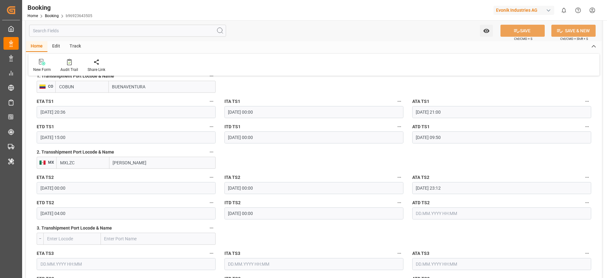
scroll to position [759, 0]
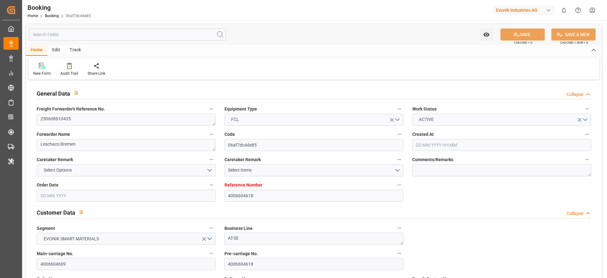
type input "4006604618"
type input "9619919"
type input "Hapag [PERSON_NAME]"
type input "Hapag [PERSON_NAME] Aktiengesellschaft"
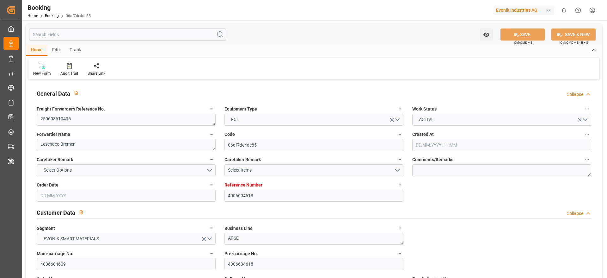
type input "DEHAM"
type input "JPNGO"
type input "CNNBG"
type input "CNSHG"
type input "0"
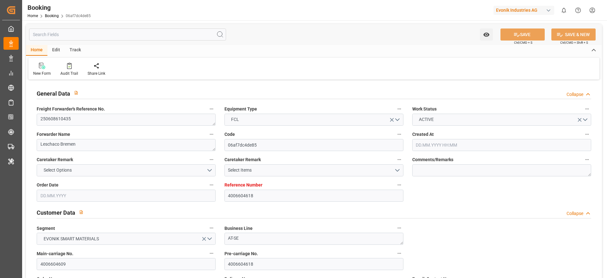
type input "DEHAM"
type input "JPNGO"
type input "9784269"
type input "9430765"
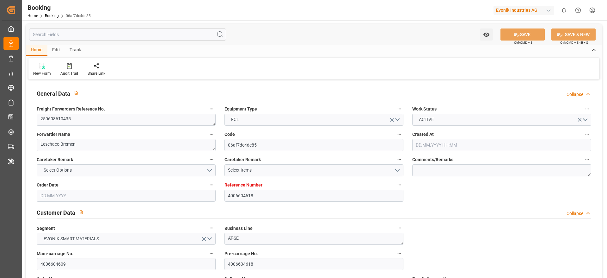
type input "[DATE] 10:11"
type input "[DATE]"
type input "[DATE] 00:00"
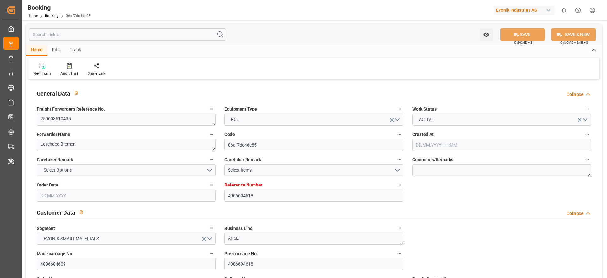
type input "[DATE]"
type input "06.07.2025 07:00"
type input "29.06.2025 00:00"
type input "06.07.2025 07:06"
type input "27.06.2025 15:57"
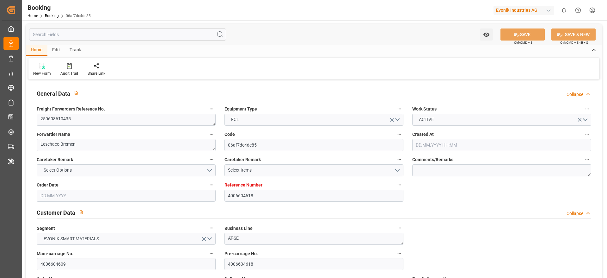
type input "06.09.2025 04:00"
type input "20.08.2025 00:00"
type input "20.08.2025 15:00"
type input "11.08.2025 00:00"
type input "20.08.2025 15:18"
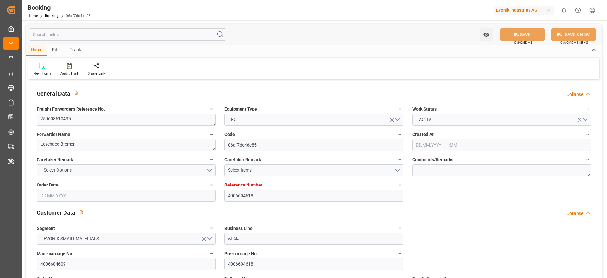
type input "25.08.2025 11:00"
type input "15.08.2025 00:00"
type input "25.08.2025 14:00"
type input "29.08.2025 16:00"
type input "26.08.2025 00:01"
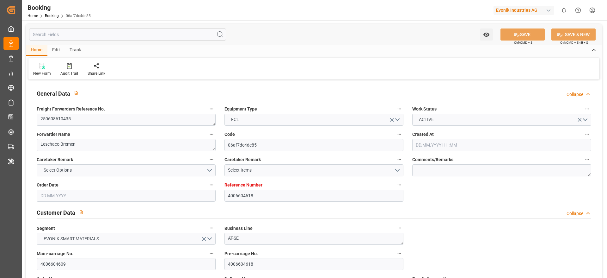
type input "29.08.2025 17:29"
type input "02.09.2025 20:00"
type input "29.08.2025 20:00"
type input "[DATE]"
type input "02.09.2025 03:41"
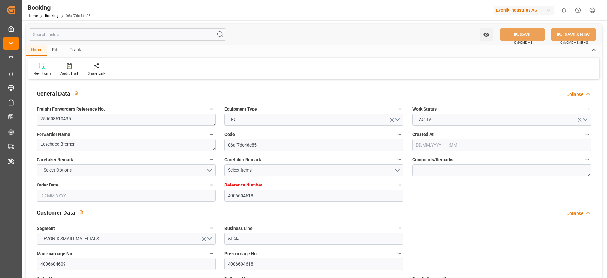
type input "02.09.2025"
type input "18.06.2025 07:10"
type input "05.07.2025 02:02"
type input "06.07.2025 07:00"
type input "06.07.2025 07:33"
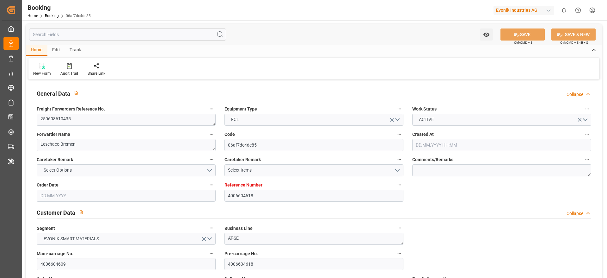
type input "20.08.2025 15:00"
type input "20.08.2025 15:05"
type input "20.08.2025 15:18"
type input "21.08.2025 04:49"
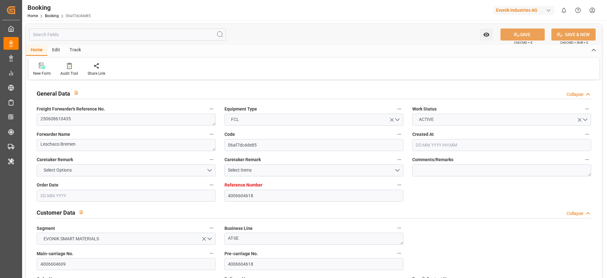
type input "20.08.2025 17:47"
type input "25.08.2025 14:00"
type input "25.08.2025 13:32"
type input "23.08.2025 09:18"
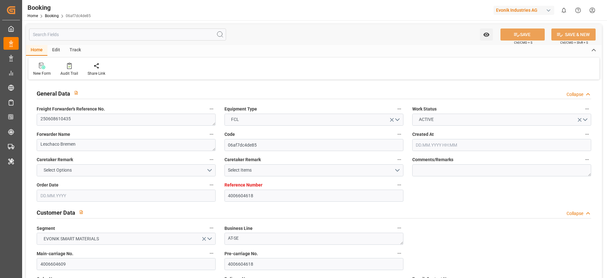
type input "25.08.2025 15:00"
type input "29.08.2025 16:00"
type input "29.08.2025 16:58"
type input "30.08.2025 01:40"
type input "29.08.2025 17:29"
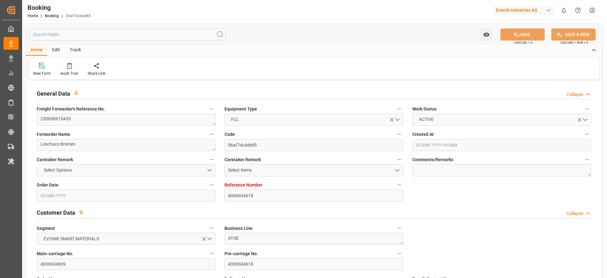
type input "29.08.2025 17:29"
type input "29.08.2025 23:41"
type input "01.09.2025 21:54"
type input "02.09.2025 20:00"
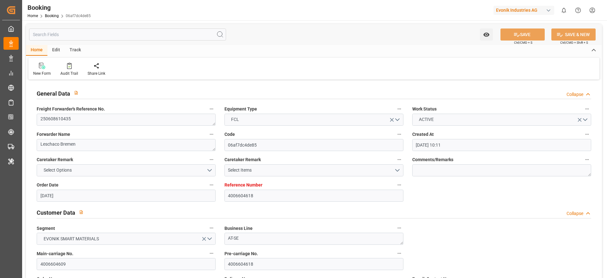
type input "06.09.2025 04:00"
type input "06.09.2025 07:44"
type input "10.09.2025 07:44"
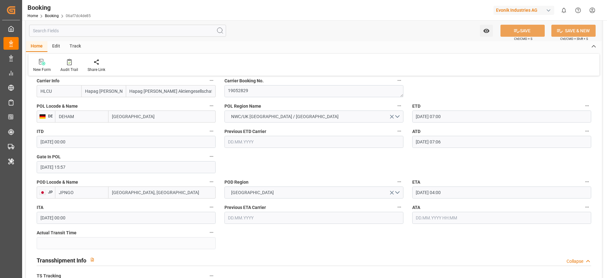
scroll to position [474, 0]
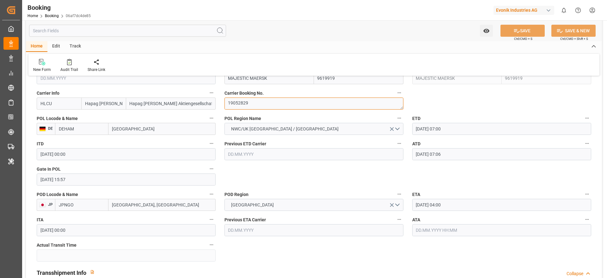
click at [266, 105] on textarea "19052829" at bounding box center [313, 103] width 179 height 12
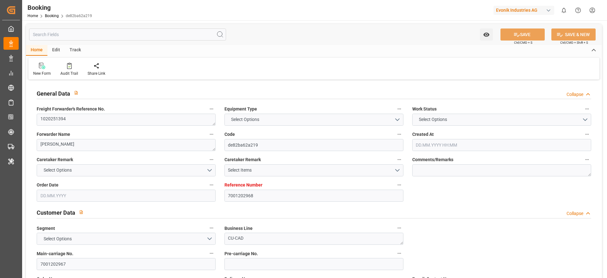
type input "7001202968"
type input "9632167"
type input "Hapag [PERSON_NAME]"
type input "Hapag [PERSON_NAME] Aktiengesellschaft"
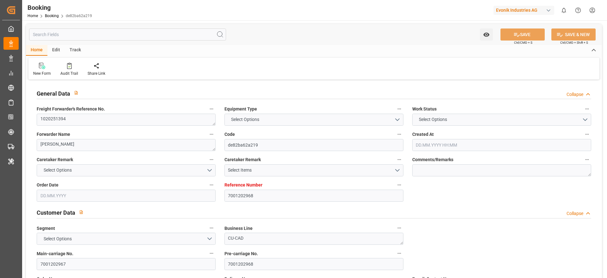
type input "NLRTM"
type input "KRPUS"
type input "SGSIN"
type input "CNSHG"
type input "0"
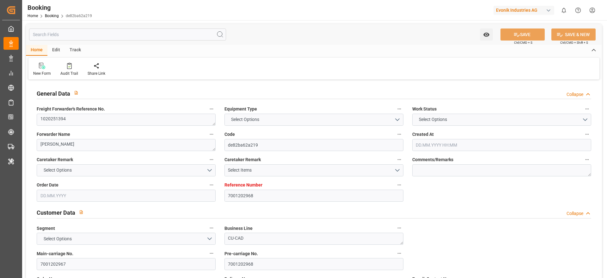
type input "NLRTM"
type input "KRPUS"
type input "9943889"
type input "9406738"
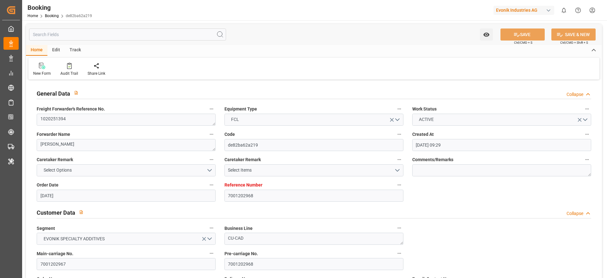
type input "[DATE] 09:29"
type input "[DATE]"
type input "[DATE] 01:00"
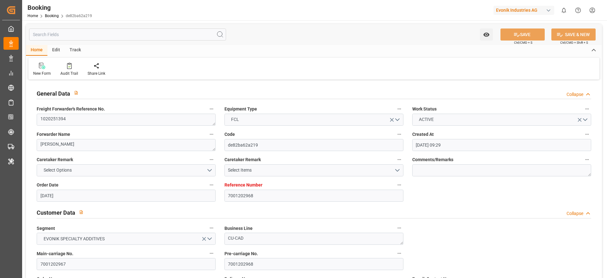
type input "[DATE] 00:00"
type input "[DATE] 03:48"
type input "[DATE] 06:08"
type input "[DATE] 23:00"
type input "[DATE] 00:00"
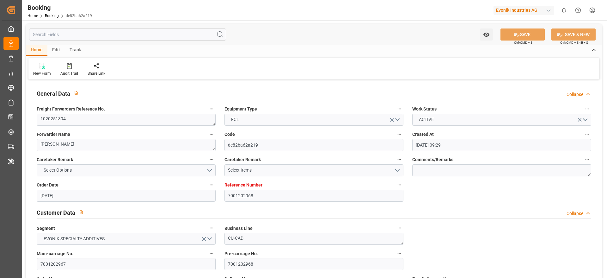
type input "[DATE] 04:00"
type input "[DATE] 00:00"
type input "[DATE] 04:20"
type input "[DATE] 19:30"
type input "[DATE] 00:00"
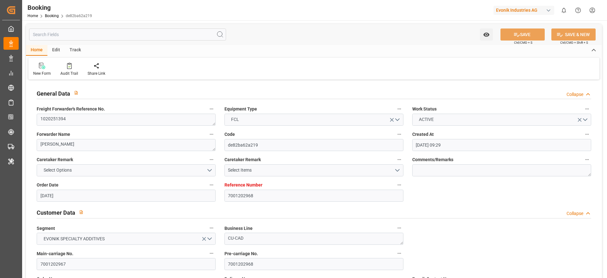
type input "[DATE] 23:24"
type input "[DATE] 14:00"
type input "[DATE] 00:00"
type input "[DATE] 03:00"
type input "[DATE] 00:00"
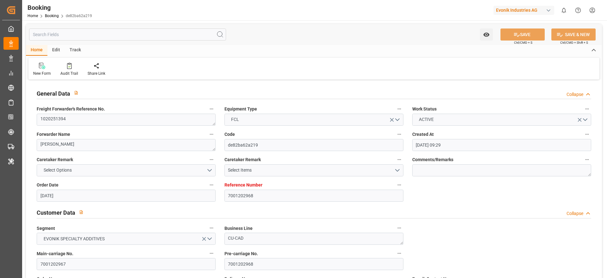
type input "[DATE]"
type input "[DATE] 21:13"
type input "[DATE]"
type input "[DATE] 19:46"
type input "[DATE] 16:38"
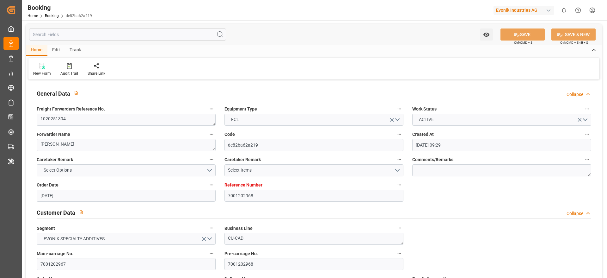
type input "[DATE] 01:00"
type input "[DATE] 05:13"
type input "[DATE] 04:00"
type input "[DATE] 03:40"
type input "[DATE] 04:20"
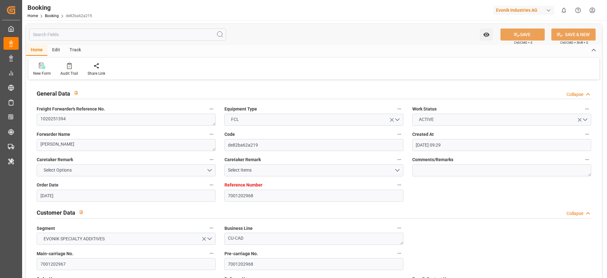
type input "[DATE] 03:48"
type input "[DATE] 16:07"
type input "[DATE] 02:09"
type input "[DATE] 20:52"
type input "[DATE] 19:30"
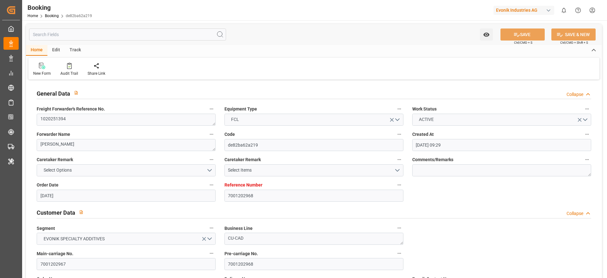
type input "[DATE] 00:12"
type input "[DATE] 14:00"
type input "[DATE] 22:42"
type input "[DATE] 07:00"
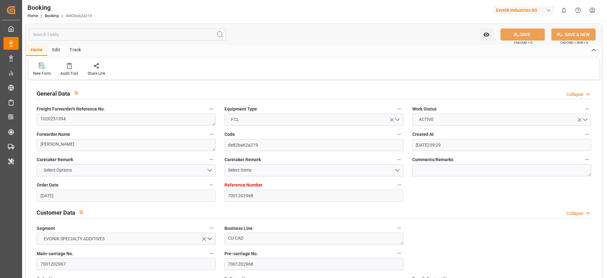
type input "[DATE] 03:00"
type input "[DATE] 23:00"
type input "[DATE] 12:33"
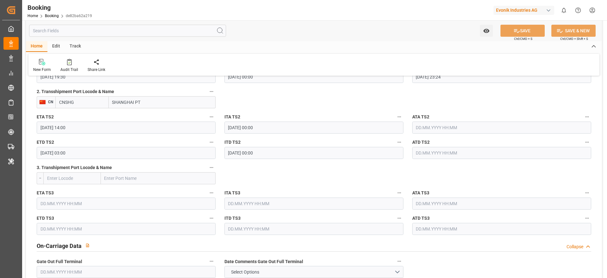
scroll to position [759, 0]
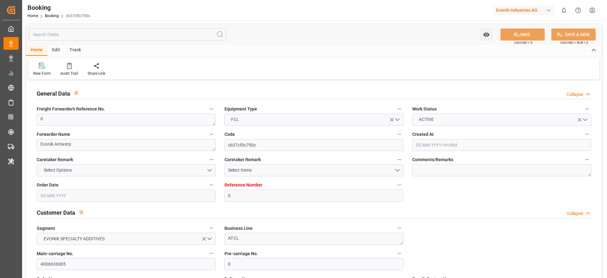
type input "0"
type input "9440825"
type input "Hapag Lloyd"
type input "Hapag Lloyd Aktiengesellschaft"
type input "BEANR"
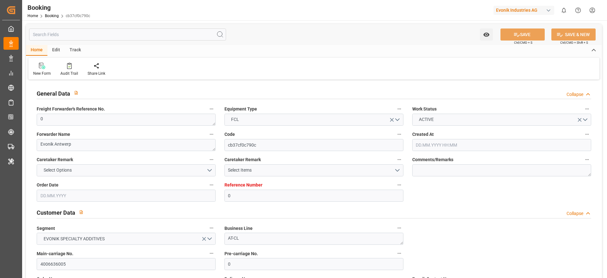
type input "KRPUS"
type input "MAPTM"
type input "CNSHG"
type input "0"
type input "BEANR"
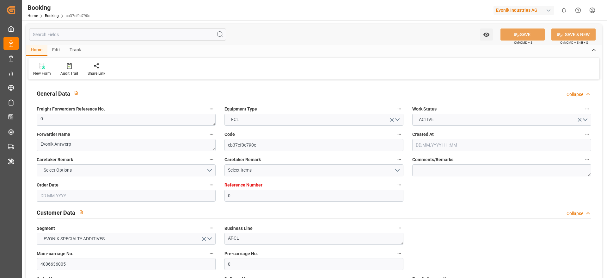
type input "KRPUS"
type input "9708875"
type input "9408877"
type input "19.06.2025 08:52"
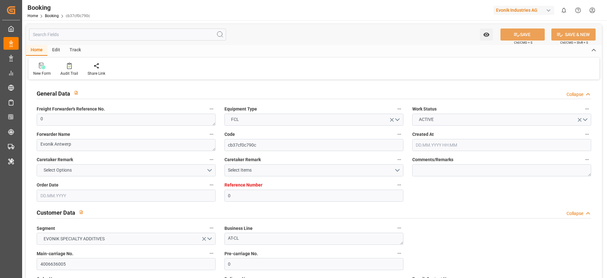
type input "19.06.2025"
type input "24.08.2025"
type input "[DATE]"
type input "12.07.2025 00:00"
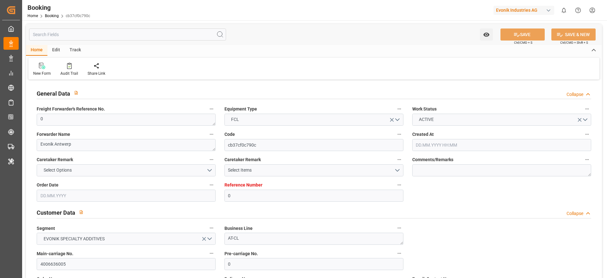
type input "12.07.2025 13:48"
type input "07.07.2025 14:20"
type input "06.09.2025 15:00"
type input "06.09.2025 00:00"
type input "18.07.2025 00:00"
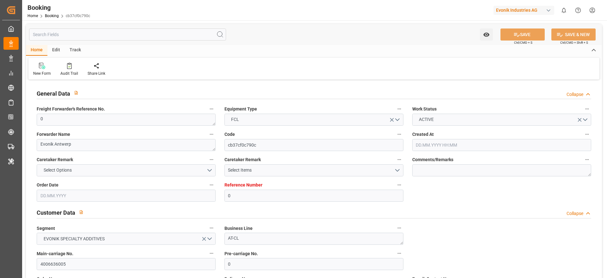
type input "18.07.2025 00:00"
type input "18.07.2025 04:54"
type input "24.07.2025 00:00"
type input "24.07.2025 00:42"
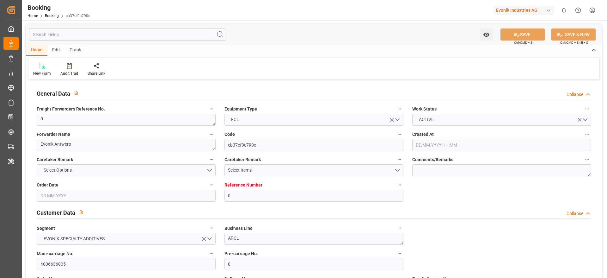
type input "28.08.2025 09:30"
type input "26.08.2025 00:00"
type input "28.08.2025 10:30"
type input "05.09.2025 10:30"
type input "04.09.2025 00:00"
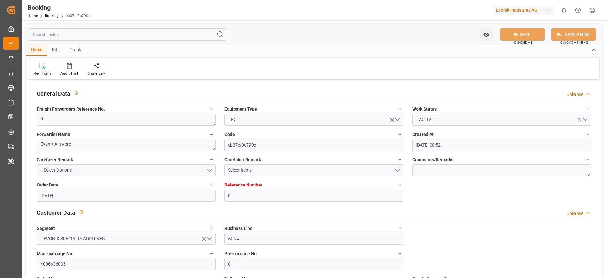
type input "01.09.2025 13:14"
type input "[DATE]"
type input "03.07.2025 12:55"
type input "12.07.2025 03:15"
type input "12.07.2025 14:00"
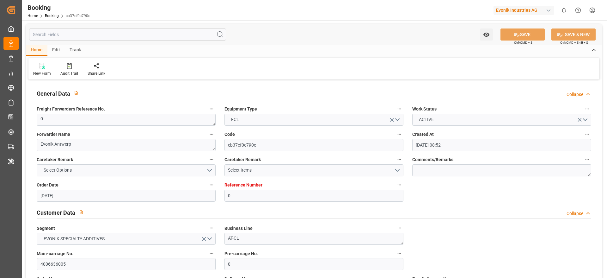
type input "18.07.2025 05:01"
type input "18.07.2025 07:23"
type input "23.07.2025 10:11"
type input "24.07.2025 00:55"
type input "28.08.2025 09:30"
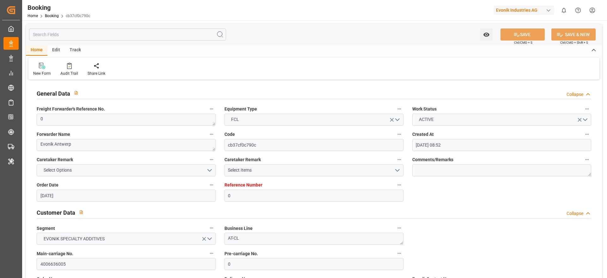
type input "28.08.2025 09:17"
type input "28.08.2025 17:59"
type input "28.08.2025 10:12"
type input "28.08.2025 18:38"
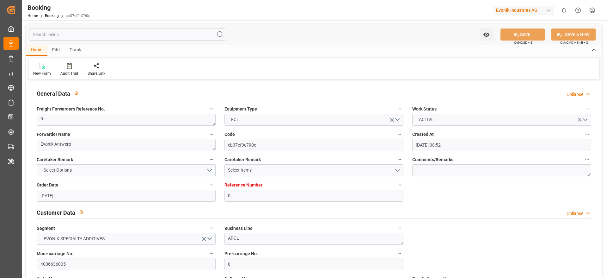
type input "05.09.2025 10:30"
type input "06.09.2025 15:00"
type input "07.09.2025 04:33"
type input "11.09.2025 04:33"
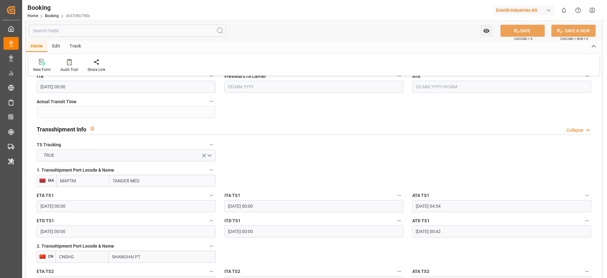
scroll to position [711, 0]
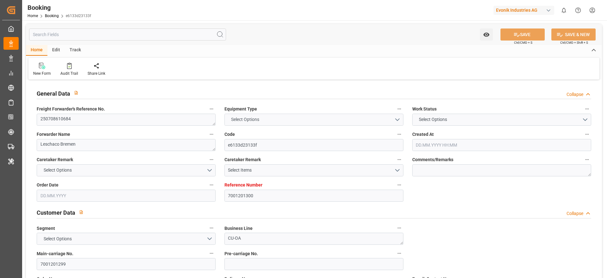
type textarea "250708610684"
type textarea "Leschaco Bremen"
type input "e6133d23133f"
type input "7001201300"
type textarea "CU-OA"
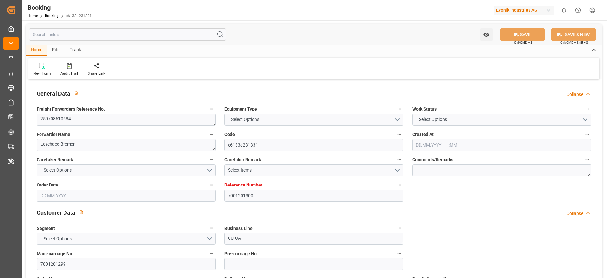
type input "7001201299"
type textarea "[EMAIL_ADDRESS][DOMAIN_NAME]"
type textarea "CFR"
type textarea "GAOLAN"
type textarea "Lauterbourg"
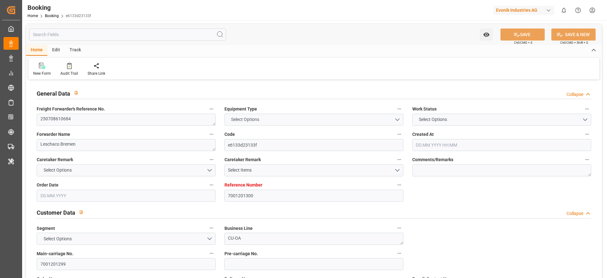
type textarea "MRSU0134433"
type input "MARSEILLE MAERSK"
type input "MAEU"
type textarea "255590780"
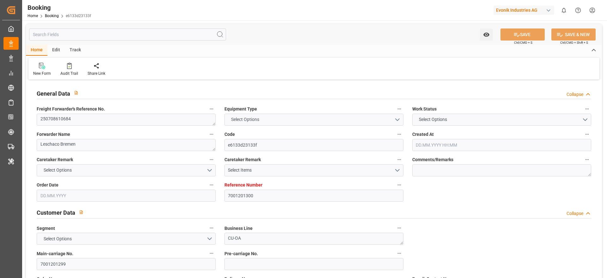
type input "[GEOGRAPHIC_DATA]"
type input "Gaolan"
type input "TANJUNG PELEPAS"
type input "NANSHA PT"
type textarea "vesselName etd [PERSON_NAME]"
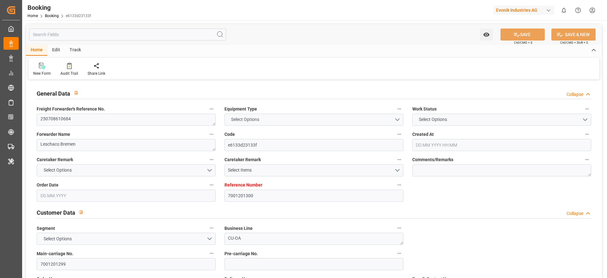
type textarea "INPUT_Evonik_Seeburger_IFTMIN_1002936068_20250709091018306.edi"
type textarea "NWC/[GEOGRAPHIC_DATA] [GEOGRAPHIC_DATA] Continent / [GEOGRAPHIC_DATA]-OA"
type textarea "INPUT_Evonik_Seeburger_IFTMIN_1002884422_20250623090753545.edi,INPUT_Evonik_See…"
type textarea "1002936068"
type textarea "Logward System"
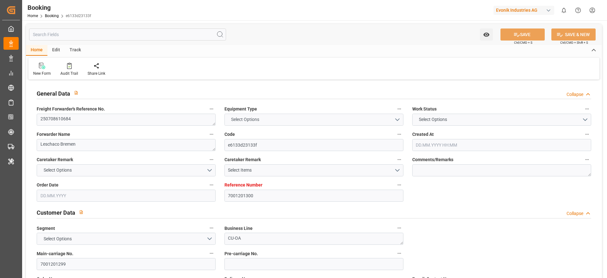
type textarea "businessLine-"
type textarea "IFTSTA"
type textarea "a011t00000LcJC5AAN"
type textarea "Yes"
type input "[GEOGRAPHIC_DATA]"
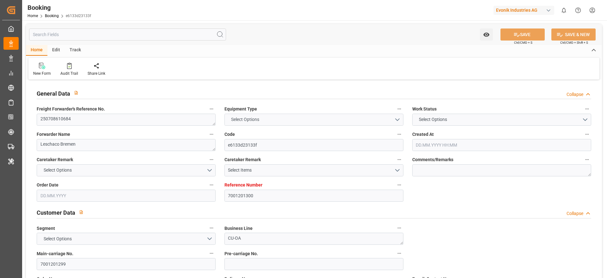
type input "GAOLAN"
type input "[GEOGRAPHIC_DATA]"
type input "FR"
type input "TRUCK"
type input "LAUTERBOURG"
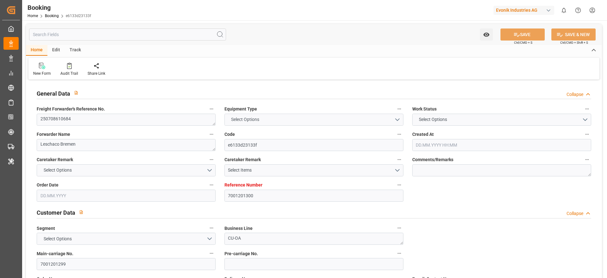
type input "FR"
type input "TRUCK"
type input "527E"
type input "VESSEL"
type input "MCC [GEOGRAPHIC_DATA]"
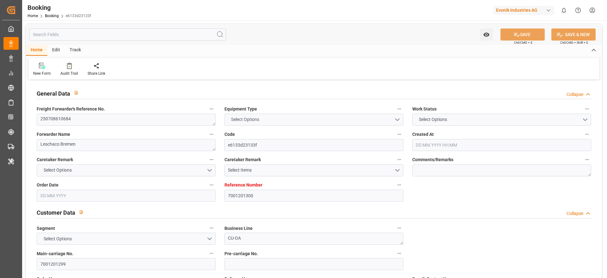
type input "533E"
type input "TRUCK"
type input "7001201300"
type input "9778844"
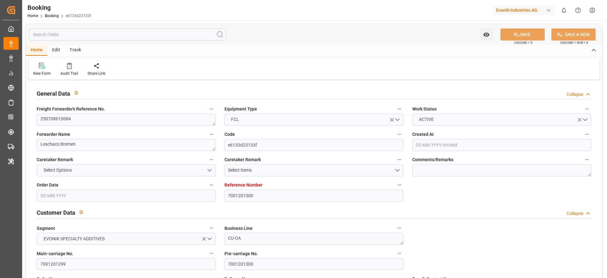
type input "Maersk"
type input "Maersk Line AS"
type input "NLRTM"
type input "CNGON"
type input "MYTPP"
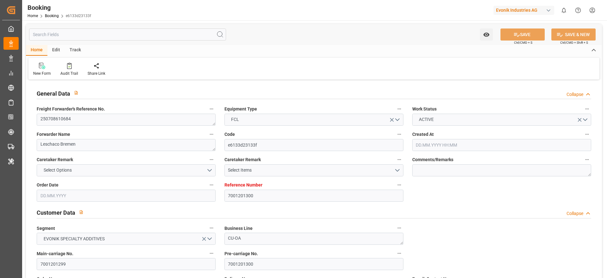
type input "CNNSA"
type input "0"
type input "NLRTM"
type input "CNGON"
type input "9823766"
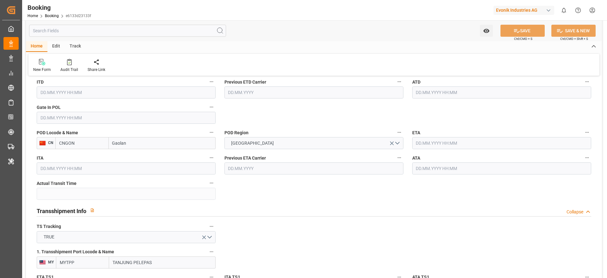
type input "[DATE] 07:11"
type input "23.06.2025"
type input "10.09.2025"
type input "03.07.2025"
type input "24.06.2025"
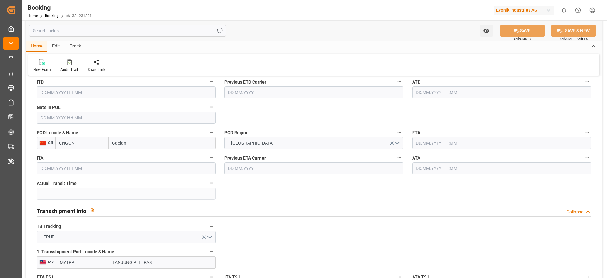
type input "24.06.2025"
type input "14.07.2025 14:00"
type input "14.07.2025 00:00"
type input "14.07.2025 16:23"
type input "08.07.2025 14:46"
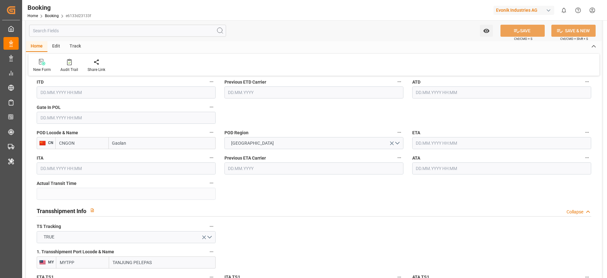
type input "02.09.2025 15:00"
type input "29.08.2025 00:00"
type input "14.08.2025 07:00"
type input "16.08.2025 00:00"
type input "14.08.2025 06:51"
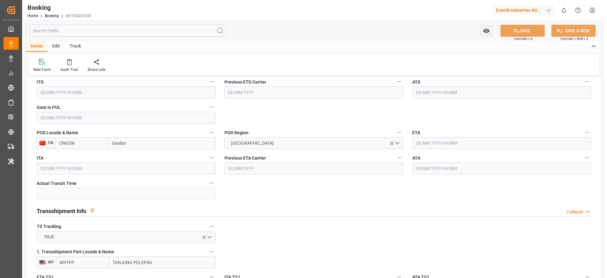
type input "23.08.2025 20:00"
type input "18.08.2025 00:00"
type input "23.08.2025 23:21"
type input "28.08.2025 01:30"
type input "23.08.2025 00:00"
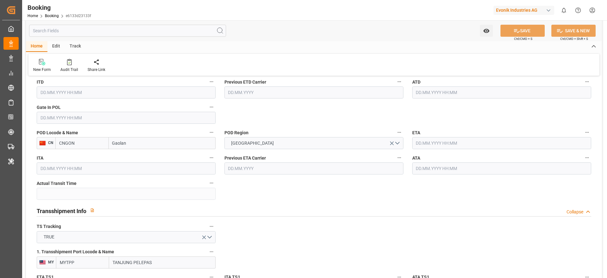
type input "28.08.2025 01:24"
type input "01.09.2025 00:00"
type input "27.08.2025 00:00"
type input "09.07.2025"
type input "01.09.2025 10:54"
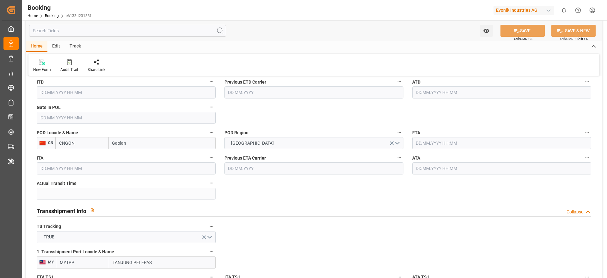
type input "[DATE]"
type input "07.07.2025 11:59"
type input "08.07.2025 13:00"
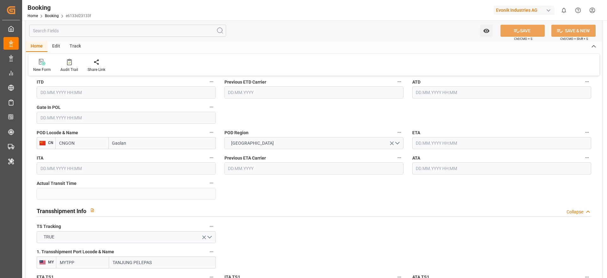
type input "08.07.2025 13:00"
type input "12.07.2025 13:00"
type input "13.07.2025 23:23"
type input "14.07.2025 14:00"
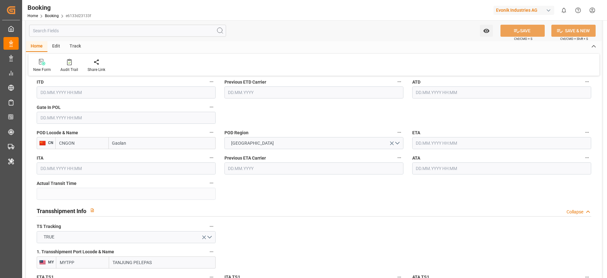
type input "14.07.2025 18:06"
type input "14.08.2025 07:00"
type input "14.08.2025 06:11"
type input "14.08.2025 23:23"
type input "15.08.2025 17:39"
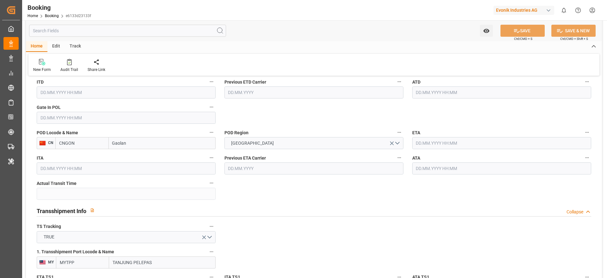
type input "23.08.2025 19:38"
type input "23.08.2025 22:00"
type input "24.08.2025 00:08"
type input "28.08.2025 01:30"
type input "28.08.2025 00:41"
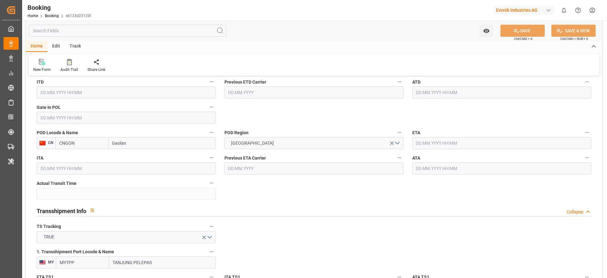
type input "28.08.2025 07:26"
type input "28.08.2025 02:39"
type input "01.09.2025 03:34"
type input "02.09.2025 15:00"
type input "03.09.2025 06:29"
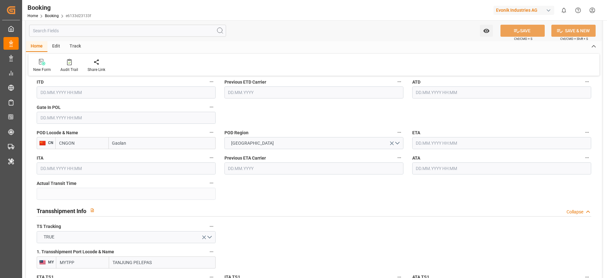
type input "07.09.2025 06:29"
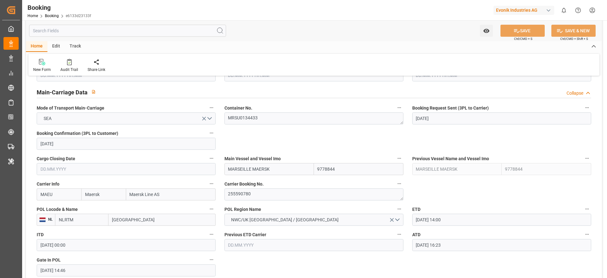
scroll to position [379, 0]
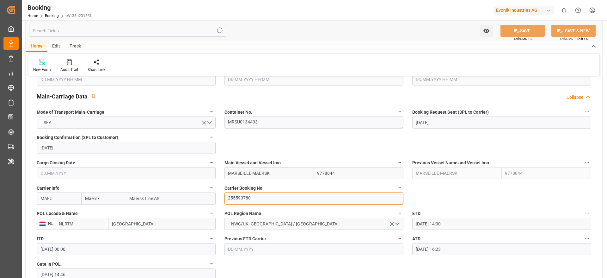
click at [254, 200] on textarea "255590780" at bounding box center [313, 198] width 179 height 12
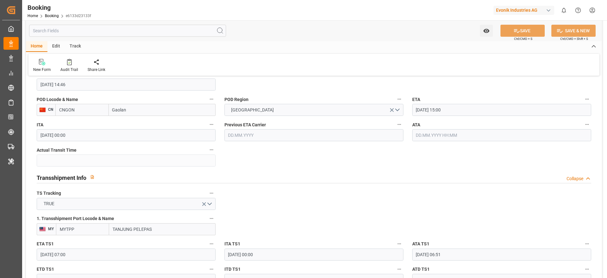
scroll to position [759, 0]
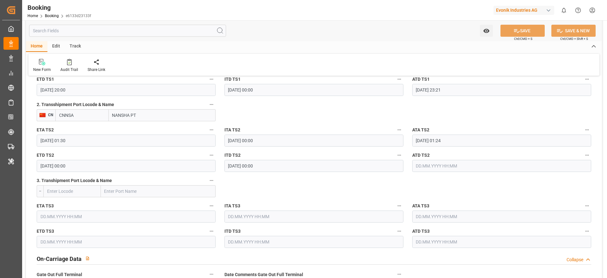
click at [437, 168] on input "text" at bounding box center [501, 166] width 179 height 12
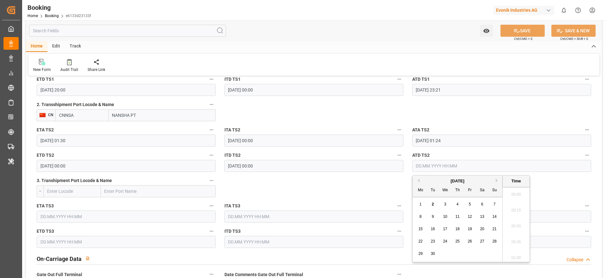
scroll to position [777, 0]
click at [419, 204] on span "1" at bounding box center [420, 204] width 2 height 4
type input "01.09.2025 00:00"
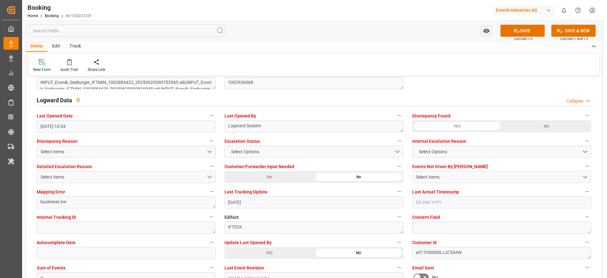
scroll to position [1090, 0]
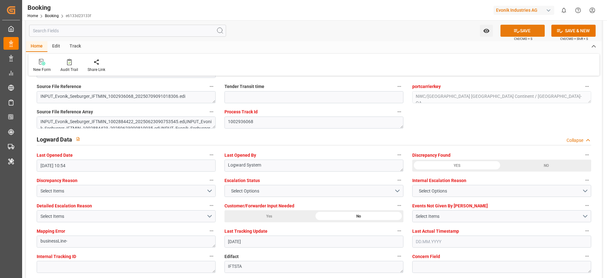
click at [514, 30] on icon at bounding box center [517, 31] width 6 height 4
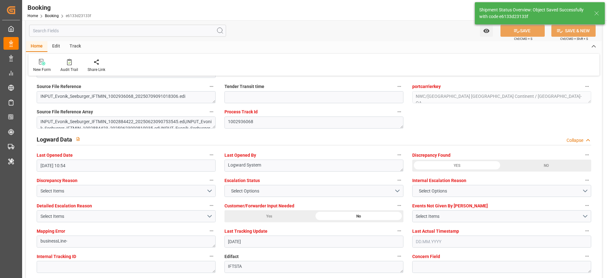
type textarea "Gagan Prakash"
type input "02.09.2025 07:23"
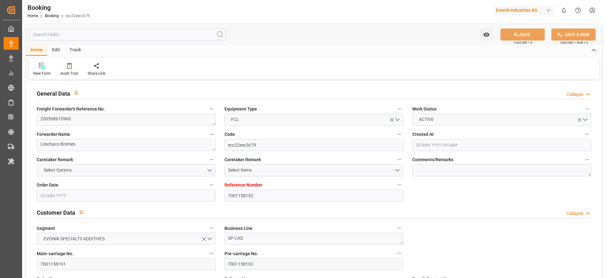
type input "7001158192"
type input "9868364"
type input "[PERSON_NAME]"
type input "[PERSON_NAME] Marine Transport Corp."
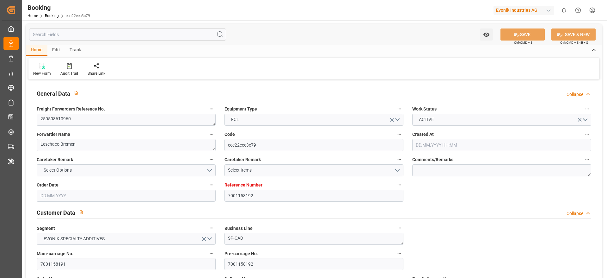
type input "NLRTM"
type input "VNCMT"
type input "SGSIN"
type input "VNCMT"
type input "0"
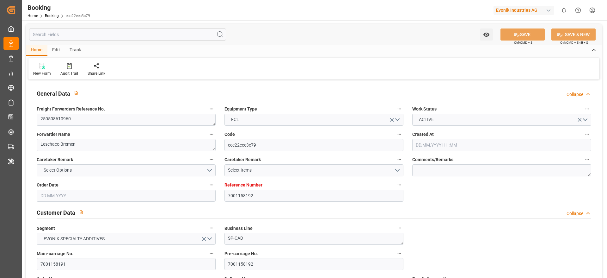
type input "-22"
type input "NLRTM"
type input "VNCMT"
type input "9757187"
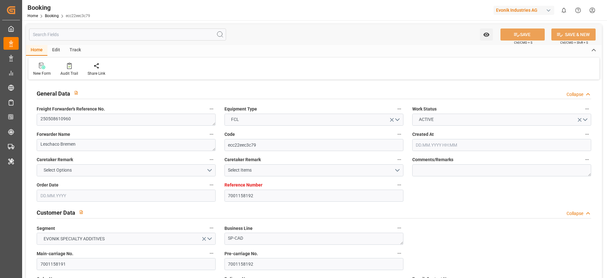
type input "[DATE] 06:30"
type input "[DATE]"
type input "[DATE] 00:00"
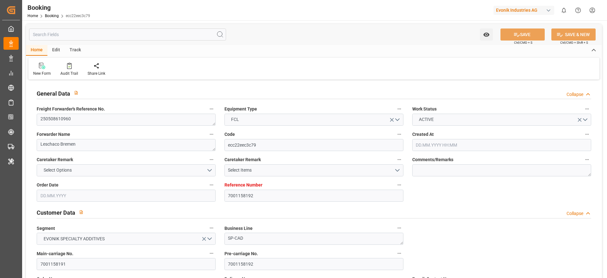
type input "[DATE] 00:00"
type input "[DATE]"
type input "[DATE] 07:00"
type input "[DATE] 00:00"
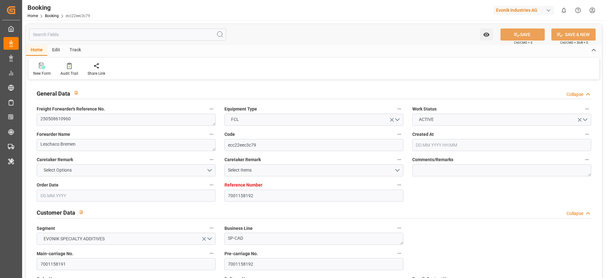
type input "[DATE] 10:00"
type input "[DATE] 14:03"
type input "[DATE] 12:00"
type input "[DATE] 00:00"
type input "[DATE]"
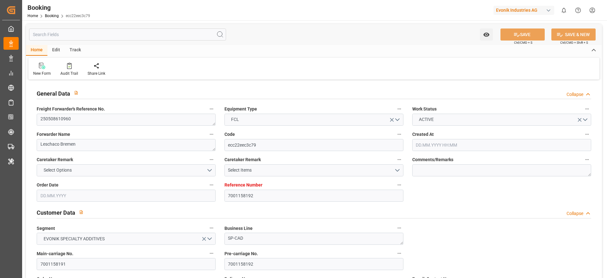
type input "[DATE] 00:00"
type input "[DATE] 23:35"
type input "[DATE] 13:00"
type input "[DATE] 00:00"
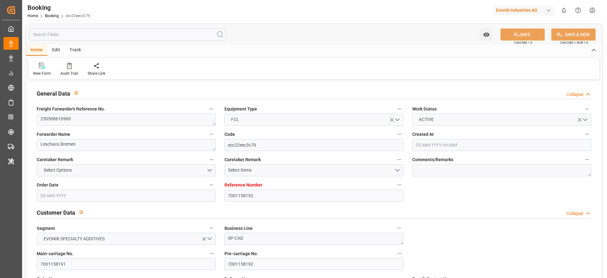
type input "[DATE] 14:05"
type input "[DATE] 00:00"
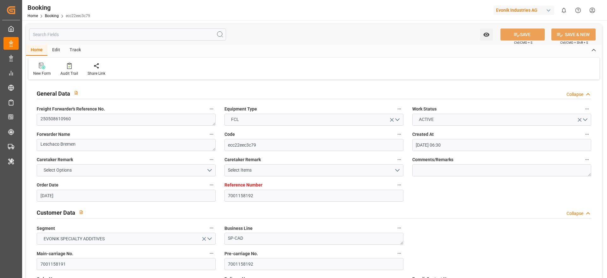
type input "[DATE] 00:00"
type input "[DATE]"
type input "[DATE] 17:53"
type input "[DATE]"
type input "[DATE] 14:05"
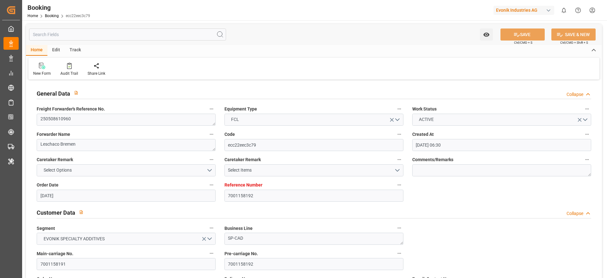
type input "[DATE] 01:04"
type input "[DATE] 15:00"
type input "[DATE] 12:13"
type input "[DATE] 22:24"
type input "[DATE] 10:25"
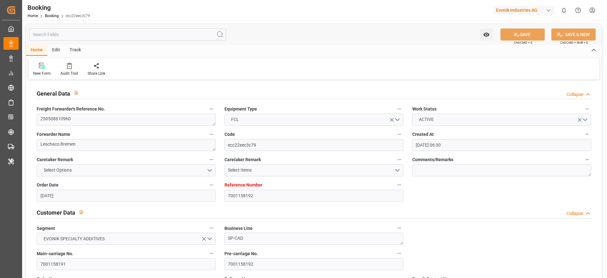
type input "[DATE] 00:22"
type input "[DATE] 13:00"
type input "[DATE] 15:35"
type input "[DATE] 12:00"
type input "[DATE] 07:15"
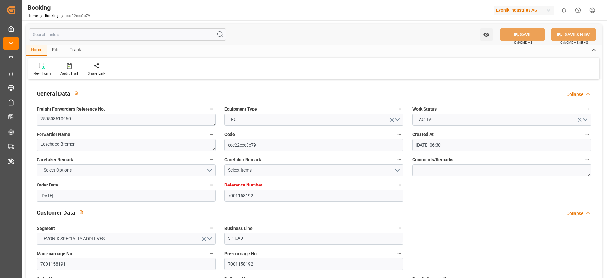
type input "[DATE] 21:59"
type input "[DATE] 15:49"
type input "[DATE] 00:00"
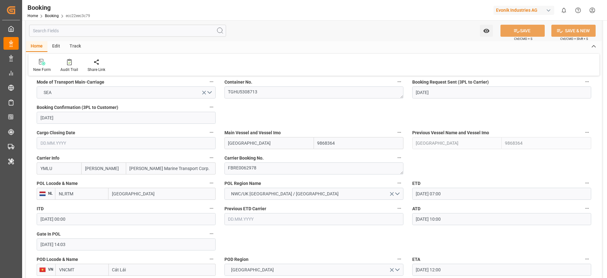
scroll to position [379, 0]
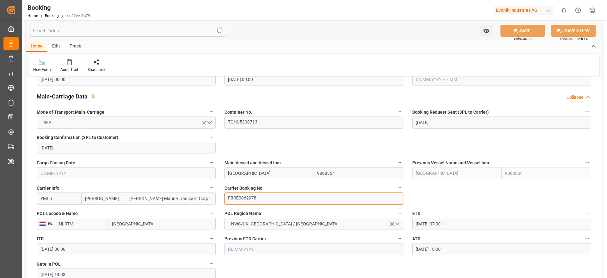
click at [263, 198] on textarea "FBRE0062978" at bounding box center [313, 198] width 179 height 12
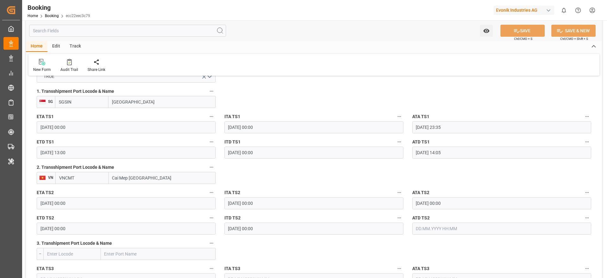
scroll to position [711, 0]
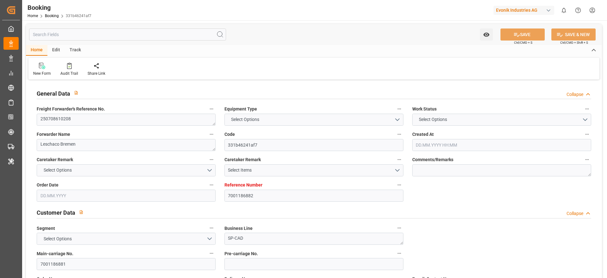
type textarea "250708610208"
type textarea "Leschaco Bremen"
type input "331b46241af7"
type input "7001186882"
type textarea "SP-CAD"
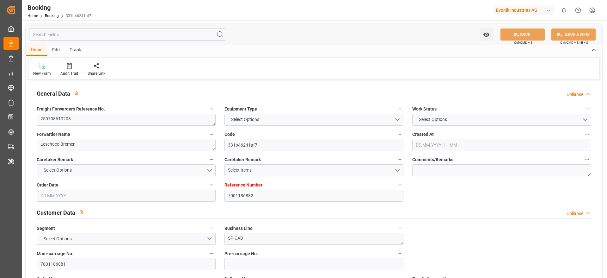
type input "7001186881"
type textarea "[PERSON_NAME][EMAIL_ADDRESS][PERSON_NAME][DOMAIN_NAME]"
type textarea "CIF"
type textarea "TAICHUNG"
type textarea "[GEOGRAPHIC_DATA]"
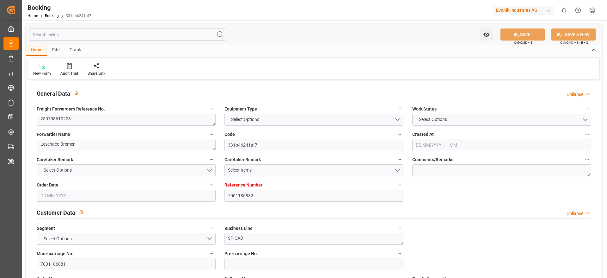
type textarea "YMMU4131665"
type input "HMM AMETHYST"
type input "YMLU"
type textarea "FBRE0063128"
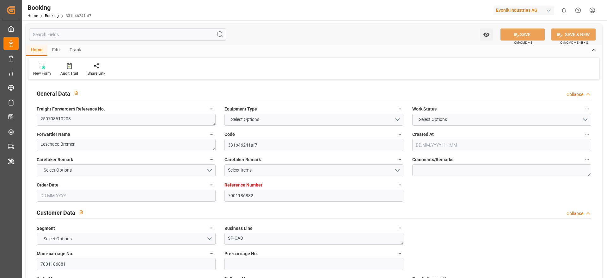
type input "[GEOGRAPHIC_DATA]"
type input "Taichung"
type input "[GEOGRAPHIC_DATA]"
type textarea "vesselName etd [PERSON_NAME]"
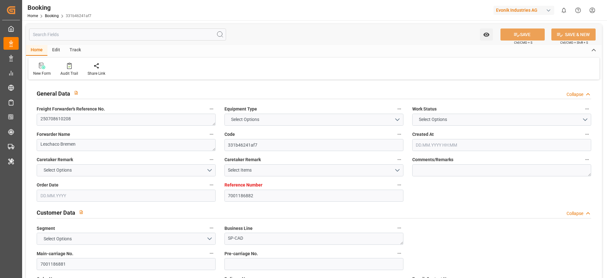
type textarea "INPUT_Evonik_Seeburger_IFTSTA_1002931889_20250708090442723.edi"
type textarea "NWC/UK North West Continent / UK_TWKHH_YMLU_SP-CAD"
type textarea "INPUT_Evonik_Seeburger_IFTMIN_1002828826_20250604122751747.edi,INPUT_Evonik_See…"
type textarea "1002931889"
type textarea "Likitha devaraj"
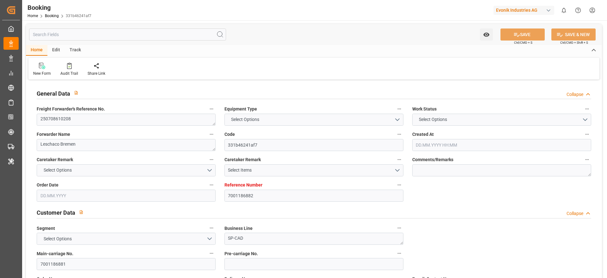
type textarea "IFTSTA"
type textarea "a016N000000wVjnQAE"
type textarea "Yes"
type input "ANTWERPEN"
type input "KAOHSIUNG"
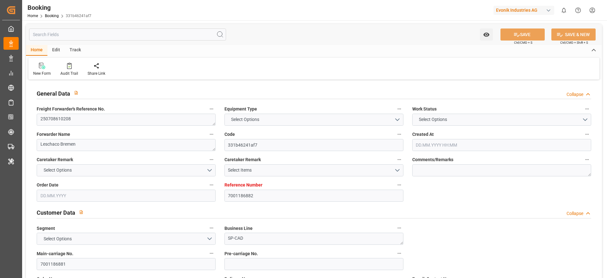
type input "KOLN"
type input "DE"
type input "TRUCK"
type input "006E"
type input "VESSEL"
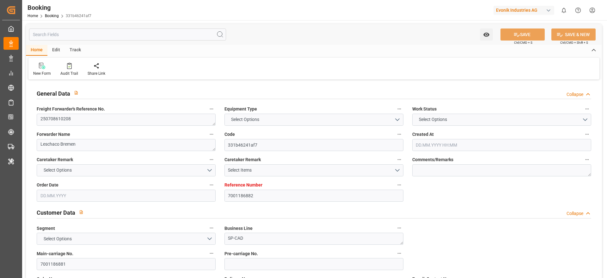
type input "YM WONDROUS"
type input "047E"
type input "YM WONDROUS"
type input "TRUCK"
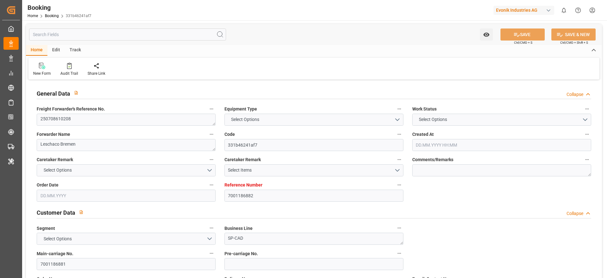
type input "TW"
type input "TAICHUNG"
type input "7001186882"
type input "9944467"
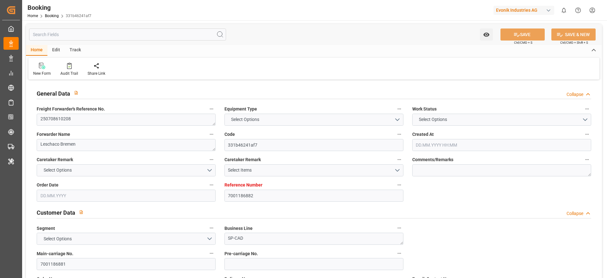
type input "Yang Ming"
type input "Yang Ming Marine Transport Corp."
type input "BEANR"
type input "TWKHH"
type input "SGSIN"
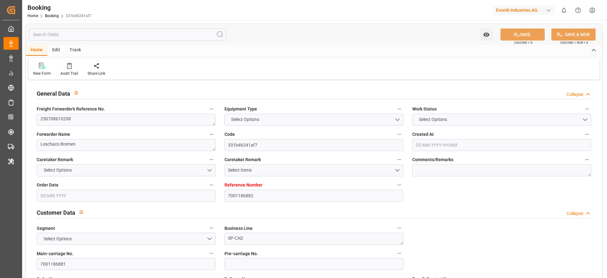
type input "TWKHH"
type input "38"
type input "0"
type input "BEANR"
type input "TWKHH"
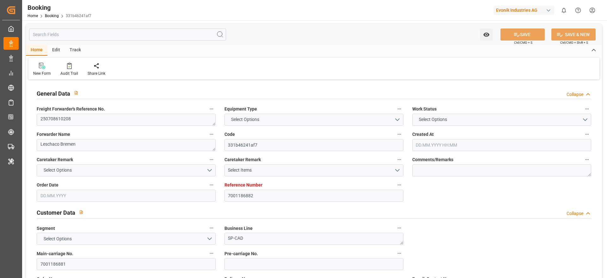
type input "9684677"
type input "04.06.2025 10:30"
type input "04.06.2025"
type input "02.09.2025"
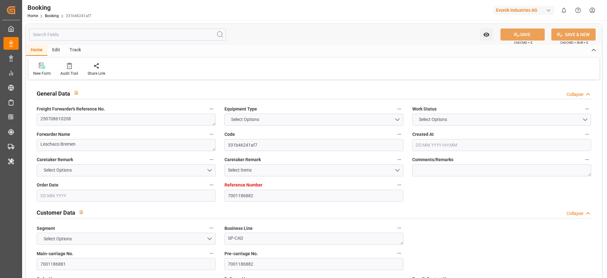
type input "24.06.2025"
type input "05.06.2025"
type input "08.07.2025"
type input "08.07.2025 05:30"
type input "08.07.2025 00:00"
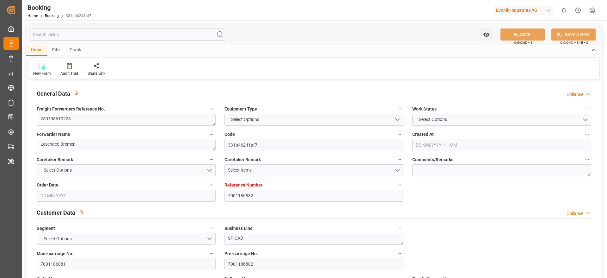
type input "08.07.2025 05:55"
type input "30.06.2025 20:53"
type input "25.08.2025 00:00"
type input "22.08.2025 00:00"
type input "10.08.2025 00:00"
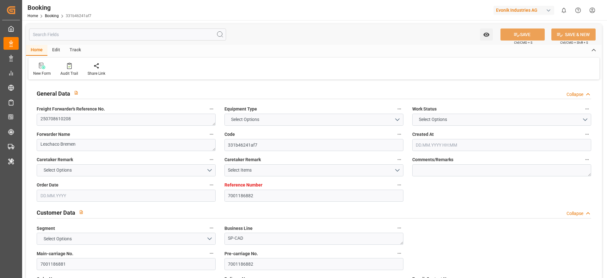
type input "17.08.2025 00:00"
type input "13.08.2025 07:30"
type input "[DATE] 00:00"
type input "19.08.2025 00:00"
type input "20.08.2025 03:40"
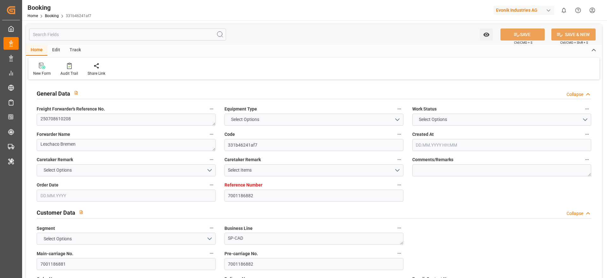
type input "24.08.2025 00:00"
type input "23.08.2025 00:00"
type input "24.08.2025 00:00"
type input "25.08.2025 00:00"
type input "24.08.2025 00:00"
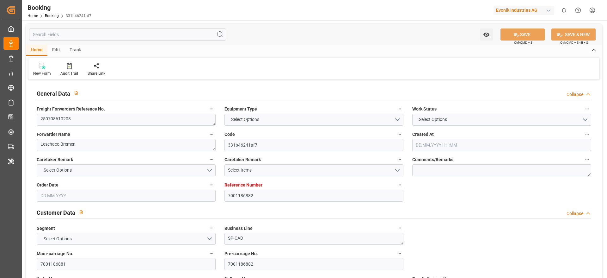
type input "08.07.2025"
type input "02.09.2025 07:10"
type input "[DATE]"
type input "26.06.2025 15:57"
type input "07.07.2025 19:41"
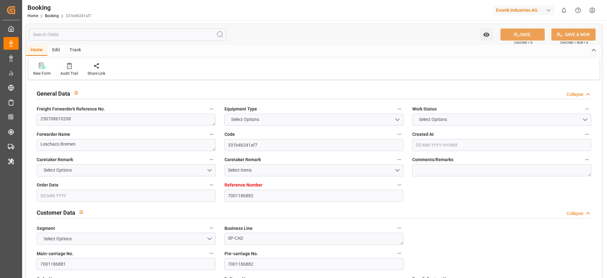
type input "08.07.2025 05:30"
type input "08.07.2025 06:29"
type input "13.08.2025 06:08"
type input "13.08.2025 21:21"
type input "19.08.2025 19:01"
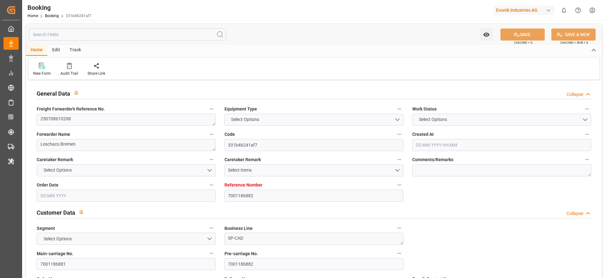
type input "20.08.2025 03:30"
type input "20.08.2025 05:03"
type input "24.08.2025 07:00"
type input "24.08.2025 06:44"
type input "24.08.2025 20:19"
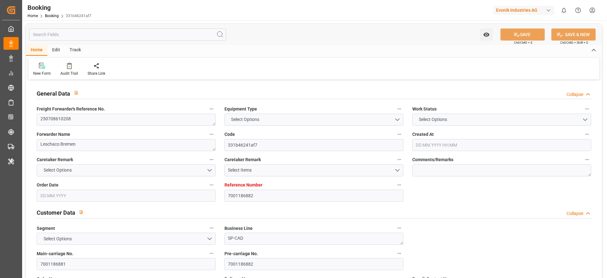
type input "24.08.2025 08:53"
type input "28.08.2025 08:53"
type input "26.08.2025 20:00"
type input "13.08.2025 14:00"
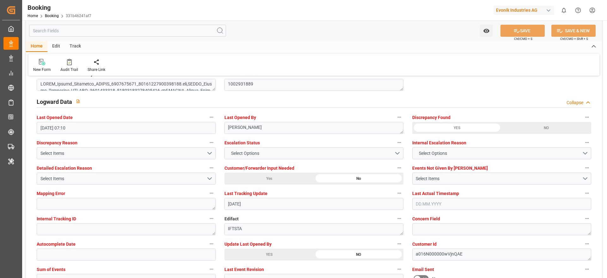
scroll to position [1138, 0]
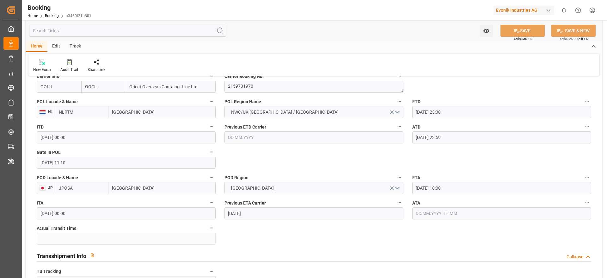
scroll to position [427, 0]
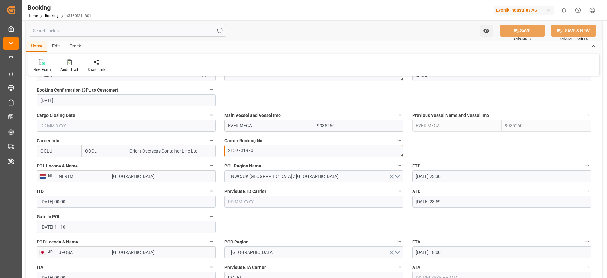
click at [278, 148] on textarea "2159731970" at bounding box center [313, 151] width 179 height 12
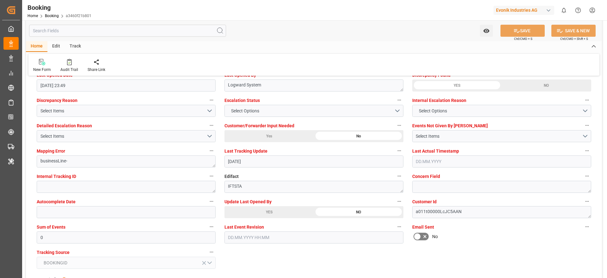
scroll to position [1185, 0]
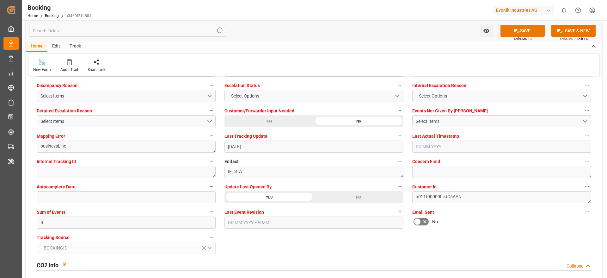
click at [509, 28] on button "SAVE" at bounding box center [522, 31] width 44 height 12
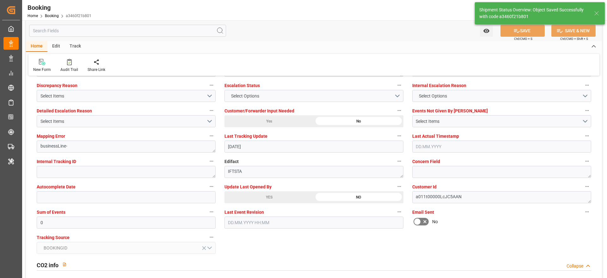
type input "[DATE] 07:43"
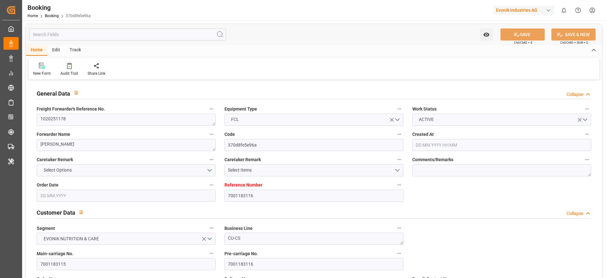
type input "7001183116"
type input "9478494"
type input "ONE"
type input "Ocean Network Express"
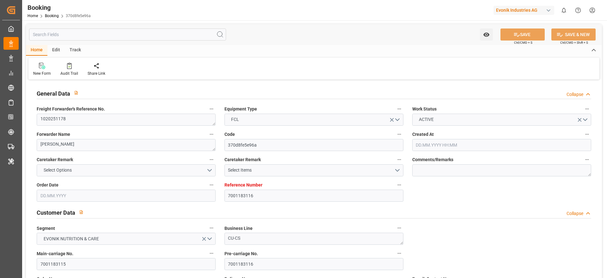
type input "BEANR"
type input "CIABJ"
type input "33"
type input "ESALG"
type input "MAPTM"
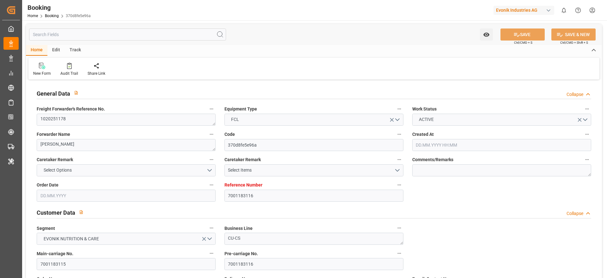
type input "MAPTM"
type input "0"
type input "BEANR"
type input "CIABJ"
type input "9143972"
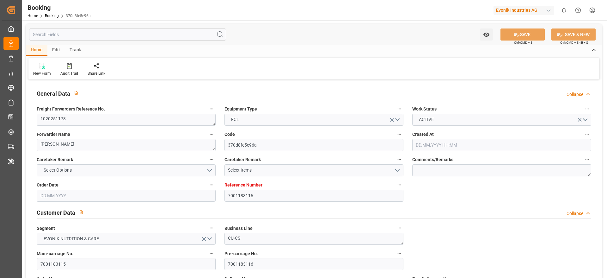
type input "9311787"
type input "9690080"
type input "9311787"
type input "[DATE] 08:40"
type input "[DATE]"
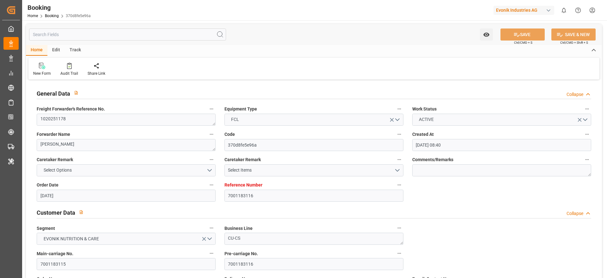
type input "[DATE]"
type input "[DATE] 00:00"
type input "[DATE] 16:21"
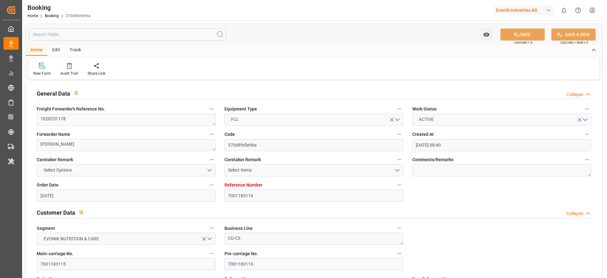
type input "[DATE] 00:00"
type input "[DATE] 10:35"
type input "[DATE] 21:32"
type input "[DATE] 15:00"
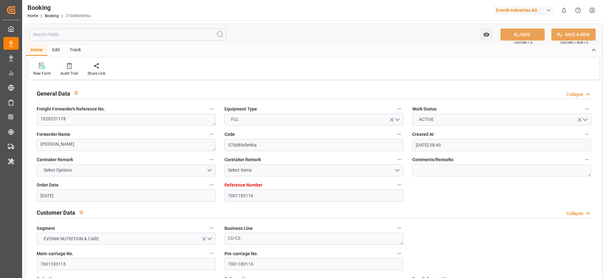
type input "[DATE] 00:00"
type input "[DATE] 11:06"
type input "[DATE] 00:00"
type input "[DATE] 04:45"
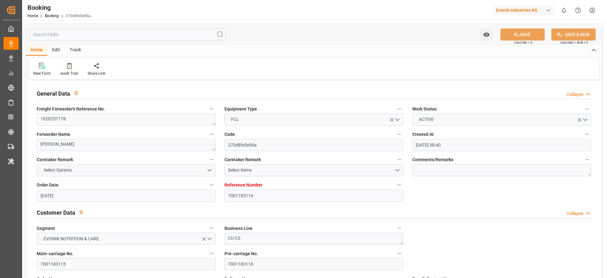
type input "[DATE] 00:00"
type input "[DATE] 11:46"
type input "[DATE] 00:00"
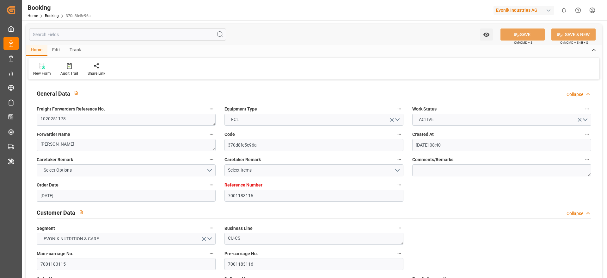
type input "[DATE] 14:00"
type input "[DATE] 00:00"
type input "[DATE] 23:50"
type input "[DATE] 09:15"
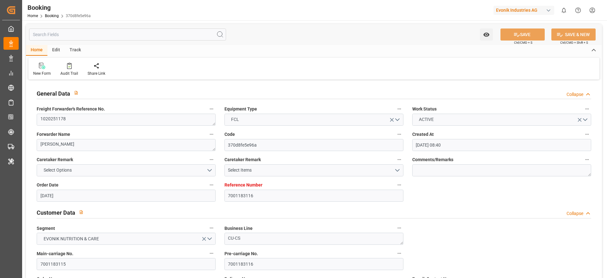
type input "[DATE] 09:15"
type input "[DATE] 21:00"
type input "[DATE] 20:00"
type input "[DATE]"
type input "[DATE] 14:41"
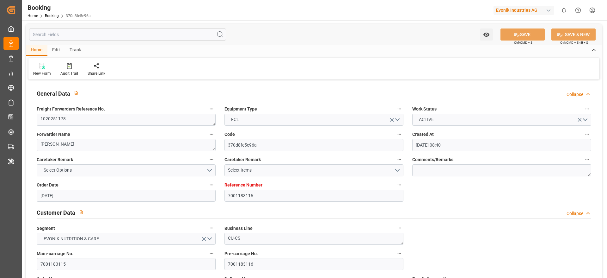
type input "[DATE]"
type input "[DATE] 10:20"
type input "[DATE] 12:33"
type input "[DATE] 04:52"
type input "[DATE] 10:44"
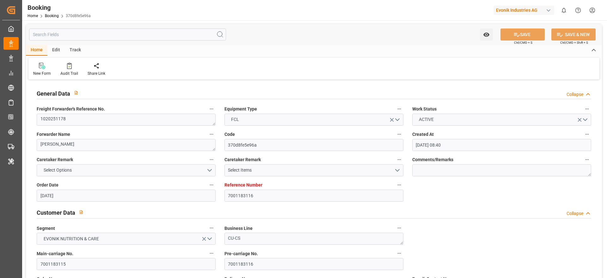
type input "[DATE] 04:53"
type input "[DATE] 07:19"
type input "[DATE] 06:14"
type input "[DATE] 11:46"
type input "[DATE] 14:46"
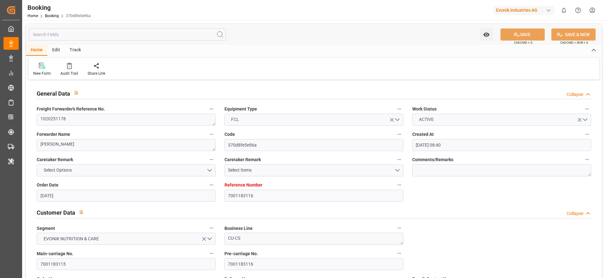
type input "[DATE] 18:40"
type input "[DATE] 17:40"
type input "[DATE] 00:06"
type input "[DATE] 09:15"
type input "[DATE] 00:00"
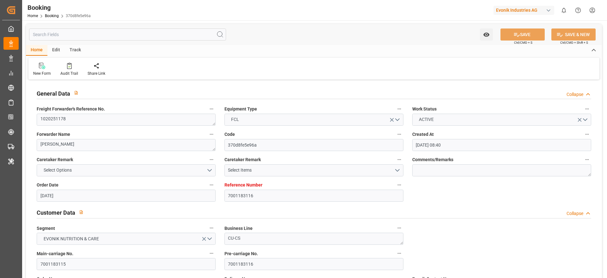
type input "[DATE] 00:00"
type input "[DATE] 10:29"
type input "[DATE] 19:21"
type input "[DATE] 21:51"
type input "[DATE] 08:00"
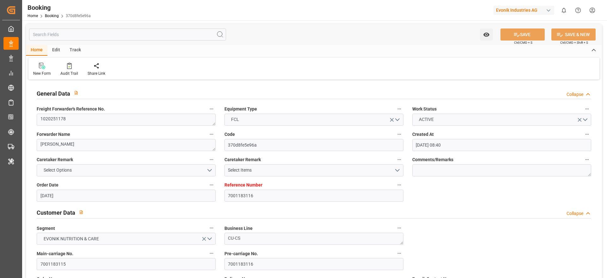
type input "[DATE] 11:05"
type input "[DATE] 19:37"
type input "[DATE] 16:30"
type input "[DATE] 00:30"
type input "[DATE] 11:37"
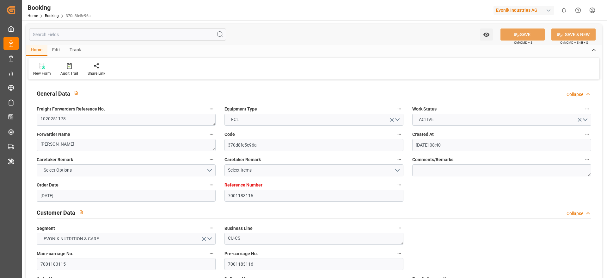
type input "[DATE] 17:52"
type input "[DATE] 23:36"
type input "[DATE] 21:00"
type input "[DATE] 05:00"
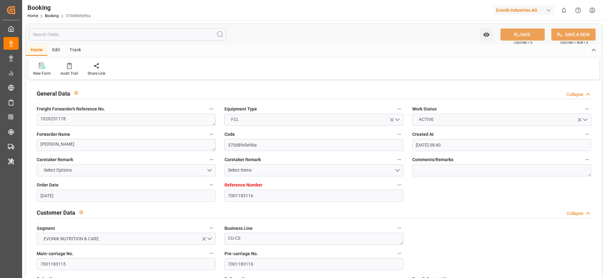
type input "[DATE] 11:37"
type input "[DATE] 03:00"
type input "[DATE] 11:00"
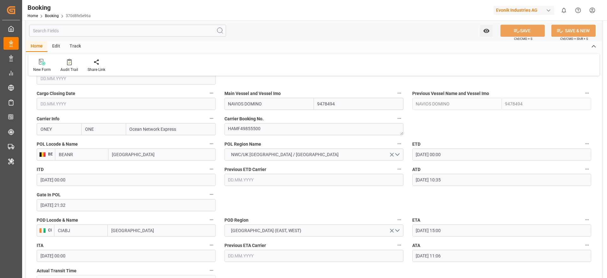
scroll to position [427, 0]
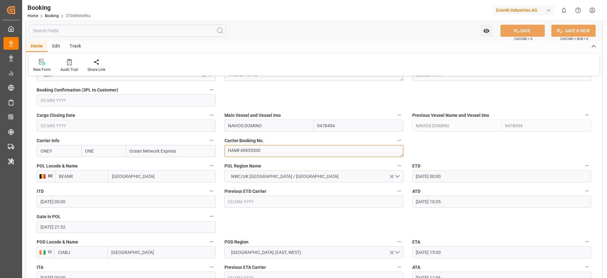
click at [254, 151] on textarea "HAMF49855500" at bounding box center [313, 151] width 179 height 12
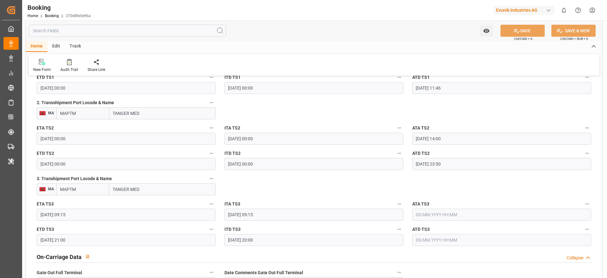
scroll to position [759, 0]
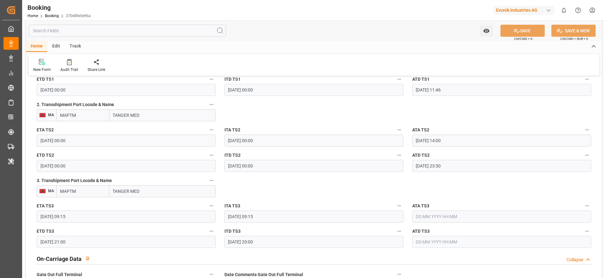
click at [155, 192] on input "TANGER MED" at bounding box center [162, 191] width 106 height 12
click at [154, 186] on input "TANGER MED" at bounding box center [162, 191] width 106 height 12
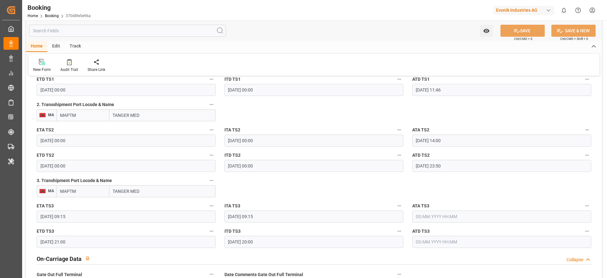
click at [154, 186] on input "TANGER MED" at bounding box center [162, 191] width 106 height 12
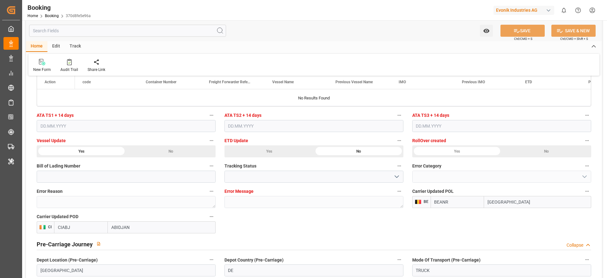
scroll to position [1565, 0]
